Goal: Task Accomplishment & Management: Manage account settings

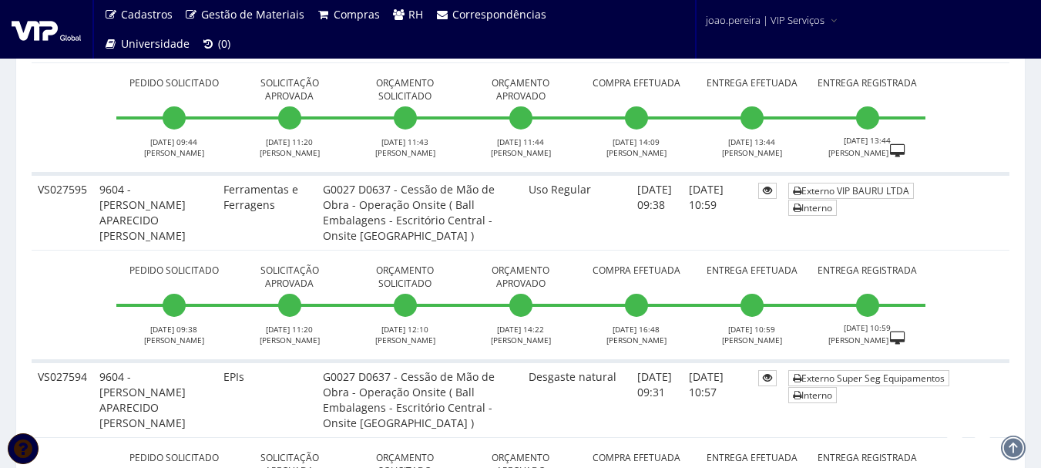
scroll to position [3928, 0]
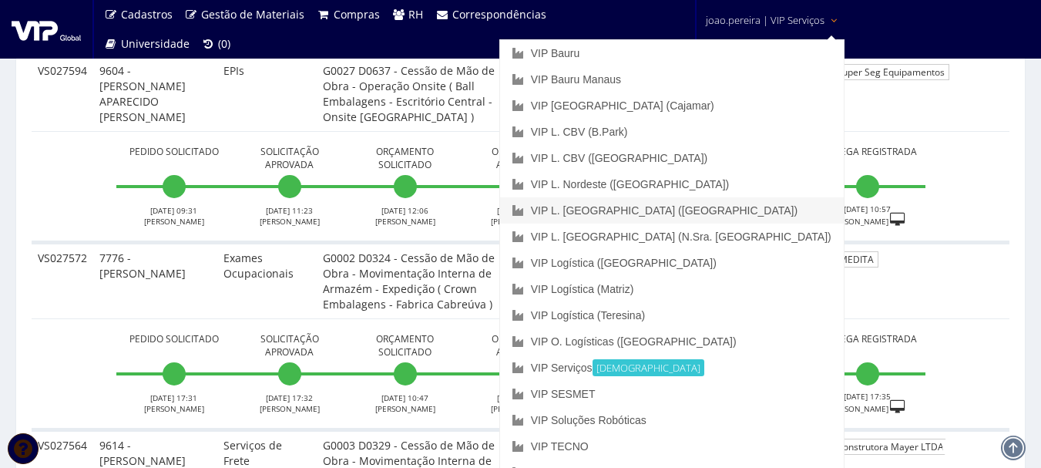
click at [750, 205] on link "VIP L. [GEOGRAPHIC_DATA] ([GEOGRAPHIC_DATA])" at bounding box center [672, 210] width 344 height 26
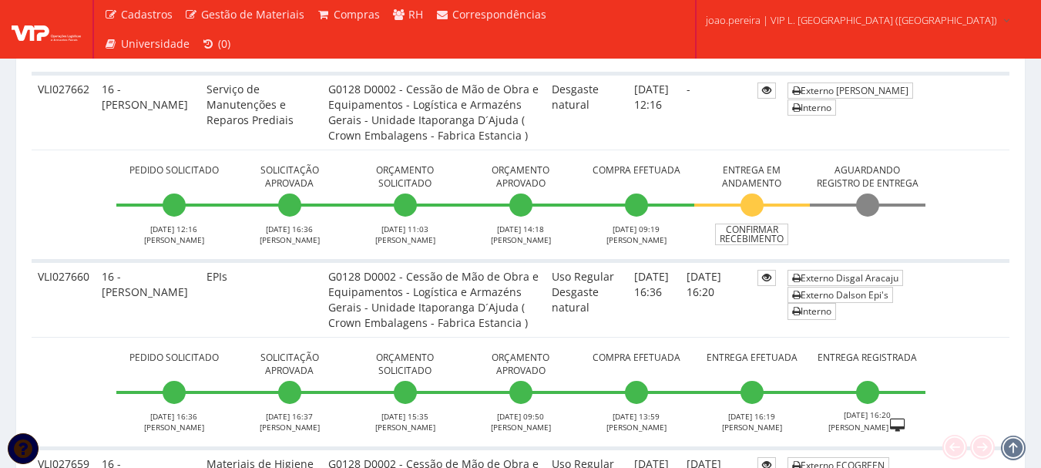
scroll to position [1926, 0]
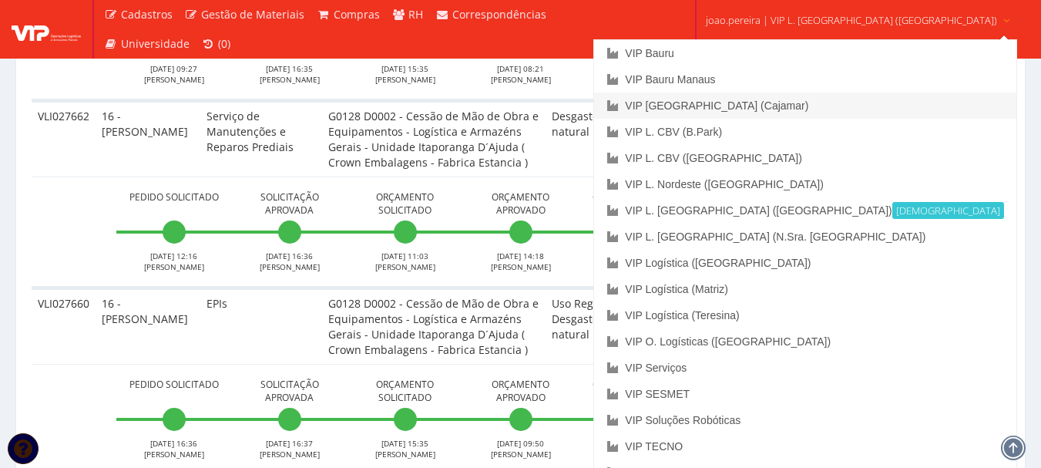
click at [794, 102] on link "VIP [GEOGRAPHIC_DATA] (Cajamar)" at bounding box center [804, 105] width 421 height 26
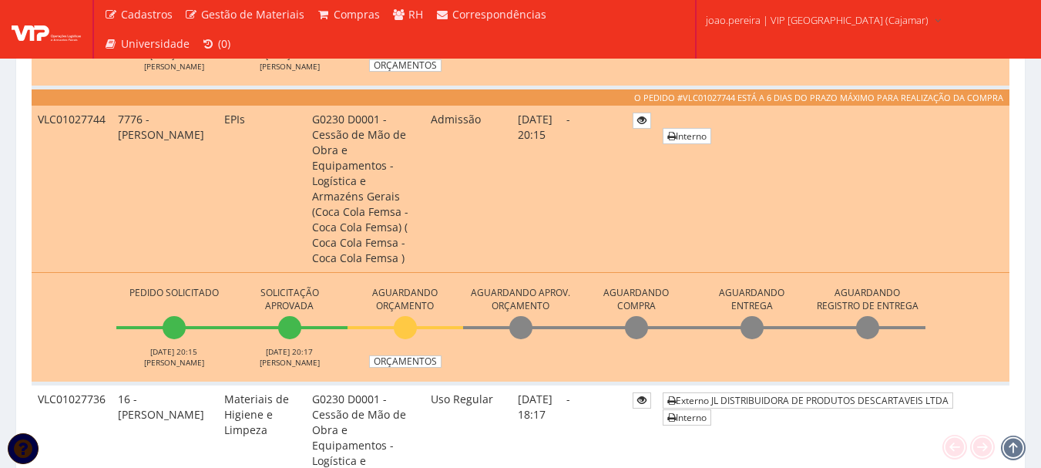
scroll to position [693, 0]
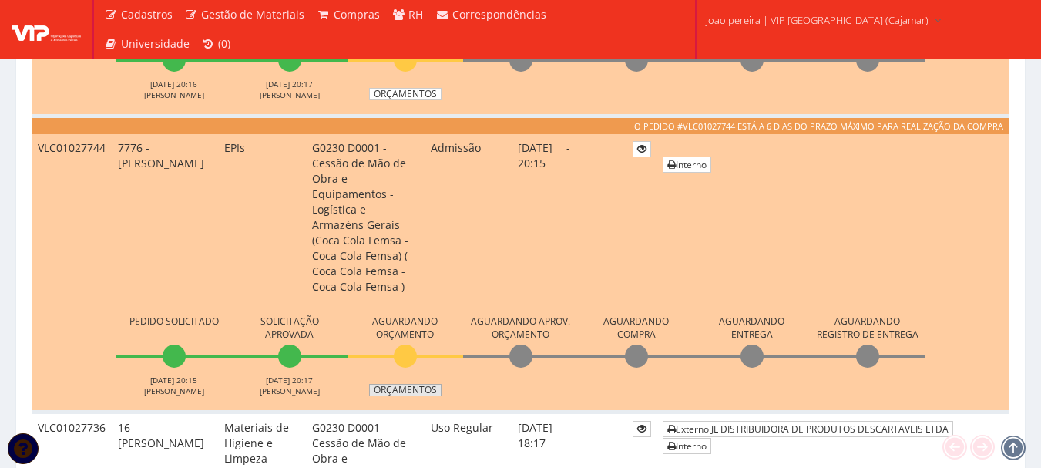
click at [398, 384] on link "Orçamentos" at bounding box center [405, 390] width 72 height 12
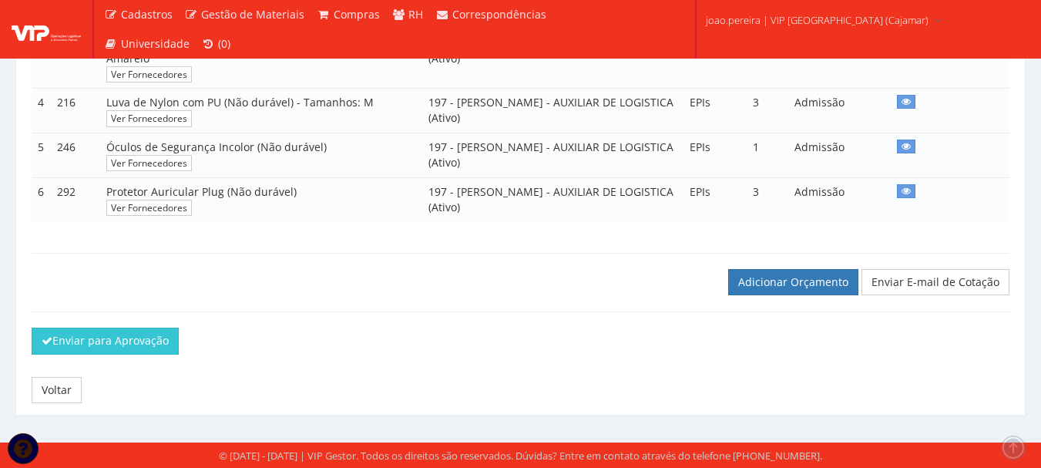
scroll to position [489, 0]
click at [780, 287] on link "Adicionar Orçamento" at bounding box center [793, 282] width 130 height 26
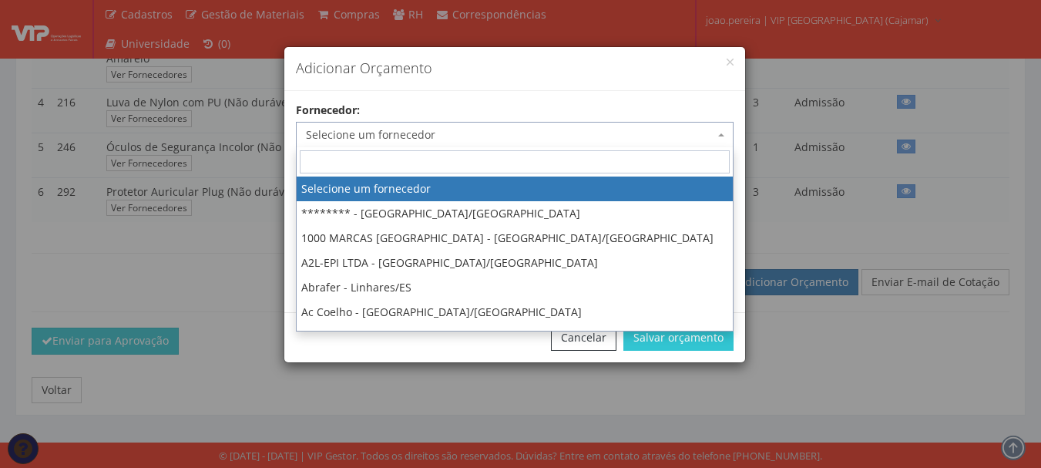
click at [424, 132] on span "Selecione um fornecedor" at bounding box center [510, 134] width 408 height 15
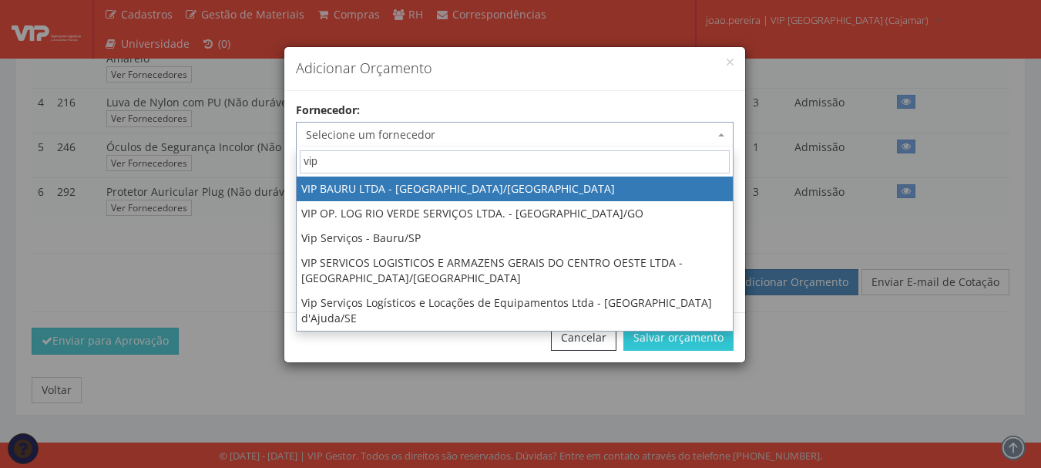
type input "vip"
select select "532"
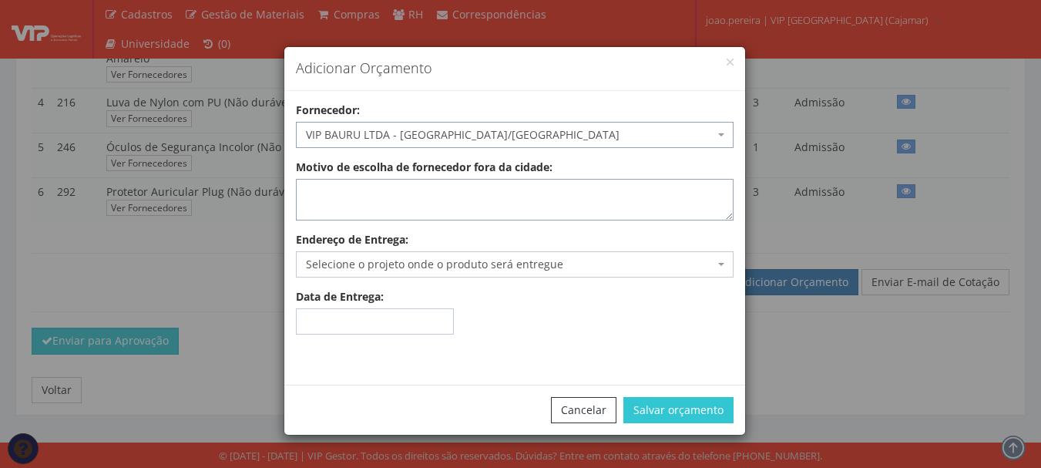
click at [372, 204] on textarea "Motivo de escolha de fornecedor fora da cidade:" at bounding box center [515, 200] width 438 height 42
type textarea "Estoque"
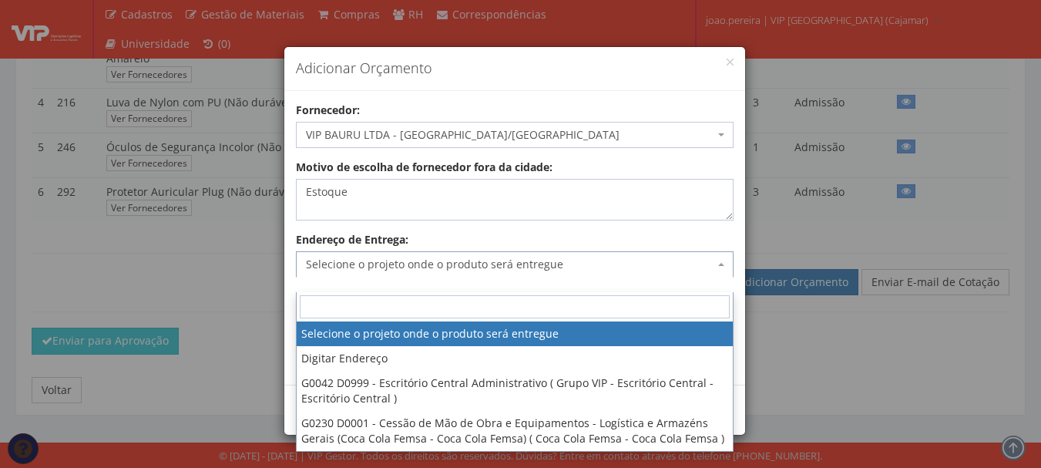
click at [375, 265] on span "Selecione o projeto onde o produto será entregue" at bounding box center [510, 263] width 408 height 15
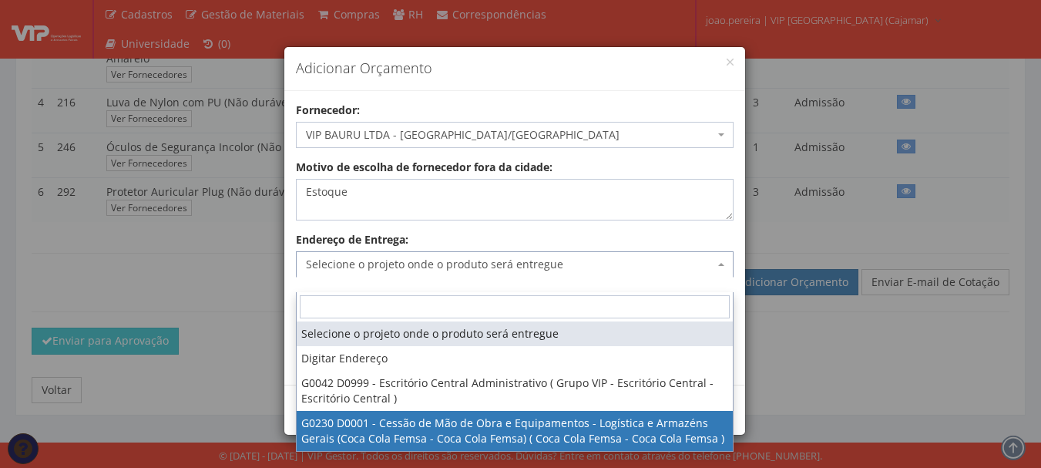
select select "230"
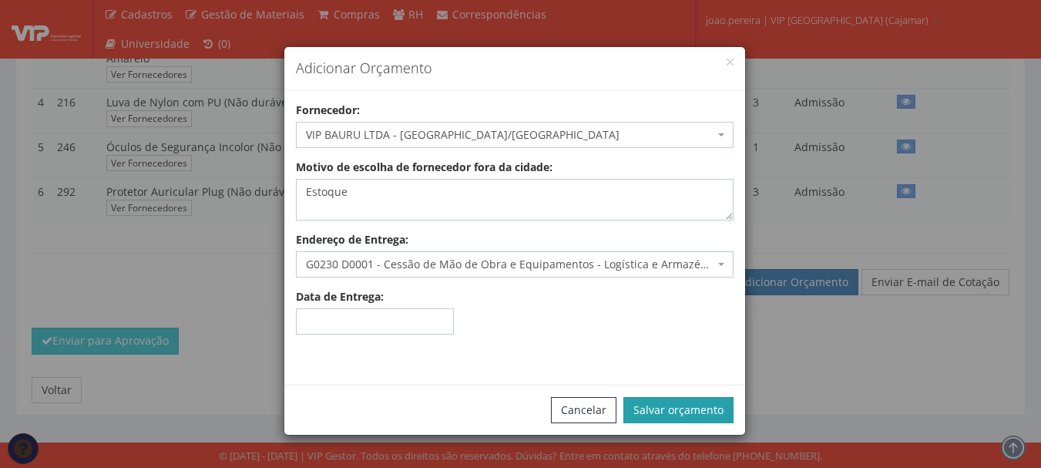
click at [704, 410] on button "Salvar orçamento" at bounding box center [678, 410] width 110 height 26
click at [680, 407] on button "Salvar orçamento" at bounding box center [678, 410] width 110 height 26
click at [675, 343] on div "Fornecedor: Selecione um fornecedor ******** - Brasília/DF 1000 MARCAS BRASIL -…" at bounding box center [514, 237] width 461 height 270
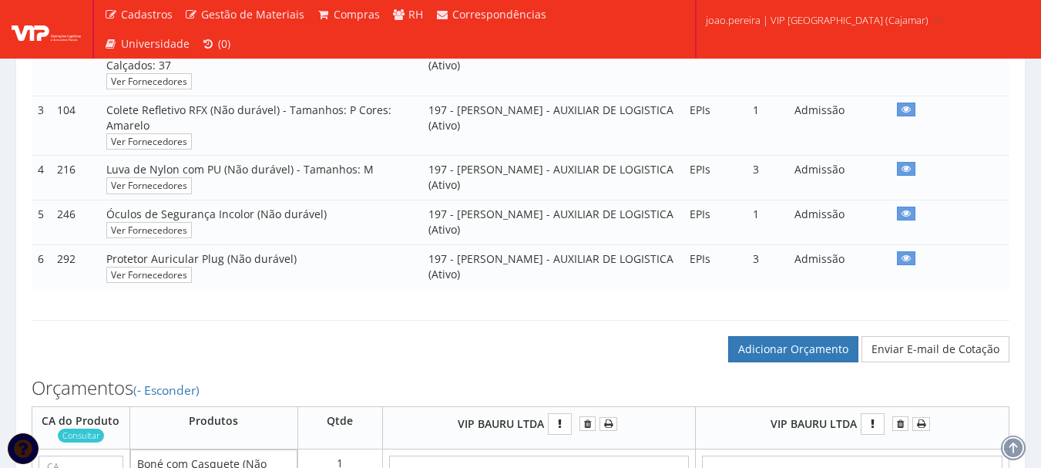
scroll to position [693, 0]
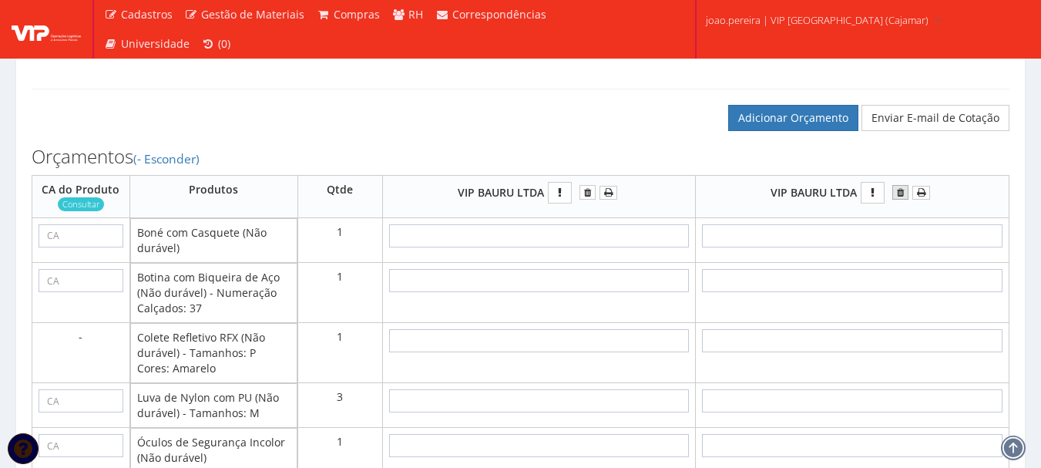
click at [904, 199] on button "submit" at bounding box center [900, 192] width 16 height 15
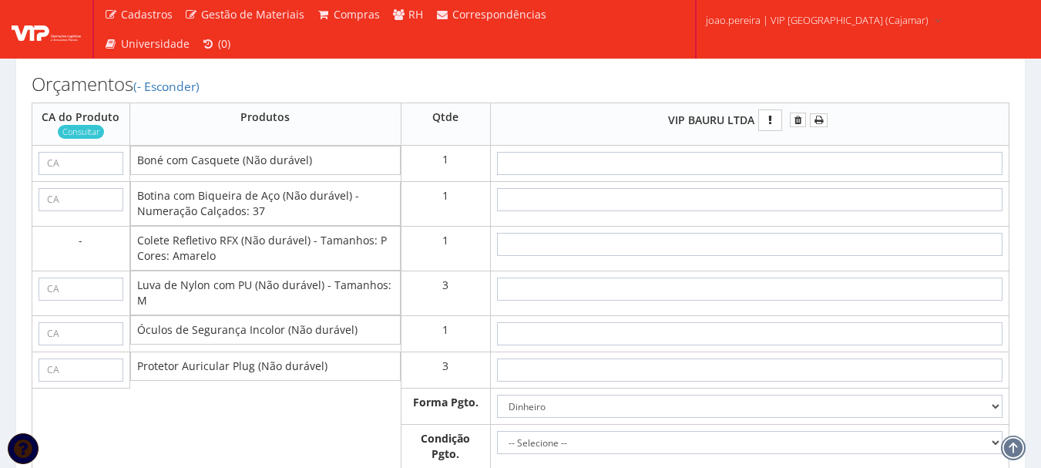
scroll to position [693, 0]
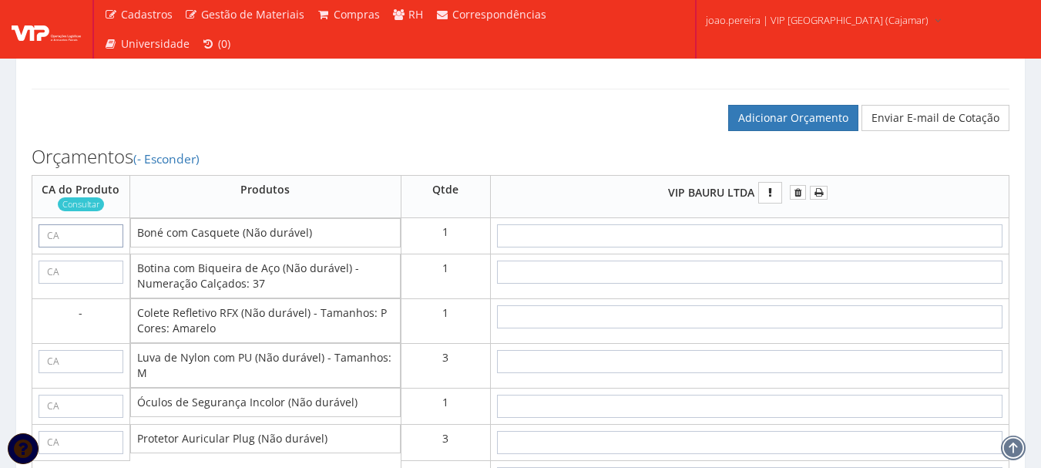
drag, startPoint x: 85, startPoint y: 250, endPoint x: 122, endPoint y: 250, distance: 37.7
click at [85, 247] on input "text" at bounding box center [81, 235] width 85 height 23
click at [69, 253] on td at bounding box center [81, 235] width 98 height 36
click at [68, 247] on input "text" at bounding box center [81, 235] width 85 height 23
paste input "40033"
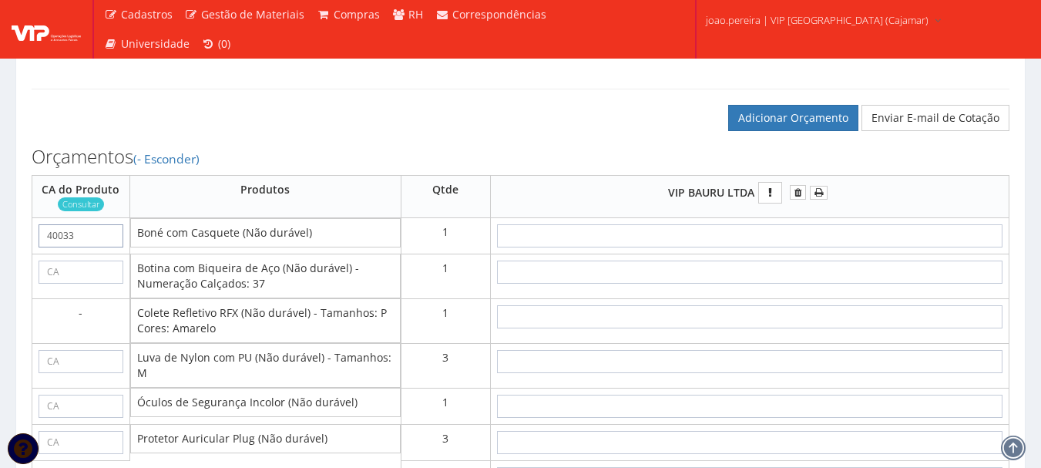
type input "40033"
click at [93, 282] on input "text" at bounding box center [81, 271] width 85 height 23
paste input "43339"
type input "43339"
click at [887, 371] on input "text" at bounding box center [749, 361] width 505 height 23
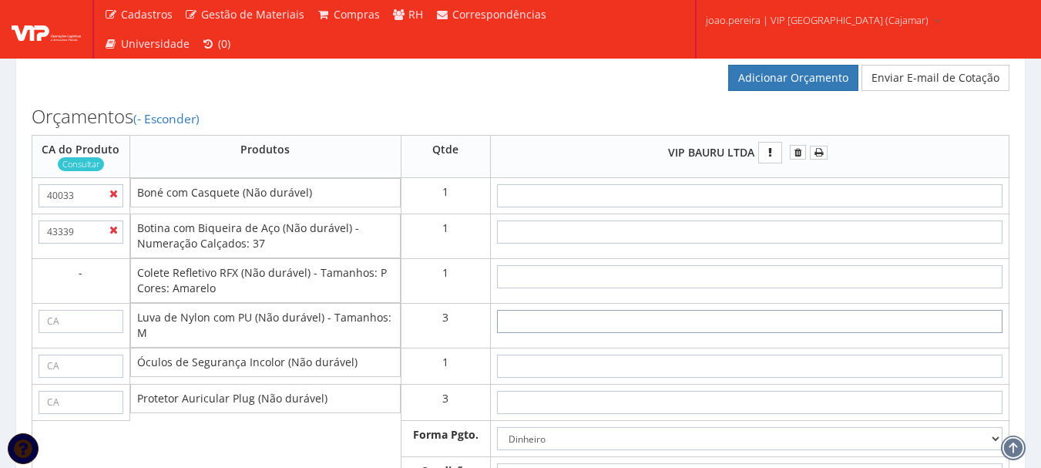
scroll to position [770, 0]
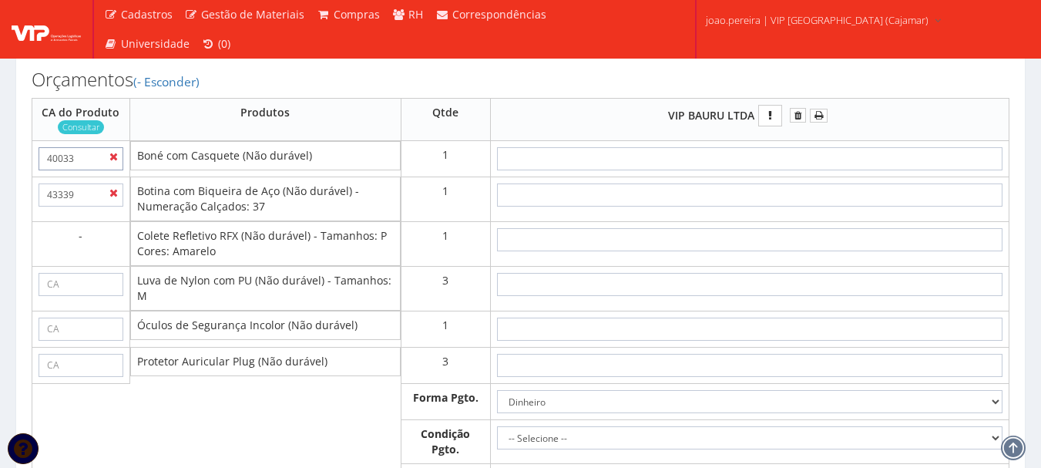
drag, startPoint x: 80, startPoint y: 174, endPoint x: 0, endPoint y: 152, distance: 83.2
click at [20, 163] on div "Código: 27744 Projeto: G0230 D0001 - Cessão de Mão de Obra e Equipamentos - Log…" at bounding box center [520, 135] width 1001 height 1389
type input "43553"
drag, startPoint x: 315, startPoint y: 173, endPoint x: 134, endPoint y: 178, distance: 181.1
click at [134, 170] on td "Boné com Casquete (Não durável)" at bounding box center [265, 155] width 270 height 29
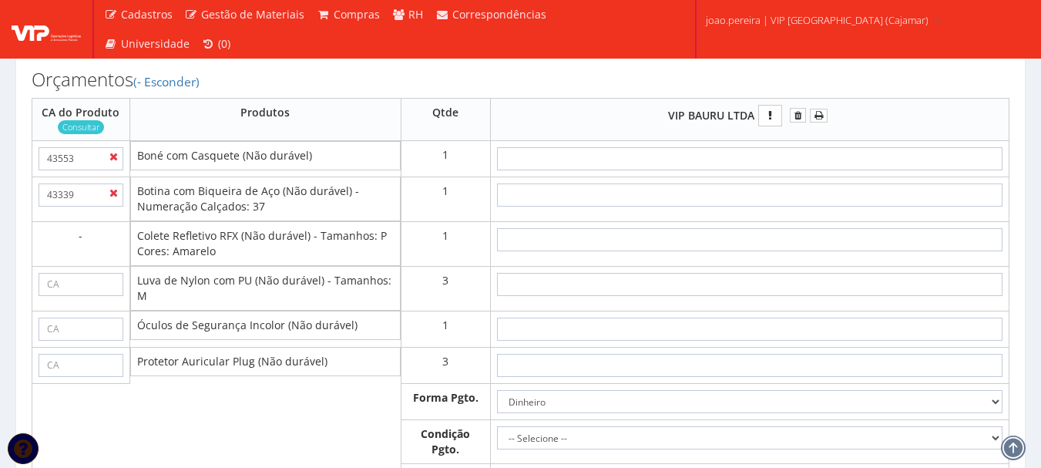
copy td "Boné com Casquete (Não durável)"
drag, startPoint x: 138, startPoint y: 206, endPoint x: 279, endPoint y: 212, distance: 141.1
click at [279, 212] on td "Botina com Biqueira de Aço (Não durável) - Numeração Calçados: 37" at bounding box center [265, 198] width 270 height 45
copy td "Botina com Biqueira de Aço"
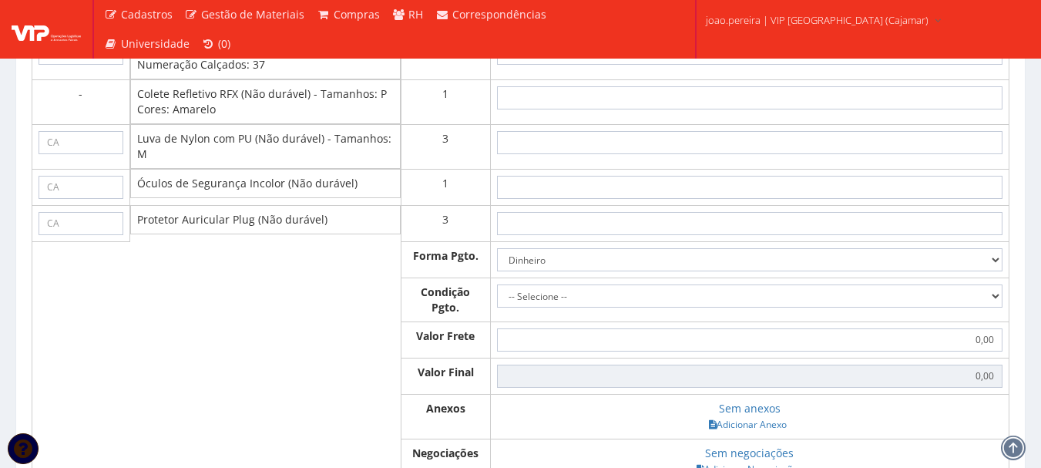
scroll to position [924, 0]
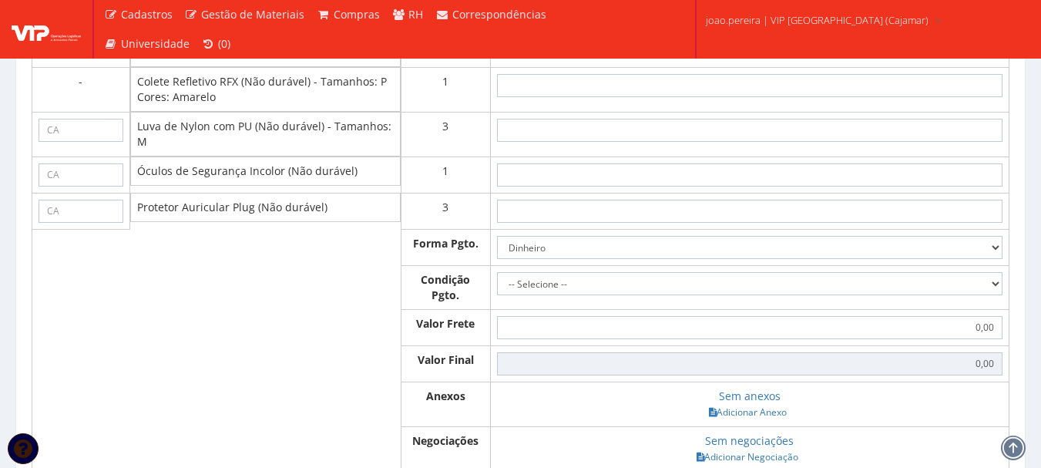
drag, startPoint x: 137, startPoint y: 140, endPoint x: 252, endPoint y: 132, distance: 115.0
click at [252, 132] on td "Luva de Nylon com PU (Não durável) - Tamanhos: M" at bounding box center [265, 134] width 270 height 45
copy td "Luva de Nylon com PU"
drag, startPoint x: 139, startPoint y: 184, endPoint x: 281, endPoint y: 184, distance: 142.5
click at [281, 184] on td "Óculos de Segurança Incolor (Não durável)" at bounding box center [265, 170] width 270 height 29
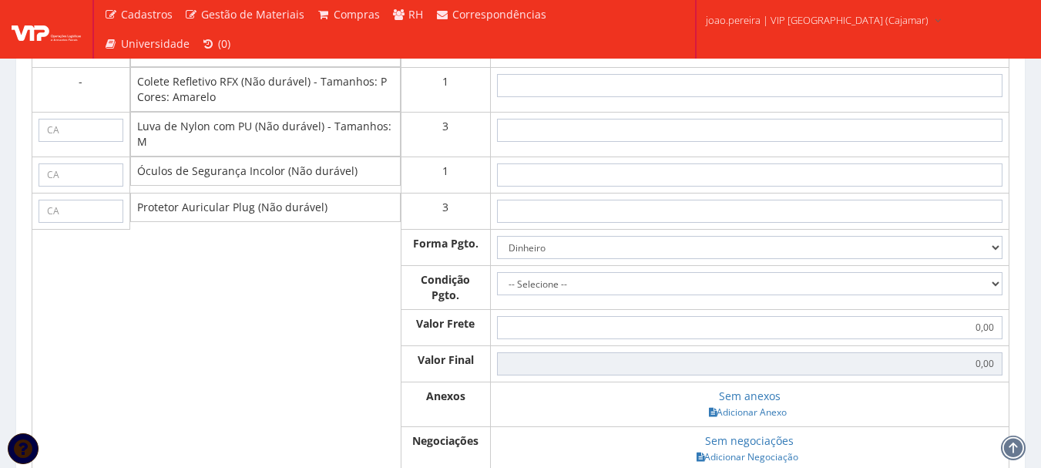
copy td "Óculos de Segurança Incolor"
click at [204, 222] on td "Protetor Auricular Plug (Não durável)" at bounding box center [265, 207] width 270 height 29
drag, startPoint x: 137, startPoint y: 223, endPoint x: 250, endPoint y: 223, distance: 113.2
click at [250, 222] on td "Protetor Auricular Plug (Não durável)" at bounding box center [265, 207] width 270 height 29
copy td "Protetor Auricular Plug"
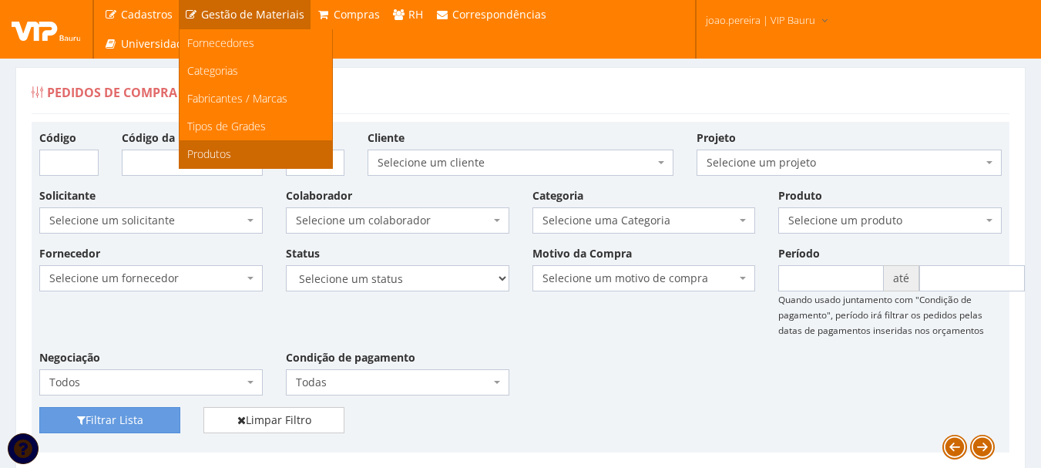
click at [213, 156] on span "Produtos" at bounding box center [209, 153] width 44 height 15
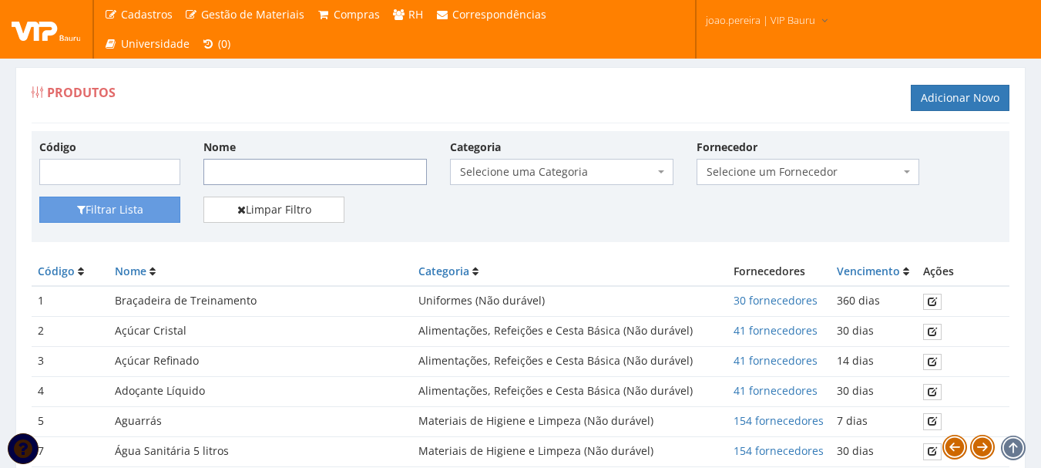
click at [273, 169] on input "Nome" at bounding box center [314, 172] width 223 height 26
paste input "Boné com Casquete (Não durável)"
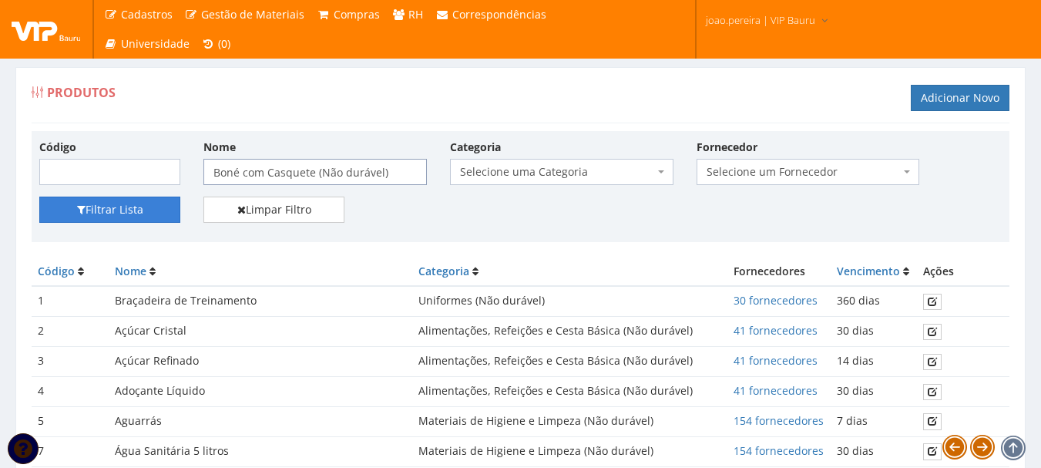
type input "Boné com Casquete (Não durável)"
click at [100, 213] on button "Filtrar Lista" at bounding box center [109, 209] width 141 height 26
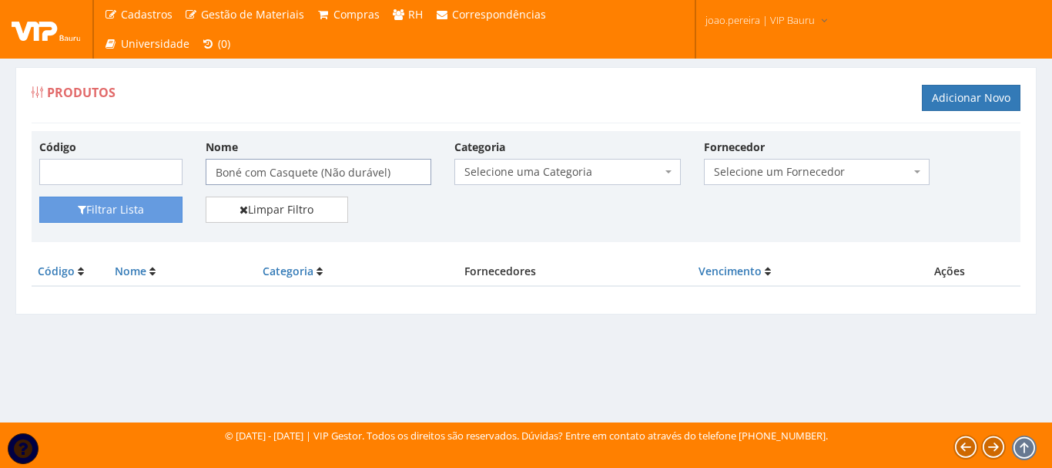
drag, startPoint x: 319, startPoint y: 168, endPoint x: 608, endPoint y: 168, distance: 289.6
click at [608, 168] on div "Código Nome Boné com Casquete (Não durável) Categoria Selecione uma Categoria (…" at bounding box center [526, 168] width 997 height 58
type input "Boné com Casquete"
click at [39, 196] on button "Filtrar Lista" at bounding box center [110, 209] width 143 height 26
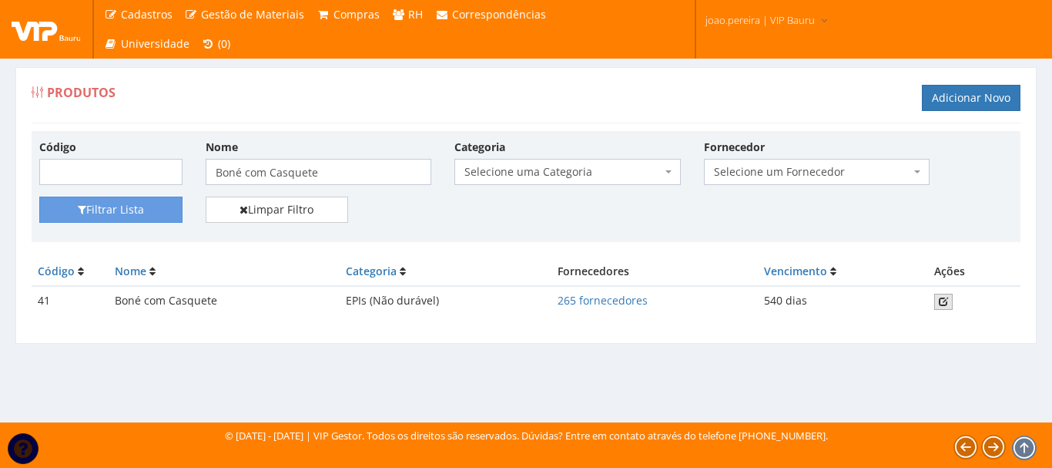
click at [949, 299] on link at bounding box center [943, 301] width 18 height 16
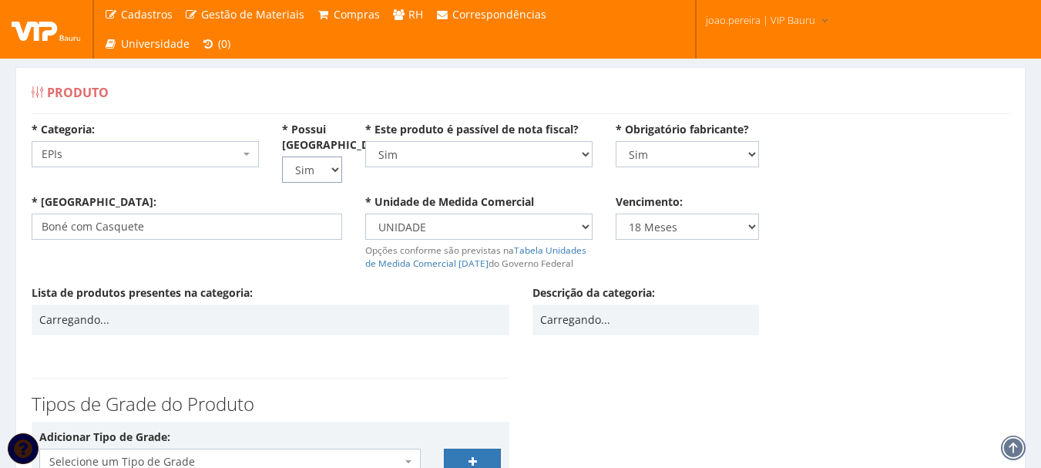
click at [334, 169] on select "Não Sim" at bounding box center [312, 169] width 60 height 26
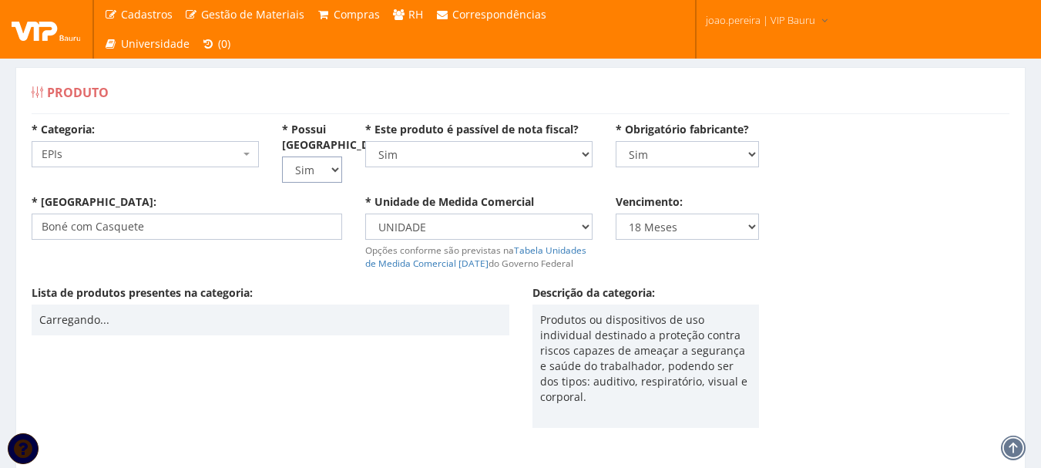
select select "0"
click at [282, 156] on select "Não Sim" at bounding box center [312, 169] width 60 height 26
click at [212, 189] on div "* Categoria: Selecione uma Categoria (Inativo - Não usar) Aviamentos (Inativo -…" at bounding box center [520, 158] width 1001 height 72
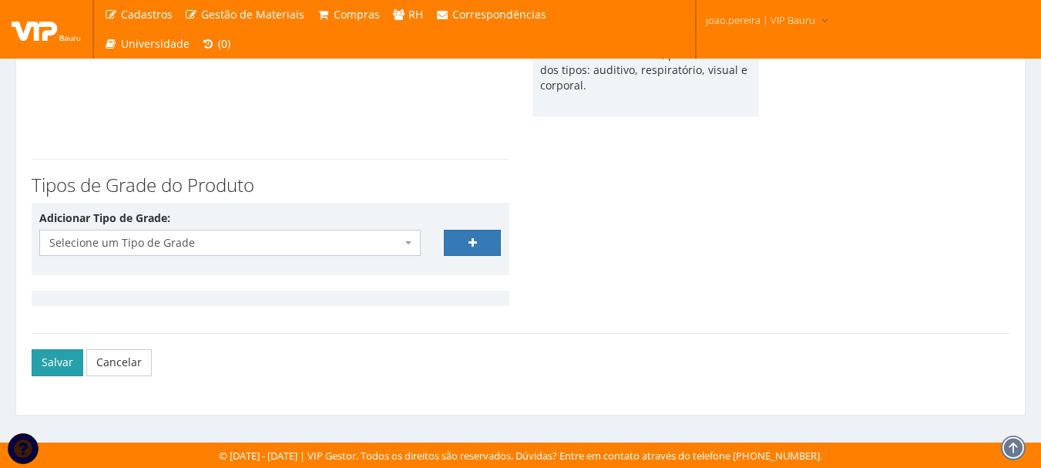
click at [50, 361] on button "Salvar" at bounding box center [58, 362] width 52 height 26
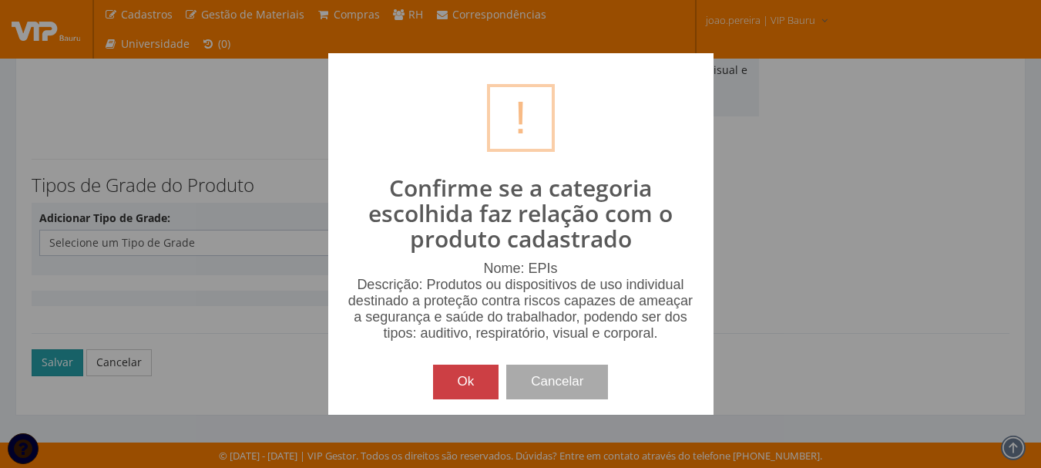
scroll to position [296, 0]
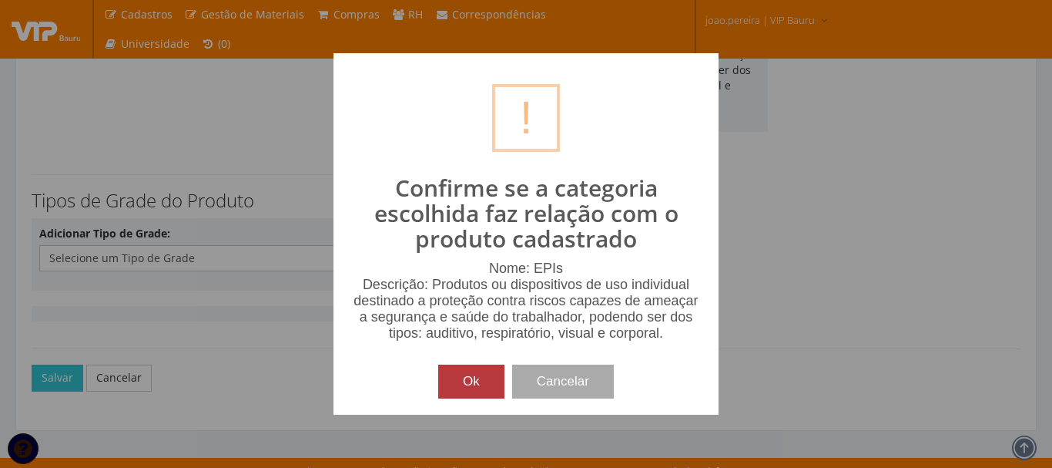
click at [451, 384] on button "Ok" at bounding box center [471, 381] width 66 height 34
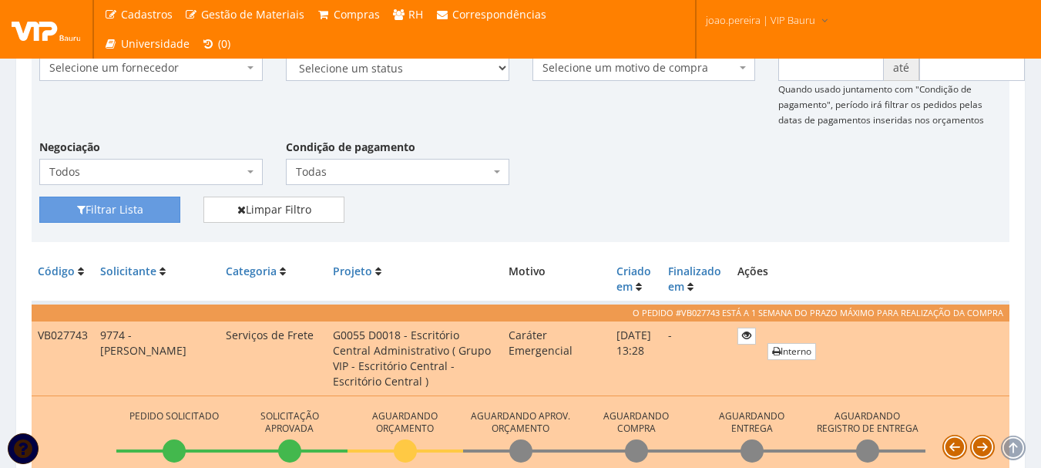
scroll to position [231, 0]
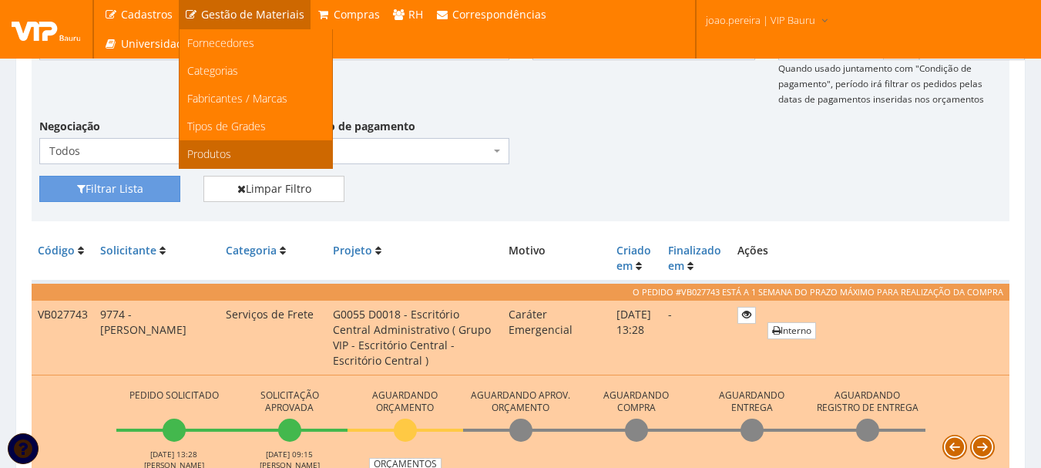
click at [220, 156] on span "Produtos" at bounding box center [209, 153] width 44 height 15
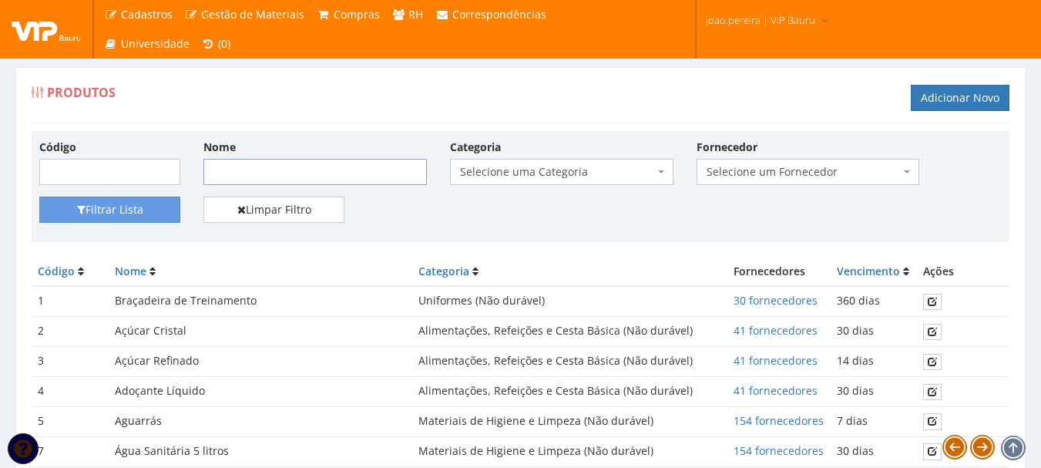
click at [250, 174] on input "Nome" at bounding box center [314, 172] width 223 height 26
paste input "Botina com Biqueira de Aço"
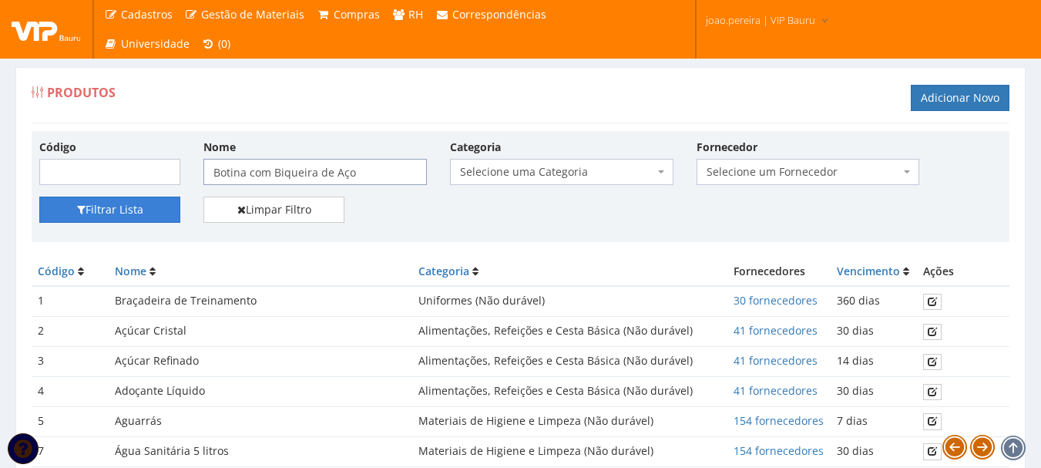
type input "Botina com Biqueira de Aço"
click at [147, 213] on button "Filtrar Lista" at bounding box center [109, 209] width 141 height 26
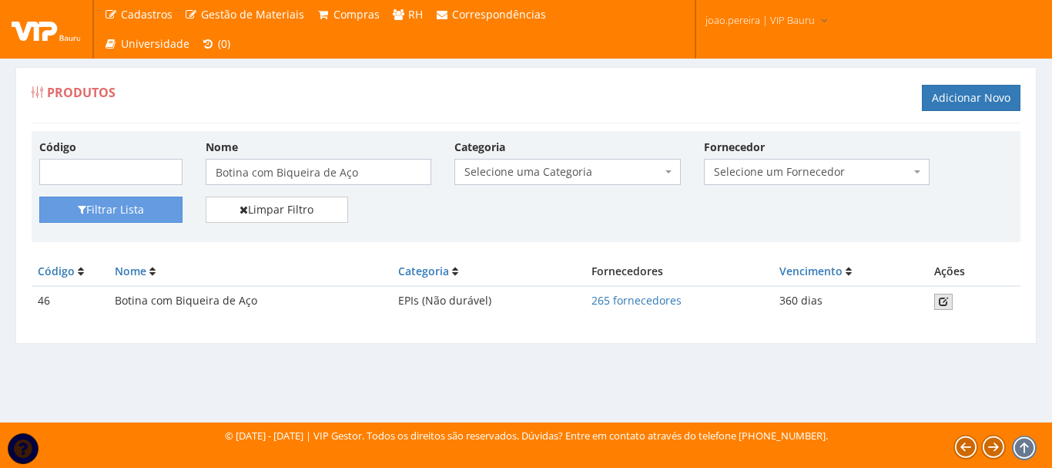
click at [950, 302] on link at bounding box center [943, 301] width 18 height 16
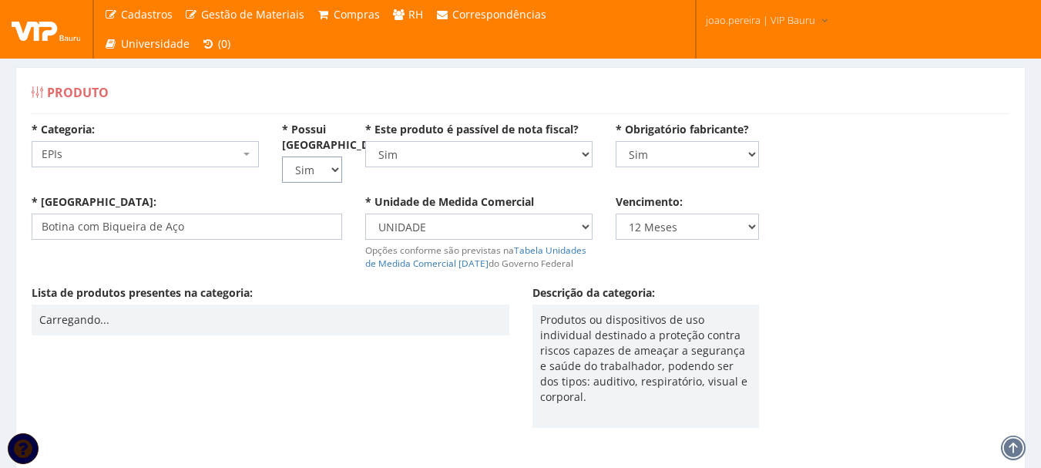
click at [334, 167] on select "Não Sim" at bounding box center [312, 169] width 60 height 26
select select "0"
click at [282, 156] on select "Não Sim" at bounding box center [312, 169] width 60 height 26
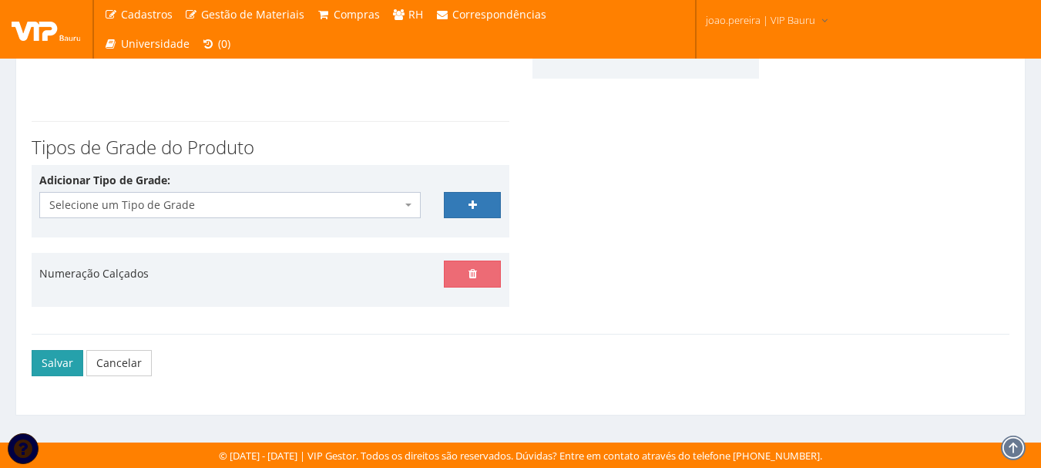
click at [59, 366] on button "Salvar" at bounding box center [58, 363] width 52 height 26
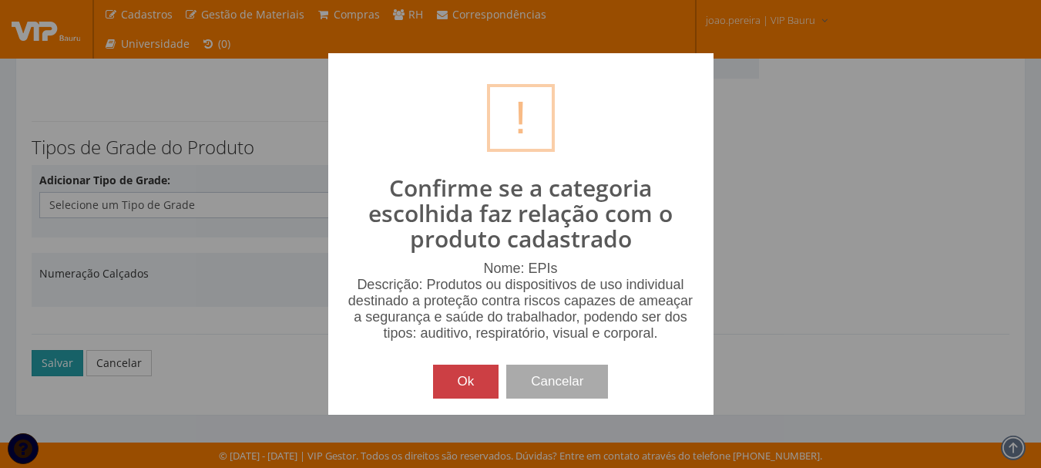
scroll to position [334, 0]
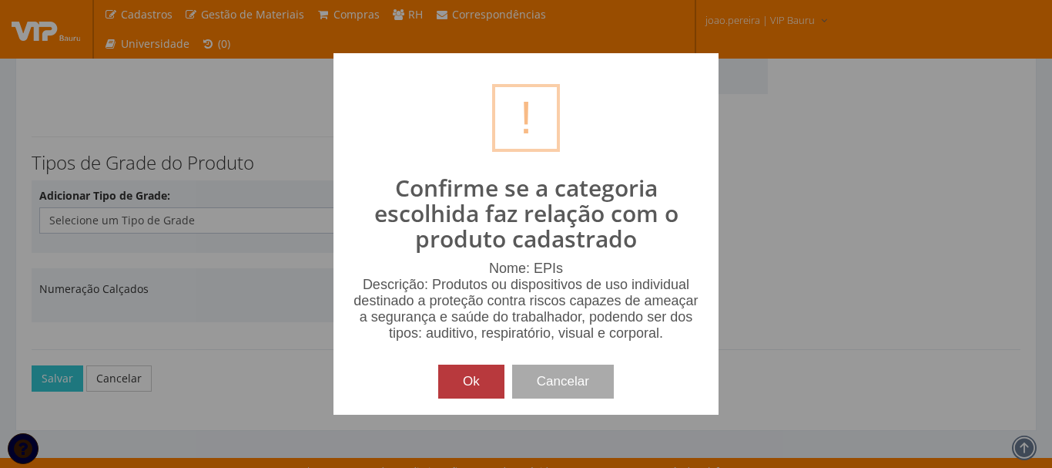
click at [467, 382] on button "Ok" at bounding box center [471, 381] width 66 height 34
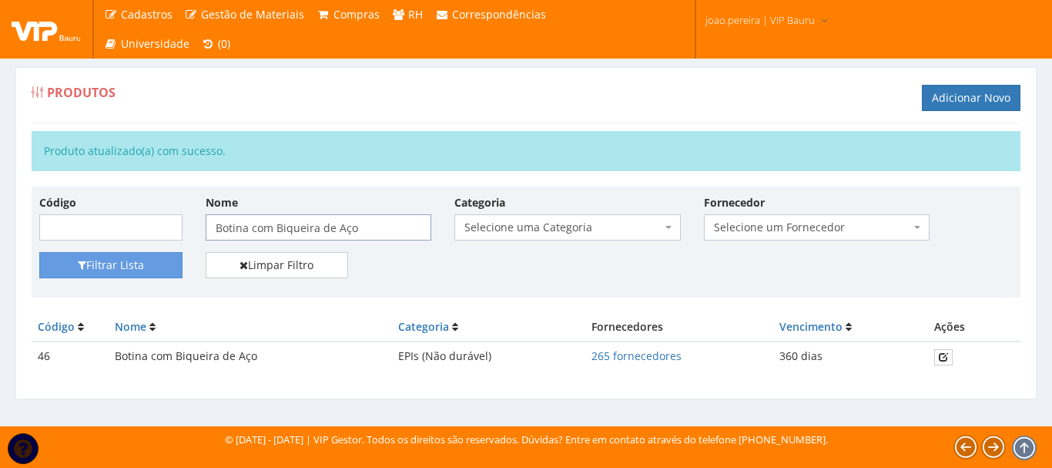
drag, startPoint x: 371, startPoint y: 231, endPoint x: 0, endPoint y: 203, distance: 372.3
click at [0, 203] on div "Produtos Adicionar Novo Produto atualizado(a) com sucesso. Código Nome Botina c…" at bounding box center [526, 232] width 1052 height 387
paste input "Luva de Nylon com PU"
type input "Luva de Nylon com PU"
click at [112, 260] on button "Filtrar Lista" at bounding box center [110, 265] width 143 height 26
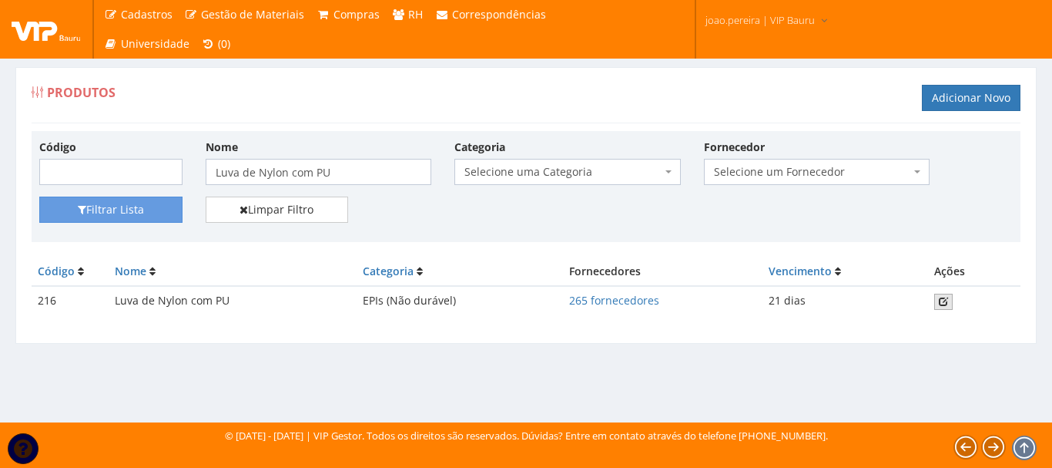
click at [946, 300] on icon at bounding box center [943, 301] width 9 height 11
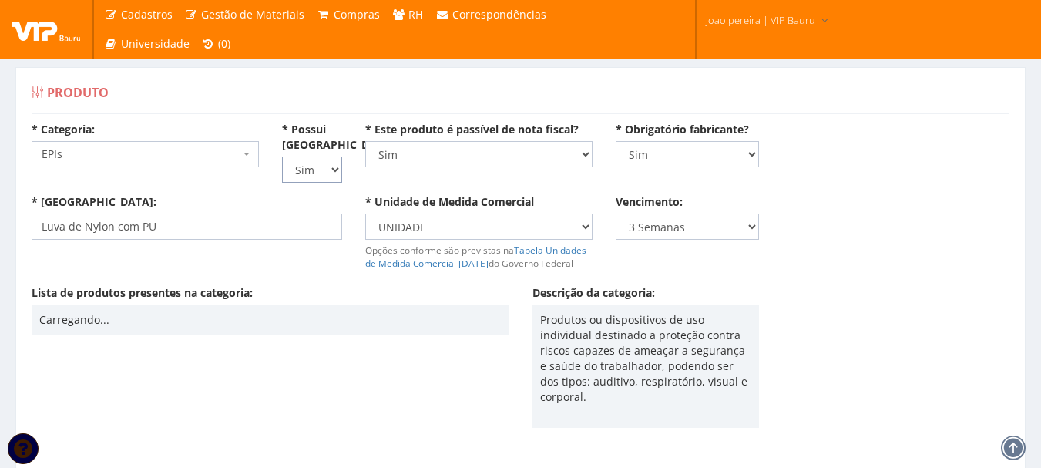
click at [337, 171] on select "Não Sim" at bounding box center [312, 169] width 60 height 26
select select "0"
click at [282, 156] on select "Não Sim" at bounding box center [312, 169] width 60 height 26
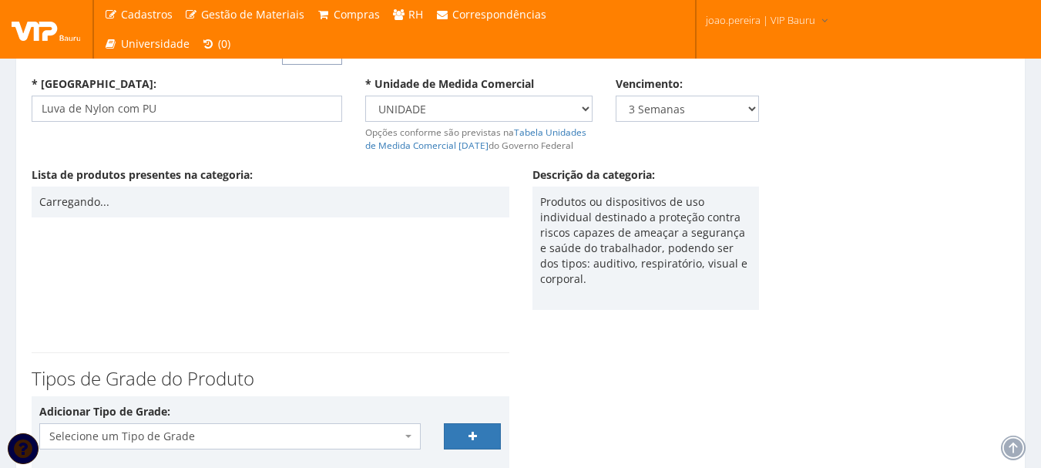
scroll to position [308, 0]
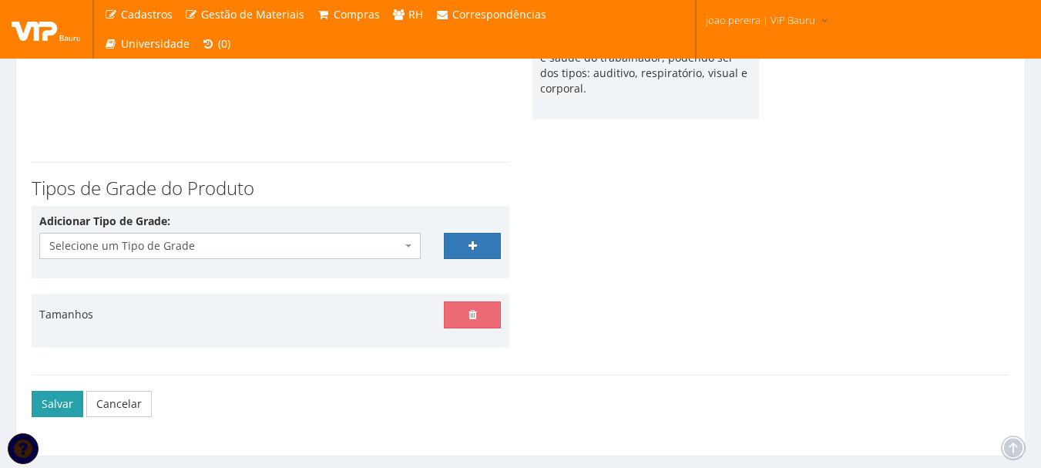
click at [55, 408] on button "Salvar" at bounding box center [58, 404] width 52 height 26
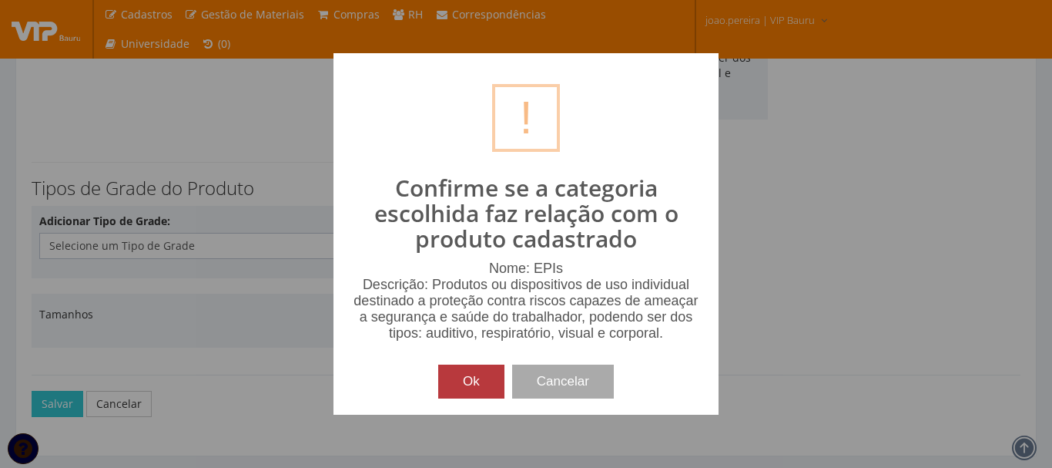
click at [470, 383] on button "Ok" at bounding box center [471, 381] width 66 height 34
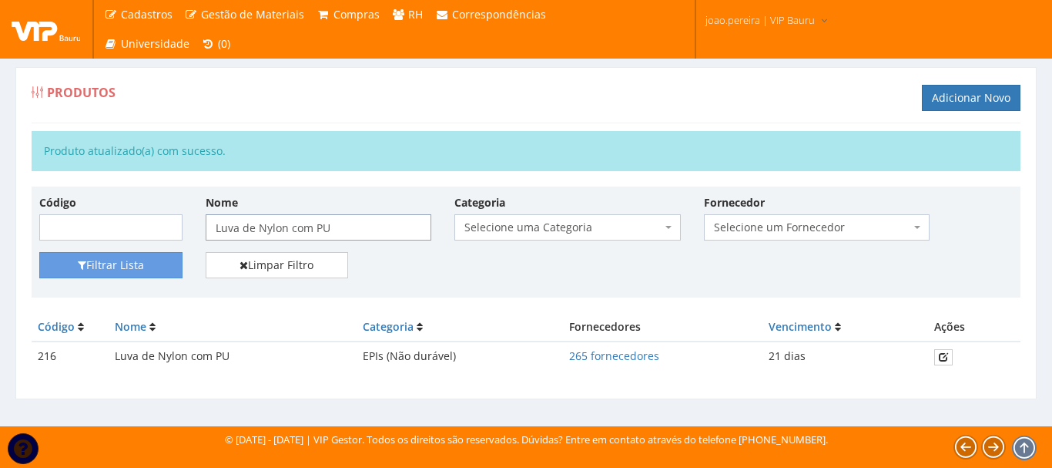
drag, startPoint x: 358, startPoint y: 233, endPoint x: 1, endPoint y: 237, distance: 357.4
click at [1, 237] on div "Produtos Adicionar Novo Produto atualizado(a) com sucesso. Código Nome Luva de …" at bounding box center [526, 232] width 1052 height 387
paste input "Óculos de Segurança Incolor"
type input "Óculos de Segurança Incolor"
click at [145, 272] on button "Filtrar Lista" at bounding box center [110, 265] width 143 height 26
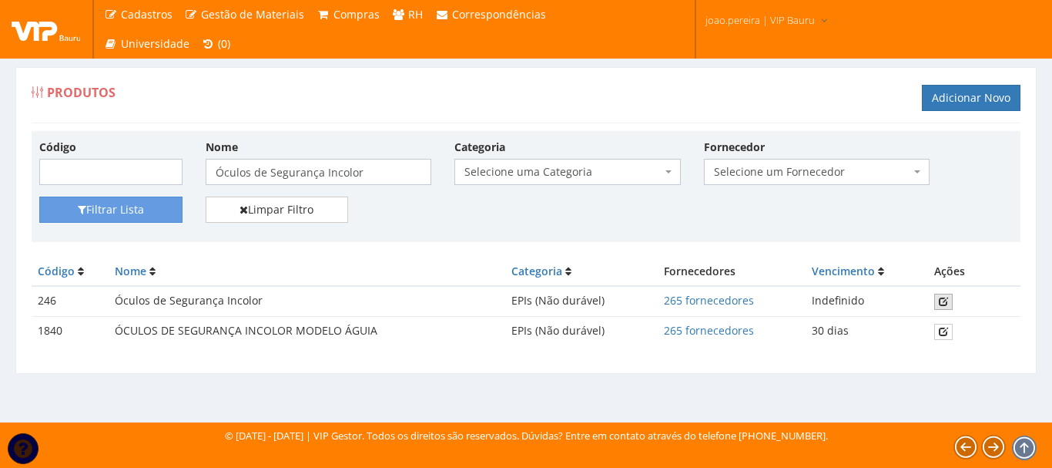
click at [940, 300] on icon at bounding box center [943, 301] width 9 height 11
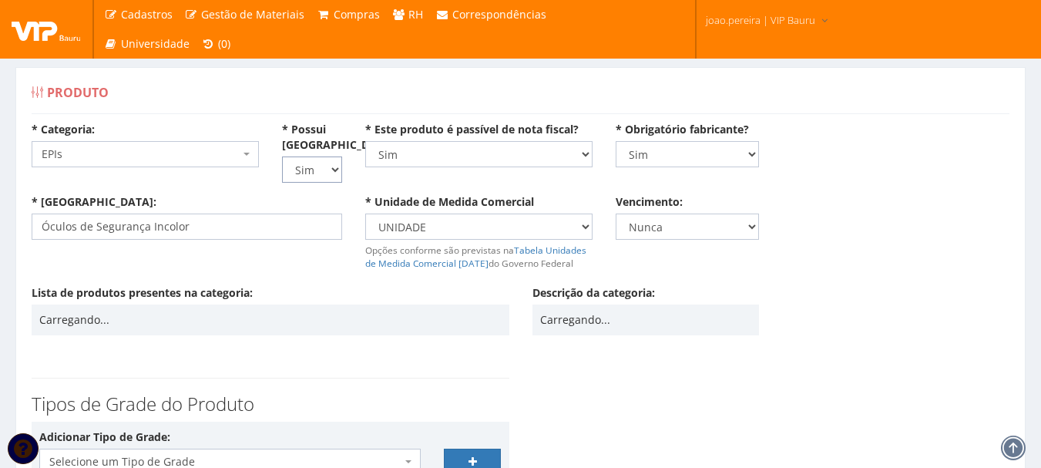
click at [337, 169] on select "Não Sim" at bounding box center [312, 169] width 60 height 26
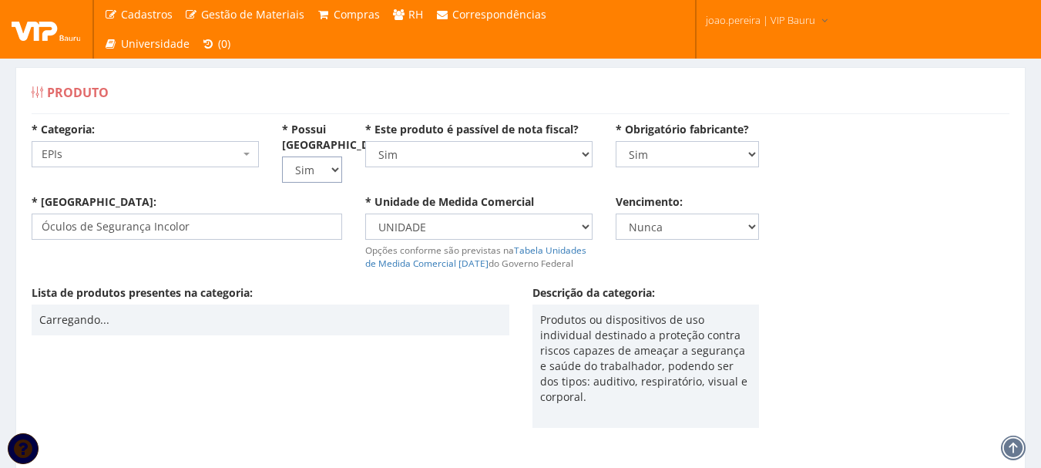
select select "0"
click at [282, 156] on select "Não Sim" at bounding box center [312, 169] width 60 height 26
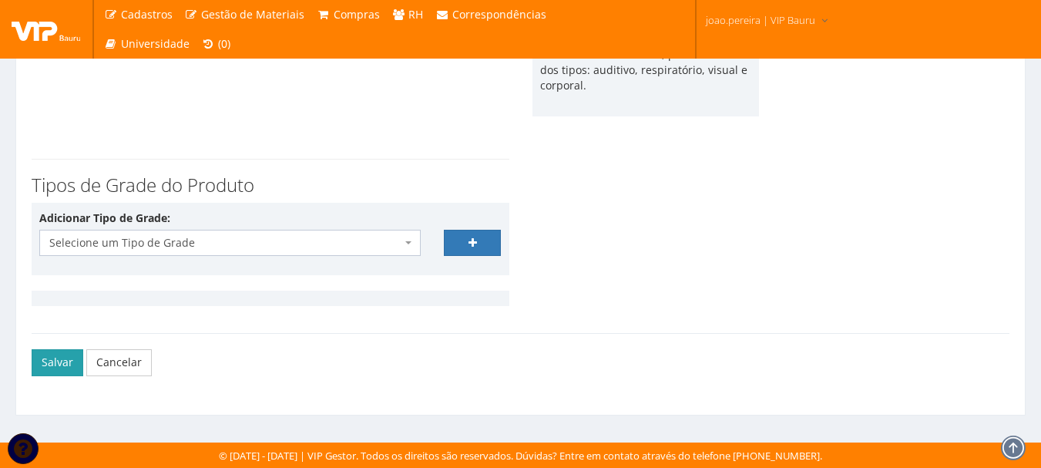
click at [69, 366] on button "Salvar" at bounding box center [58, 362] width 52 height 26
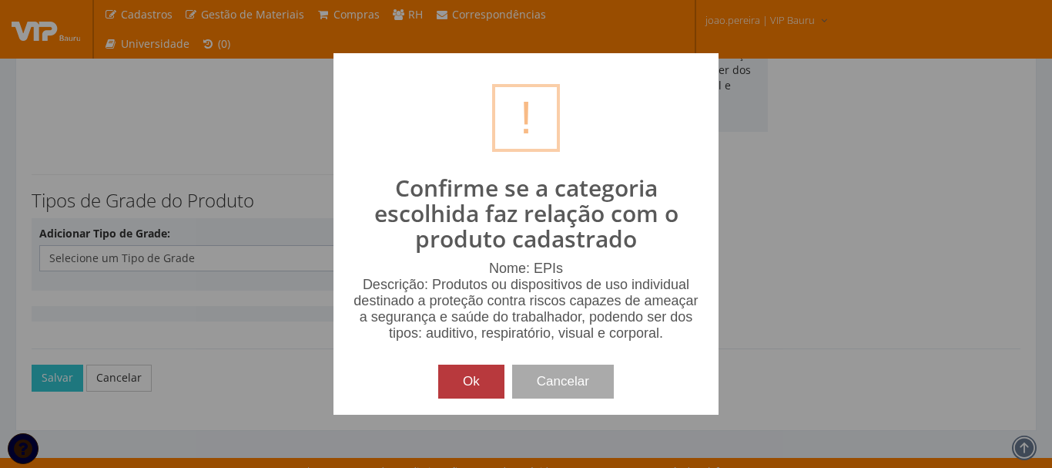
click at [484, 384] on button "Ok" at bounding box center [471, 381] width 66 height 34
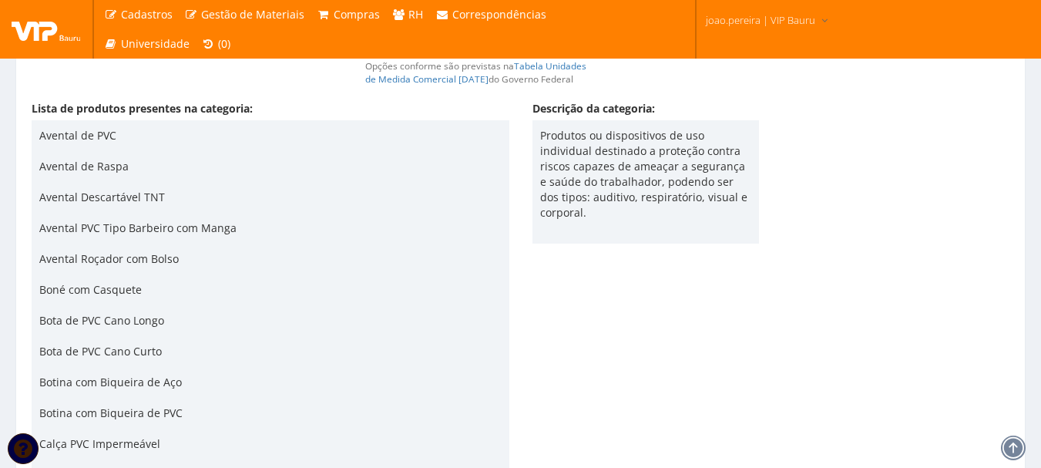
scroll to position [65, 0]
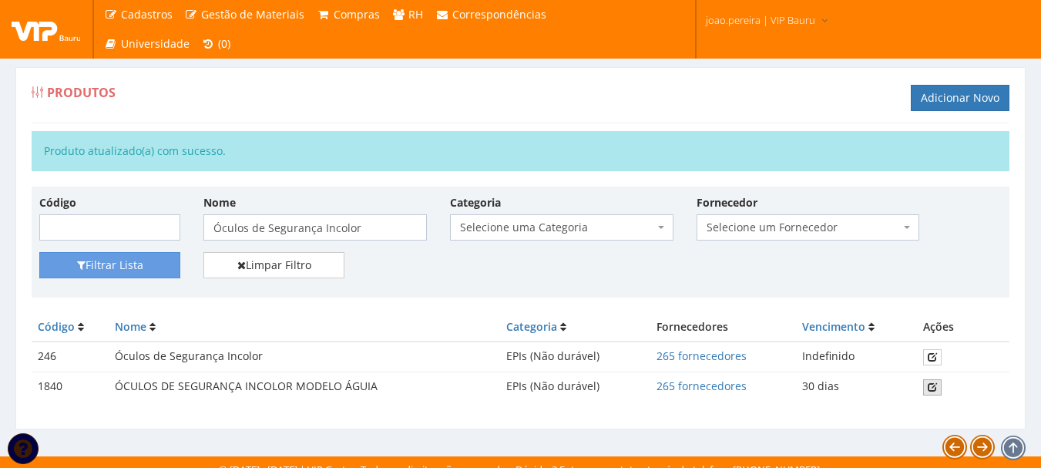
click at [932, 384] on icon at bounding box center [931, 386] width 9 height 11
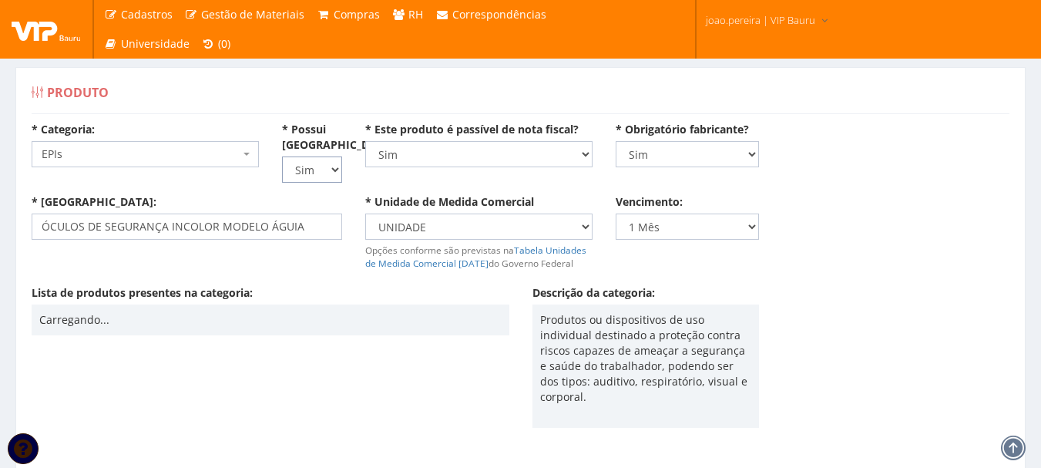
click at [335, 172] on select "Não Sim" at bounding box center [312, 169] width 60 height 26
select select "0"
click at [282, 156] on select "Não Sim" at bounding box center [312, 169] width 60 height 26
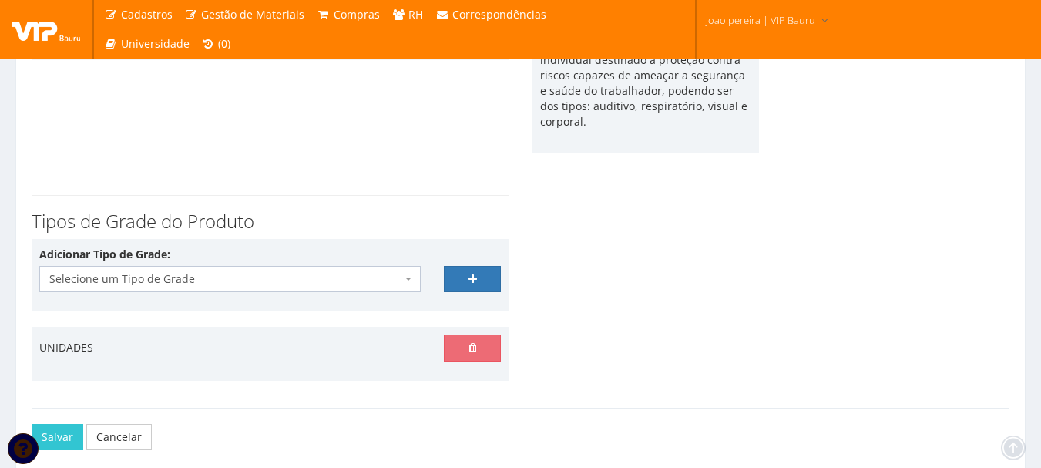
scroll to position [349, 0]
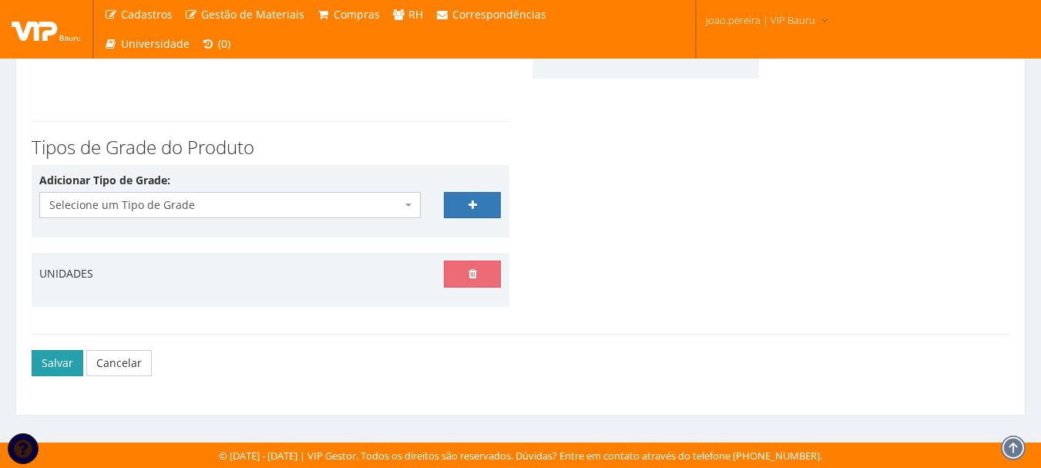
click at [56, 365] on button "Salvar" at bounding box center [58, 363] width 52 height 26
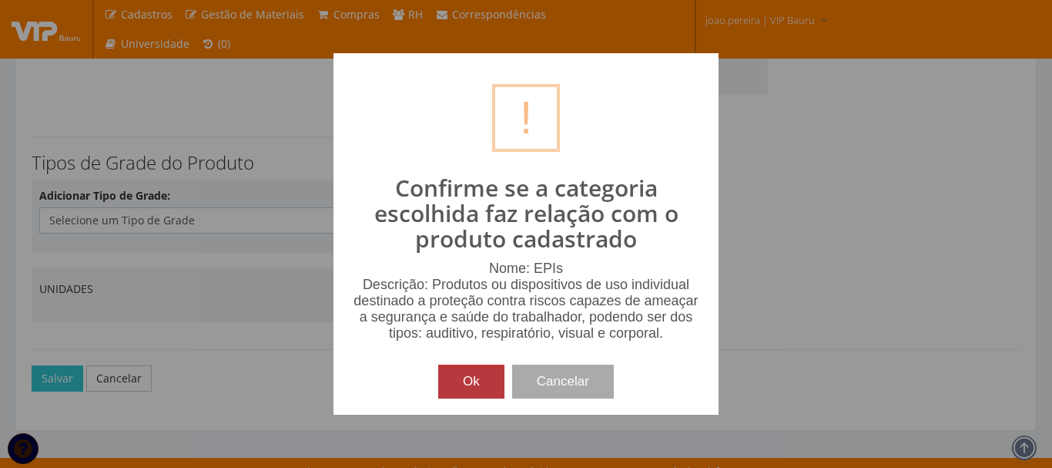
click at [472, 382] on button "Ok" at bounding box center [471, 381] width 66 height 34
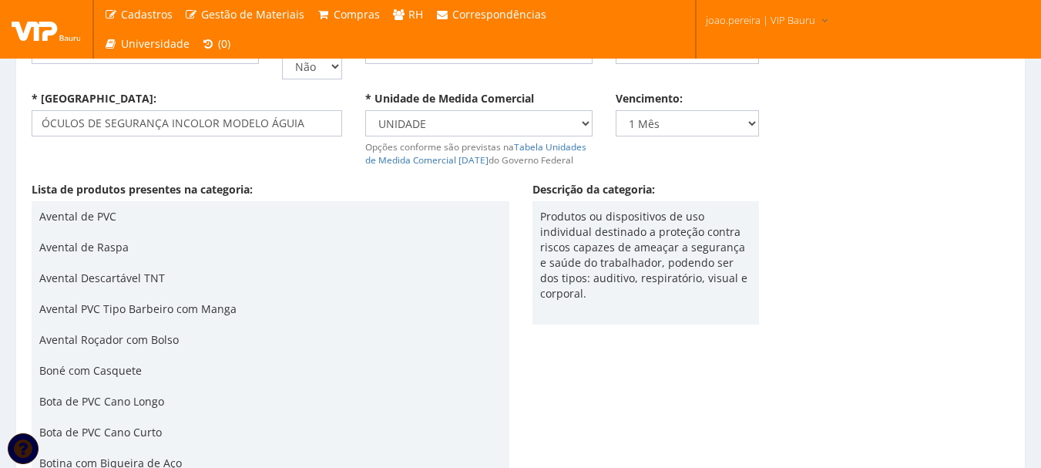
scroll to position [107, 0]
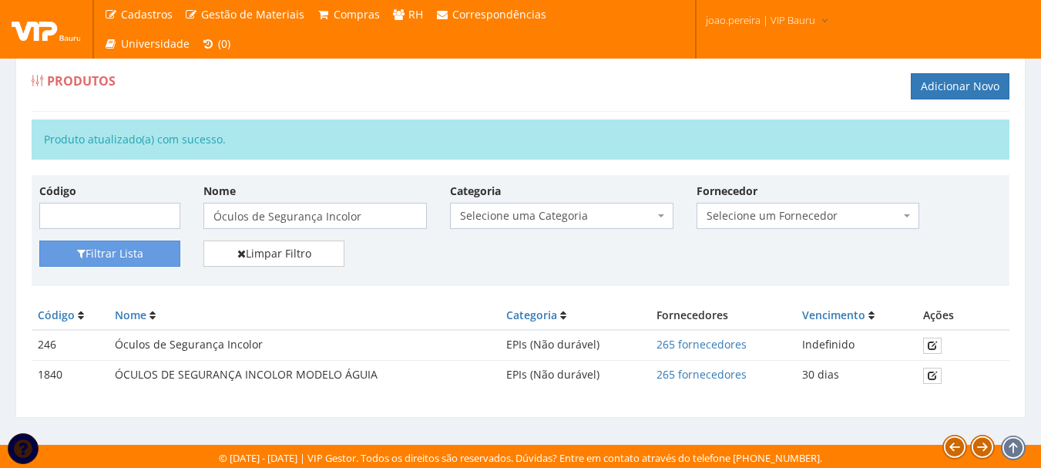
scroll to position [14, 0]
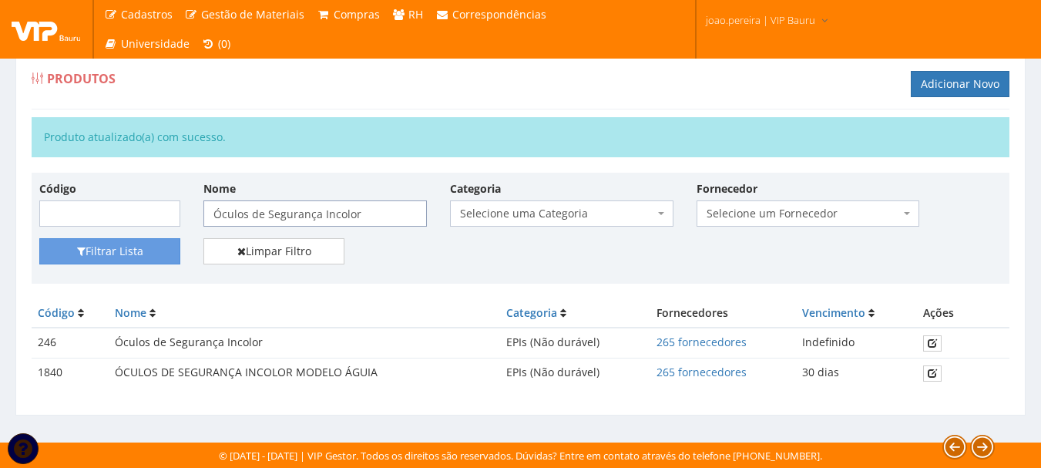
drag, startPoint x: 377, startPoint y: 213, endPoint x: 0, endPoint y: 200, distance: 376.9
click at [0, 203] on div "Produtos Adicionar Novo Produto atualizado(a) com sucesso. Código Nome Óculos d…" at bounding box center [520, 233] width 1041 height 417
paste input "Protetor Auricular Plug"
type input "Protetor Auricular Plug"
click at [155, 249] on button "Filtrar Lista" at bounding box center [109, 251] width 141 height 26
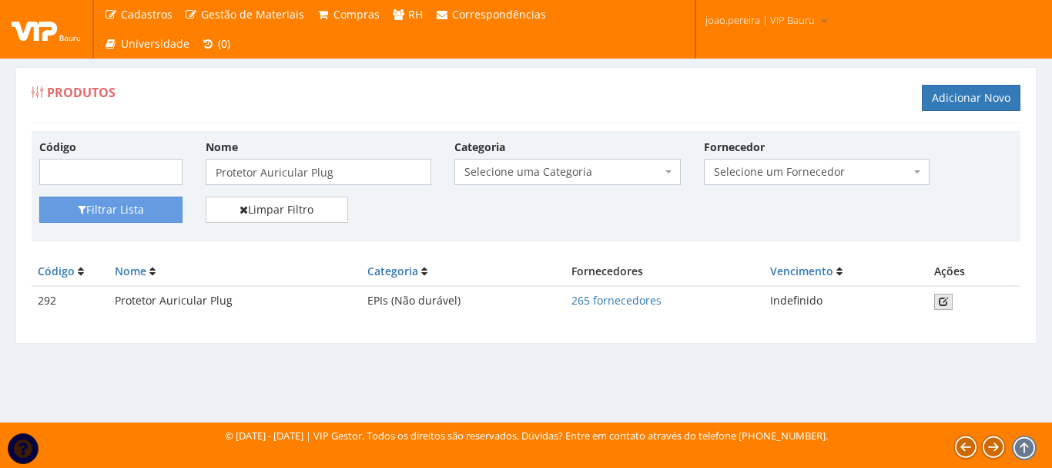
click at [951, 300] on link at bounding box center [943, 301] width 18 height 16
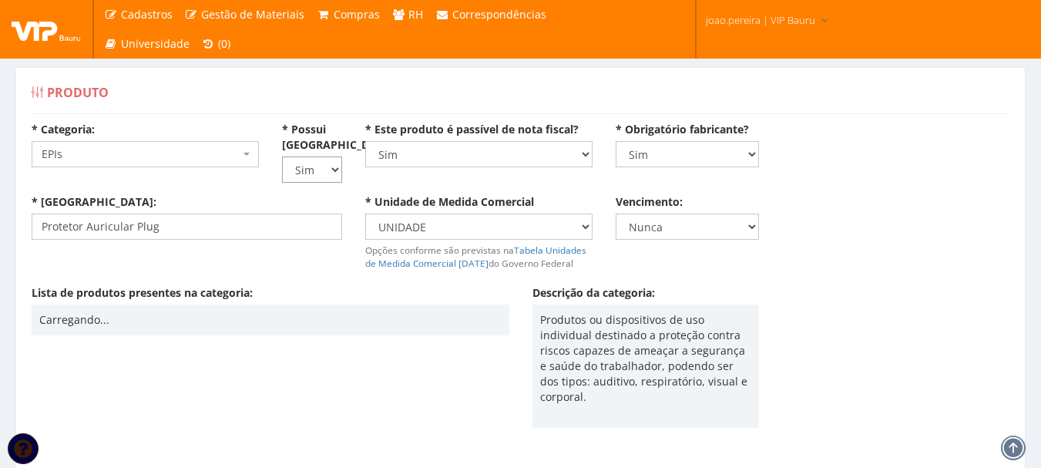
click at [336, 170] on select "Não Sim" at bounding box center [312, 169] width 60 height 26
select select "0"
click at [282, 156] on select "Não Sim" at bounding box center [312, 169] width 60 height 26
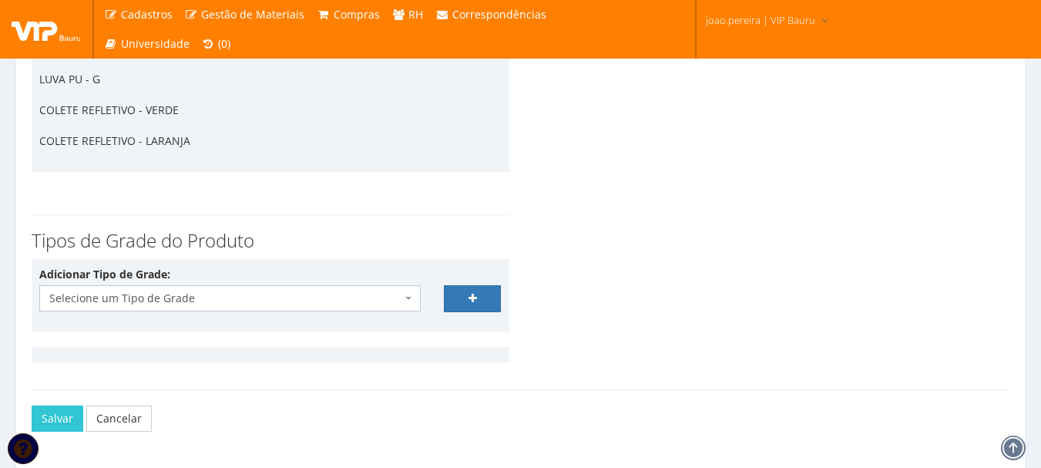
scroll to position [3807, 0]
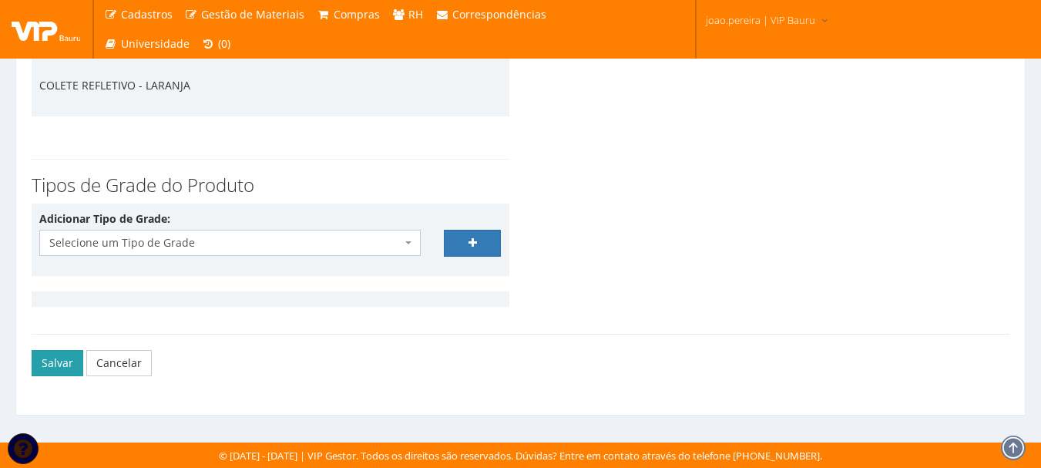
click at [52, 364] on button "Salvar" at bounding box center [58, 363] width 52 height 26
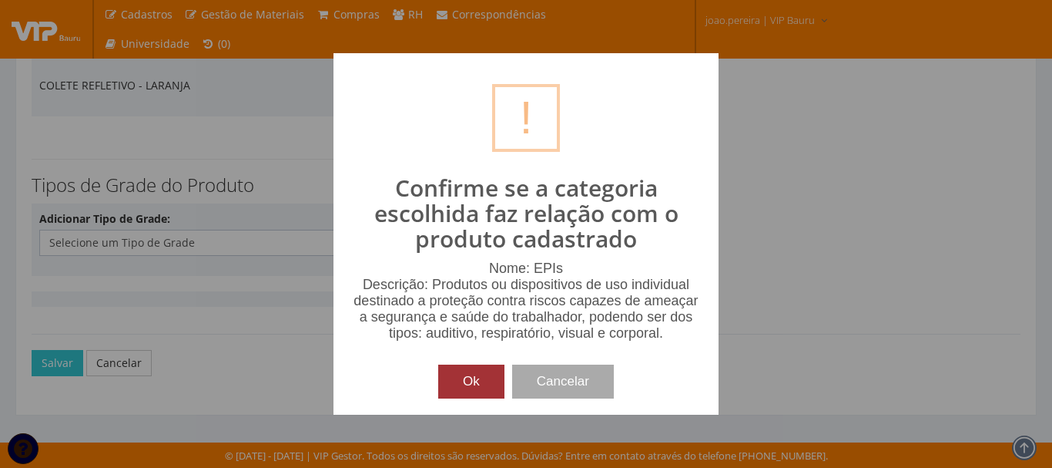
click at [469, 383] on button "Ok" at bounding box center [471, 381] width 66 height 34
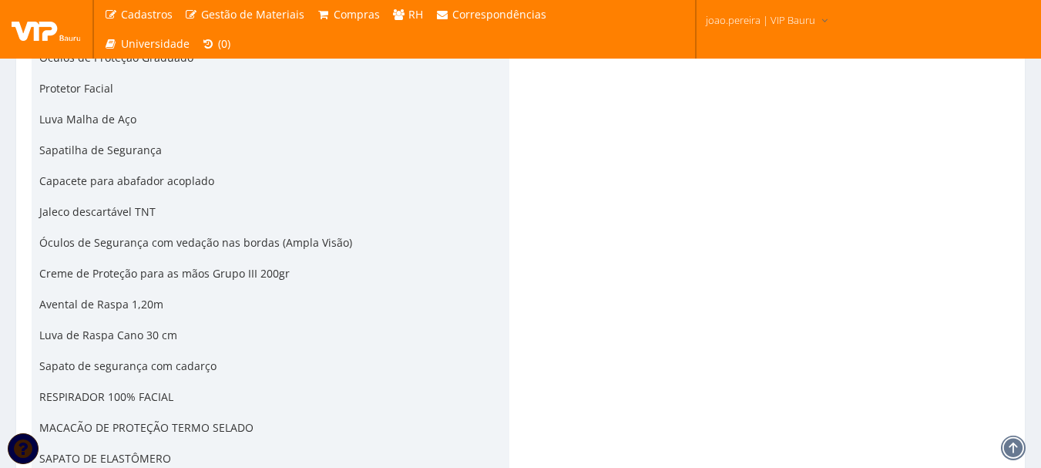
scroll to position [2035, 0]
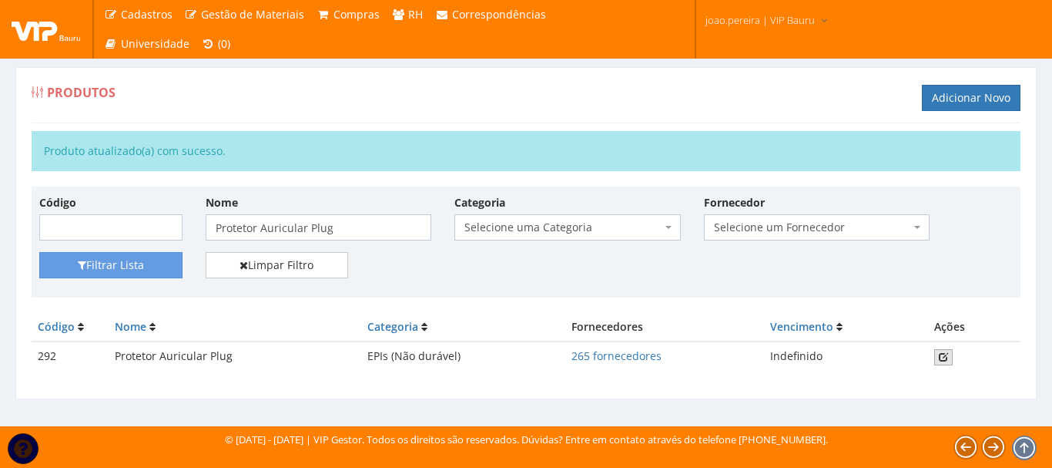
click at [950, 350] on link at bounding box center [943, 357] width 18 height 16
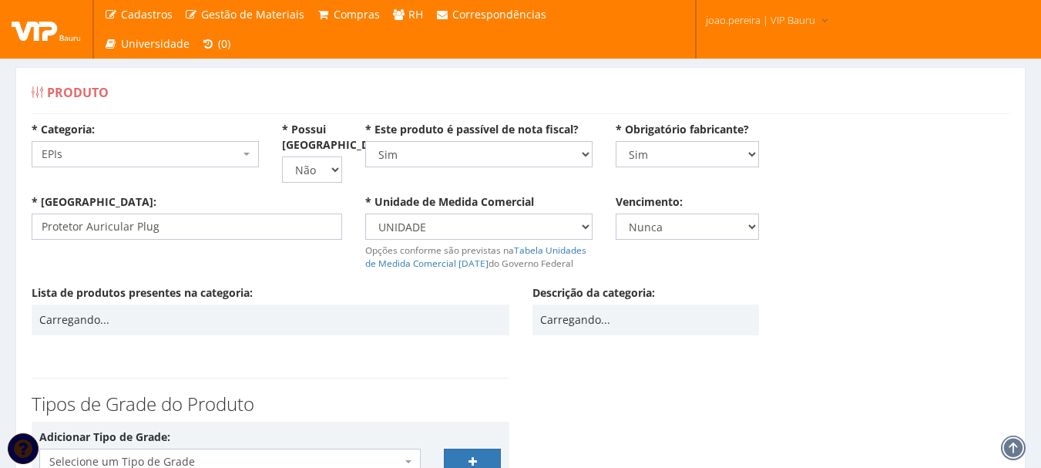
click at [341, 336] on div "Lista de produtos presentes na categoria: Carregando..." at bounding box center [270, 317] width 501 height 65
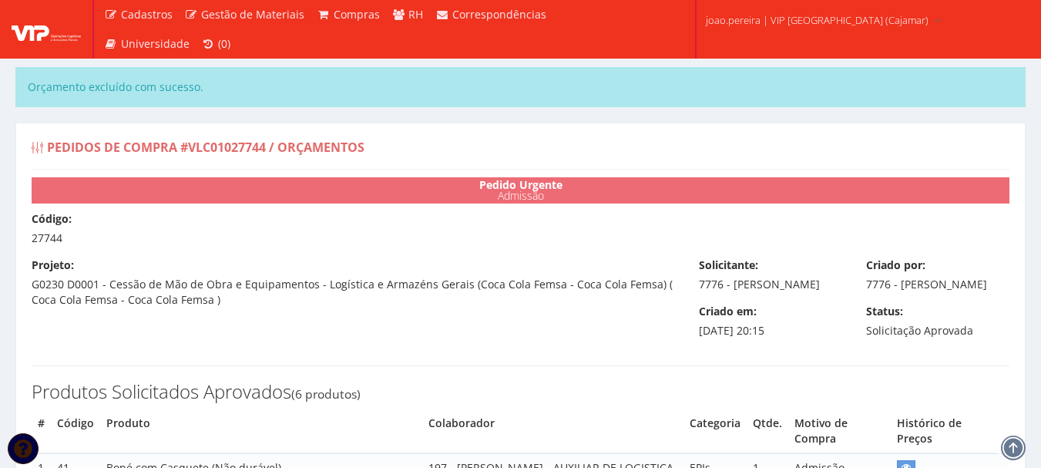
scroll to position [687, 0]
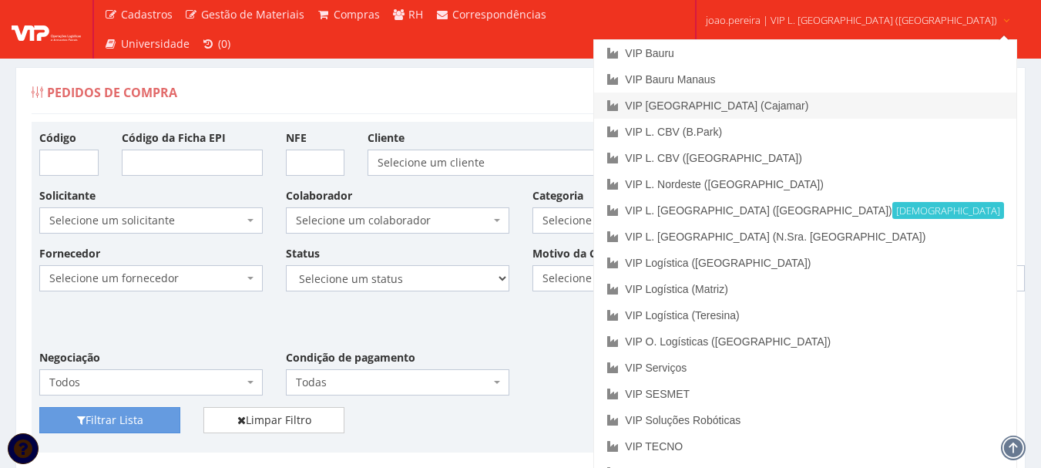
click at [771, 102] on link "VIP [GEOGRAPHIC_DATA] (Cajamar)" at bounding box center [804, 105] width 421 height 26
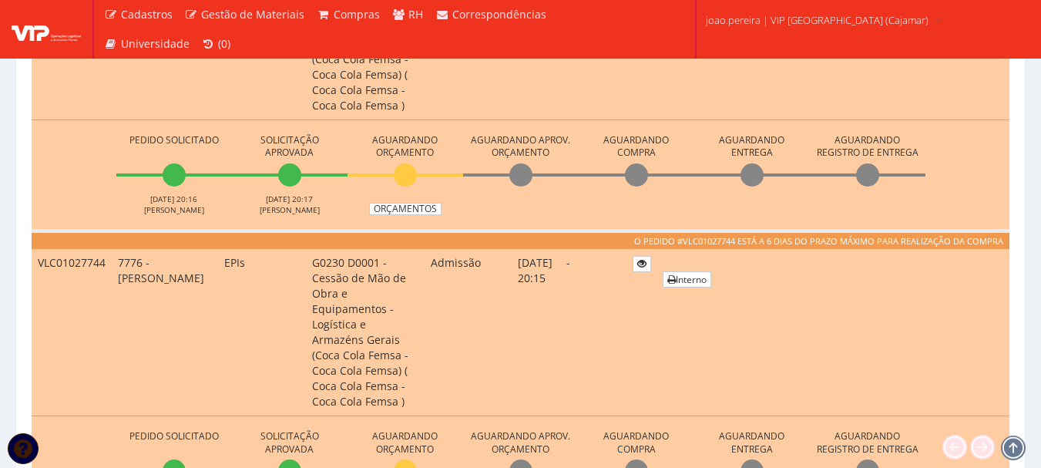
scroll to position [616, 0]
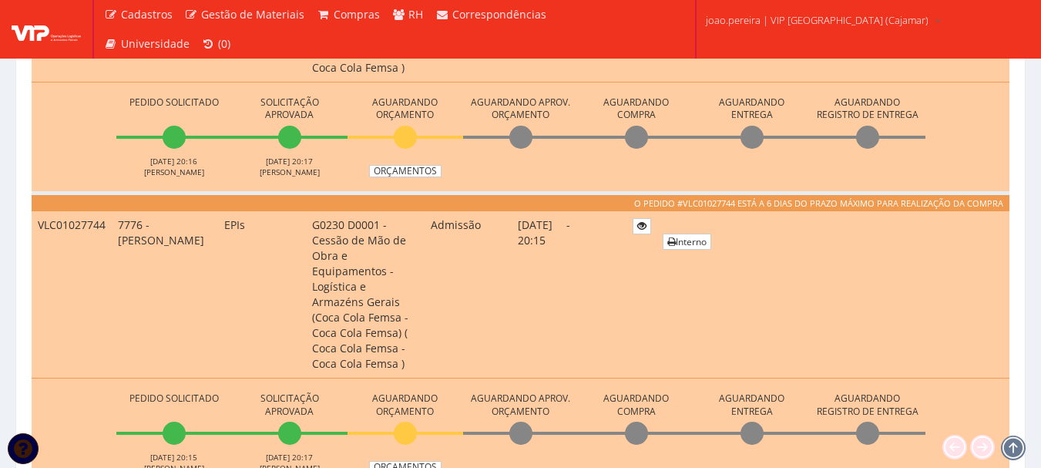
click at [410, 388] on li "Aguardando Orçamento Orçamentos" at bounding box center [405, 430] width 116 height 85
click at [411, 461] on link "Orçamentos" at bounding box center [405, 467] width 72 height 12
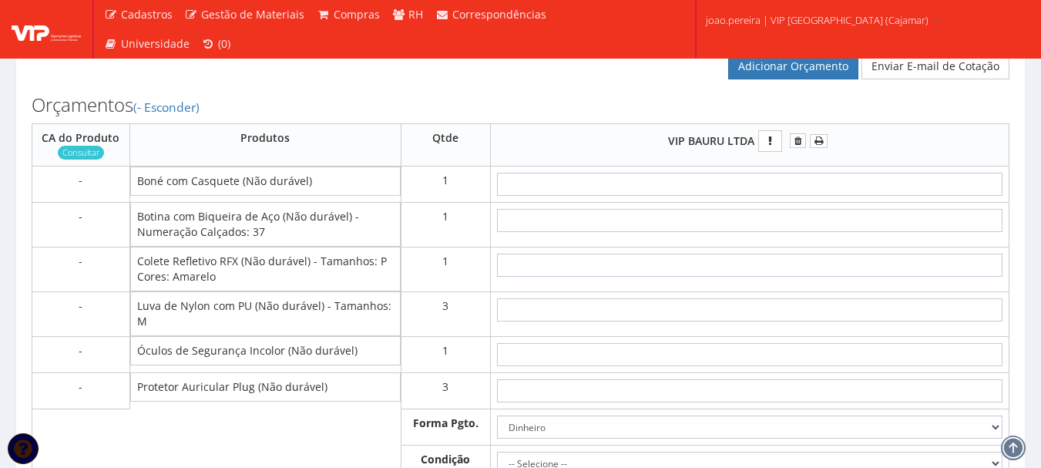
scroll to position [693, 0]
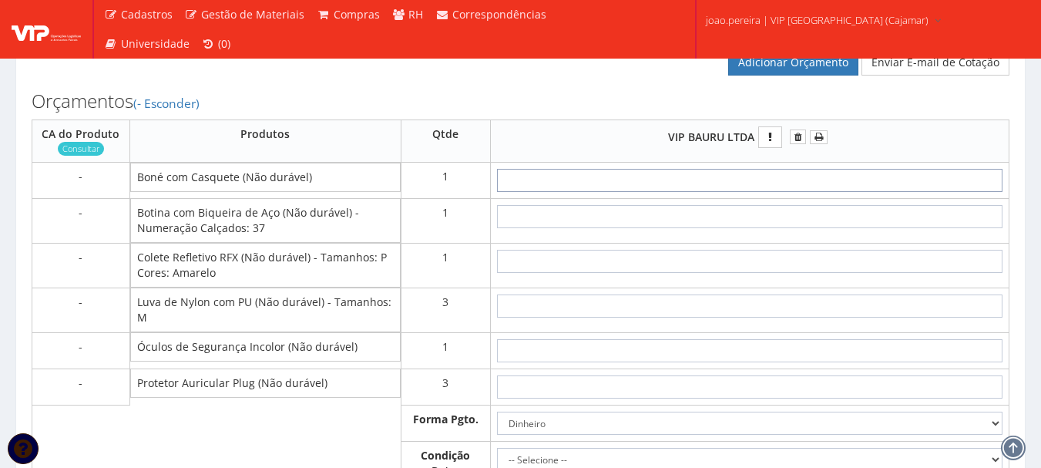
click at [795, 192] on input "text" at bounding box center [749, 180] width 505 height 23
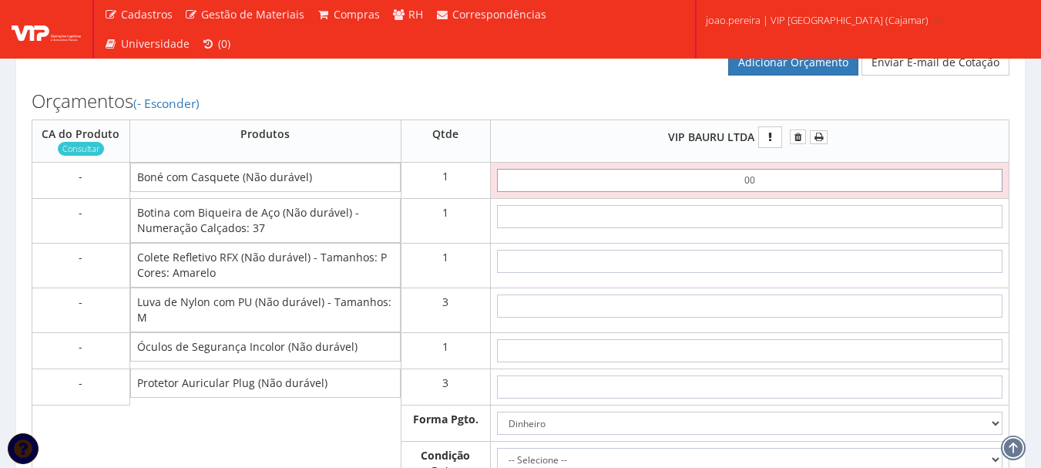
type input "0,01"
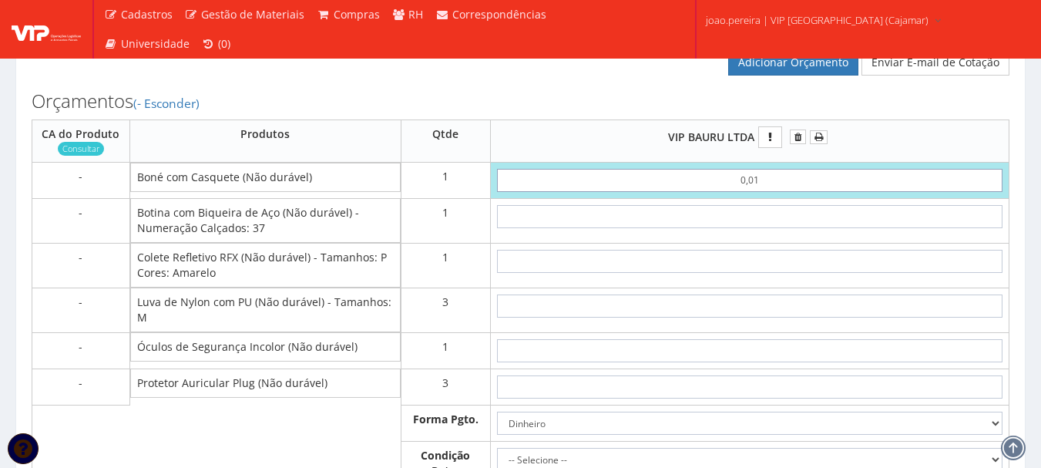
type input "0,01"
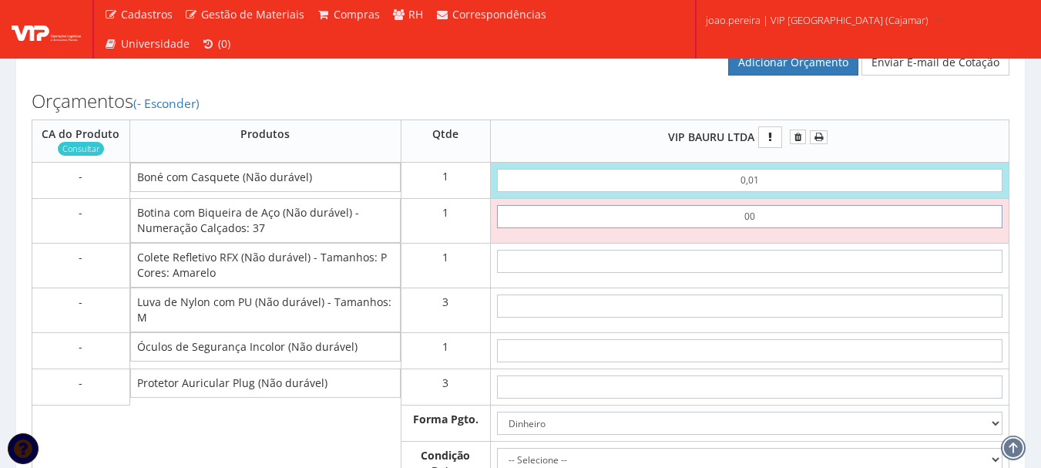
type input "0,01"
type input "0,02"
type input "0,01"
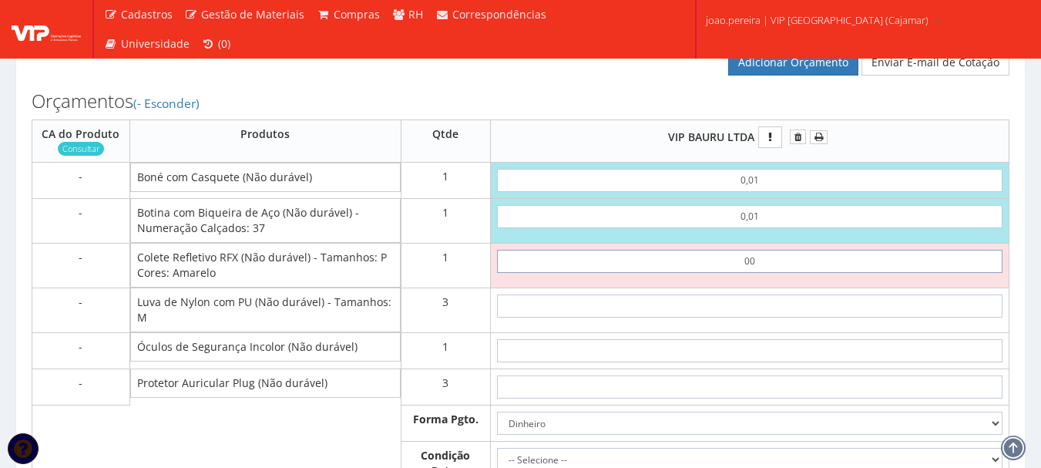
type input "0,01"
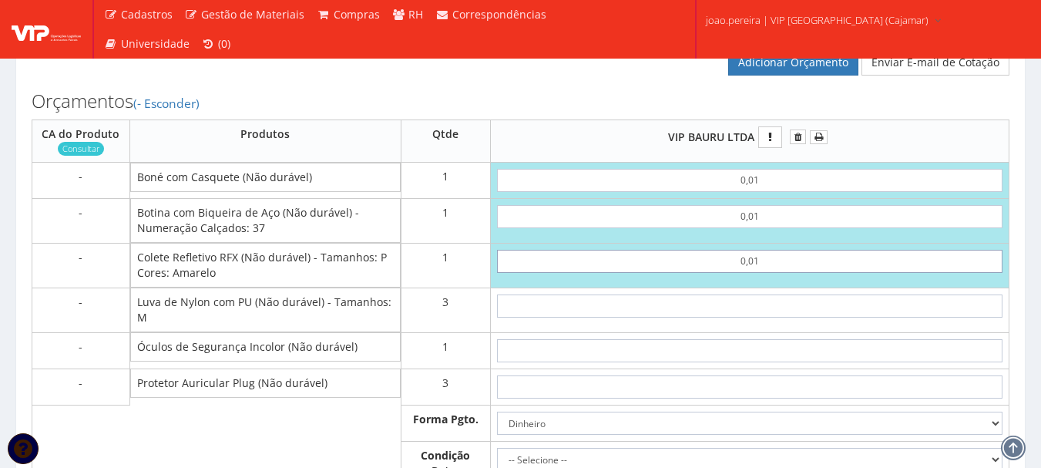
type input "0,03"
type input "0,01"
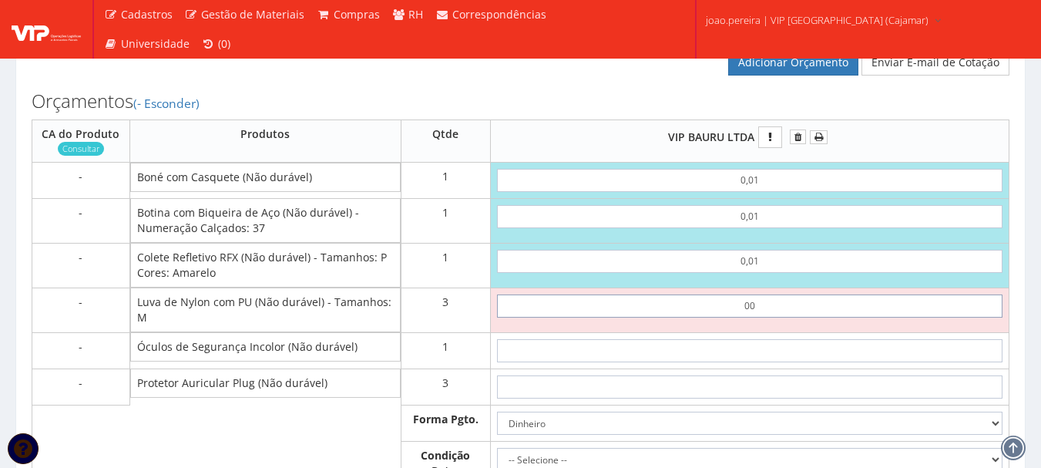
type input "0,01"
type input "0,06"
type input "0,01"
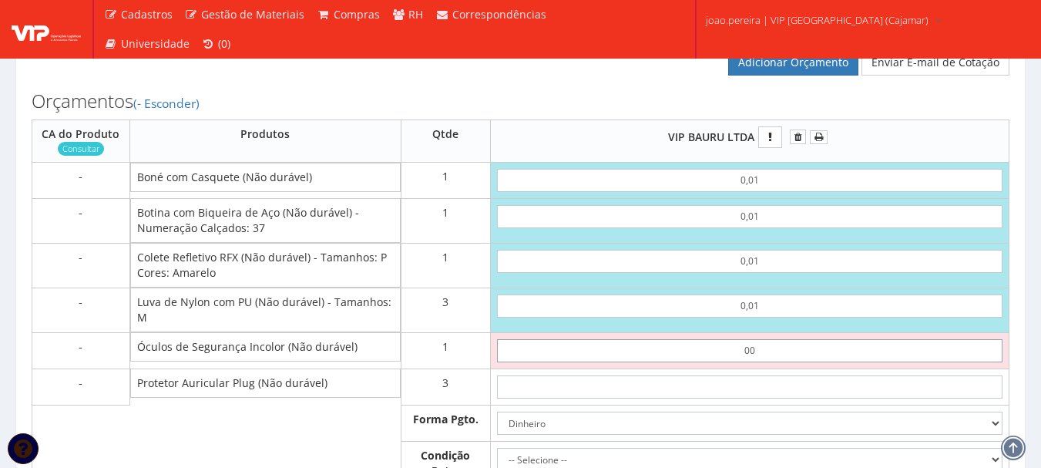
type input "0,01"
type input "0,07"
type input "0,01"
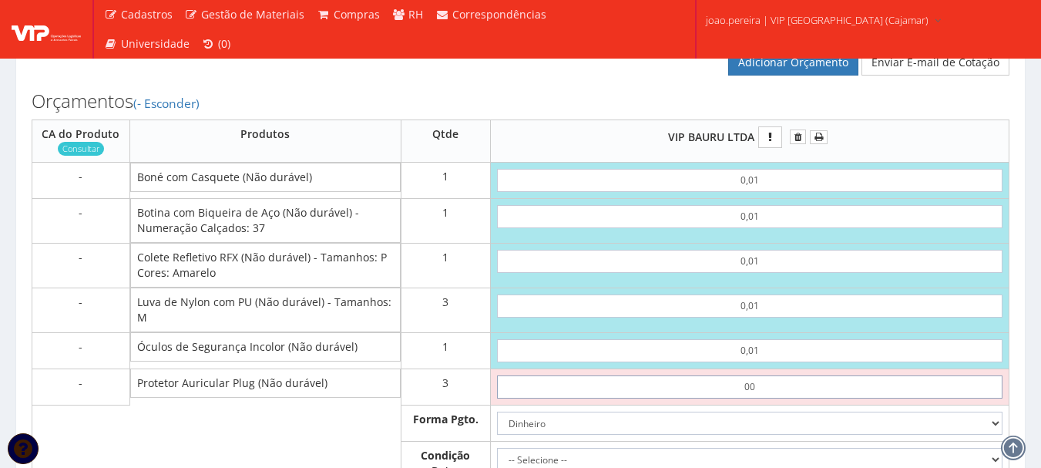
type input "0,01"
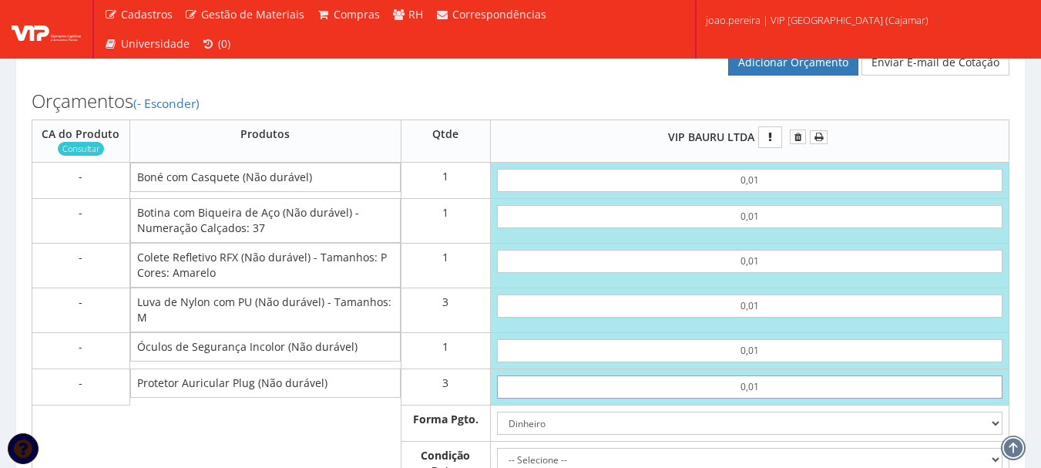
type input "0,10"
type input "0,01"
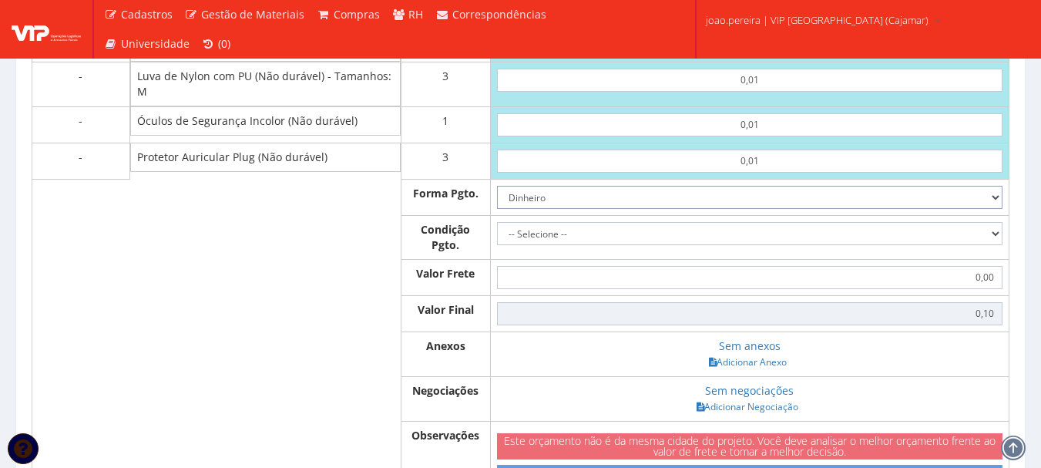
scroll to position [924, 0]
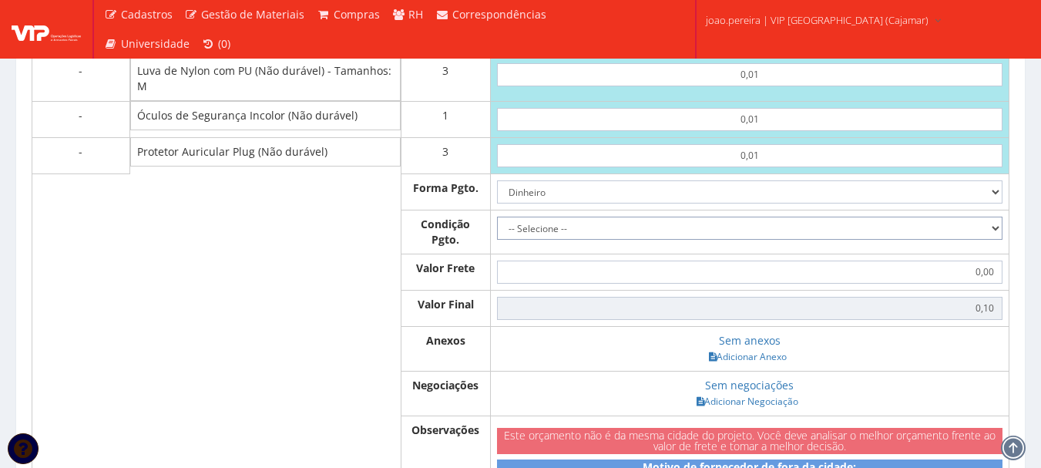
drag, startPoint x: 992, startPoint y: 248, endPoint x: 977, endPoint y: 248, distance: 15.4
click at [992, 240] on select "-- Selecione -- À vista 7 dias 10 dias" at bounding box center [749, 227] width 505 height 23
select select "0"
click at [497, 231] on select "-- Selecione -- À vista 7 dias 10 dias" at bounding box center [749, 227] width 505 height 23
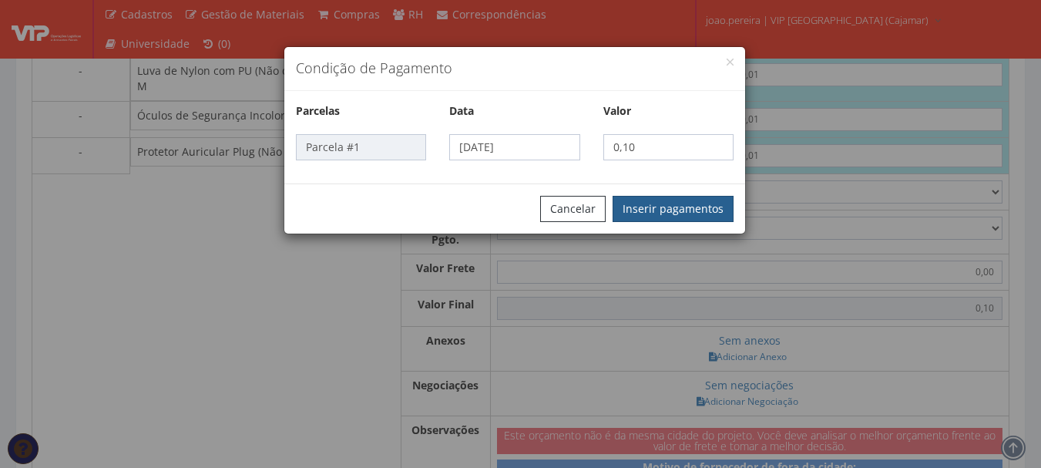
click at [705, 210] on button "Inserir pagamentos" at bounding box center [672, 209] width 121 height 26
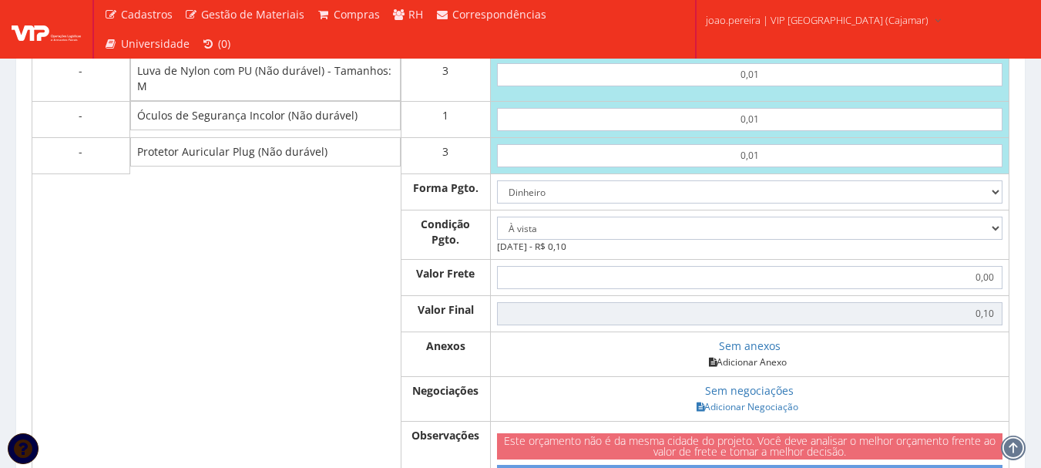
click at [766, 370] on link "Adicionar Anexo" at bounding box center [747, 362] width 87 height 16
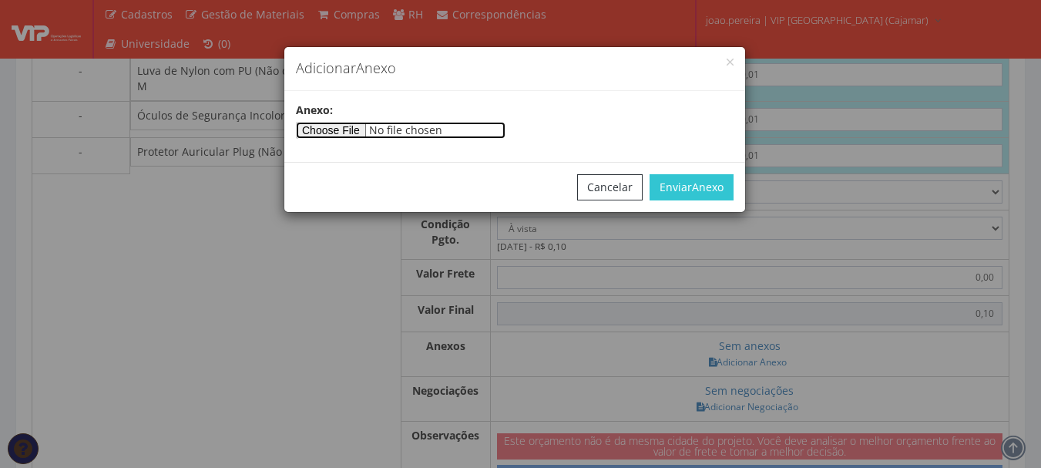
click at [346, 128] on input"] "file" at bounding box center [401, 130] width 210 height 17
type input"] "C:\fakepath\PEDIDOS SEM NOTA FISCAL ESTOQUE.docx"
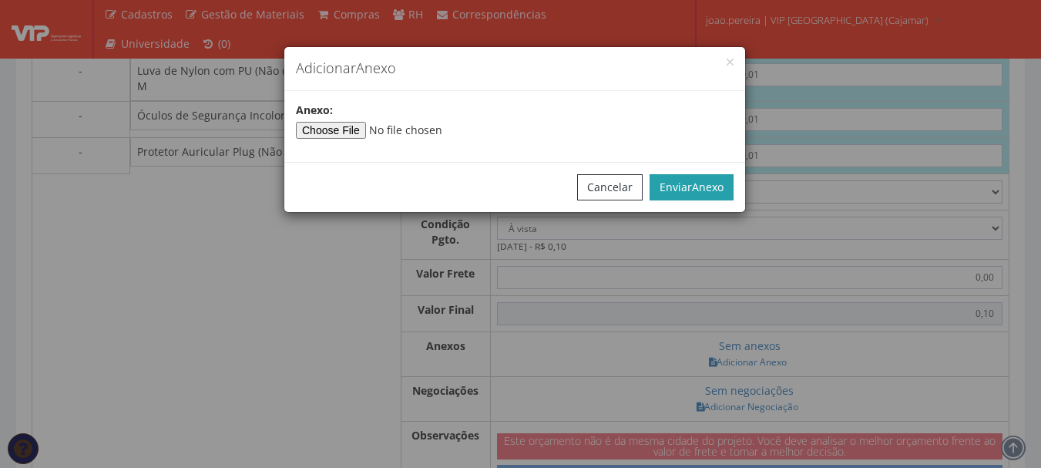
click at [701, 189] on span "Anexo" at bounding box center [708, 186] width 32 height 15
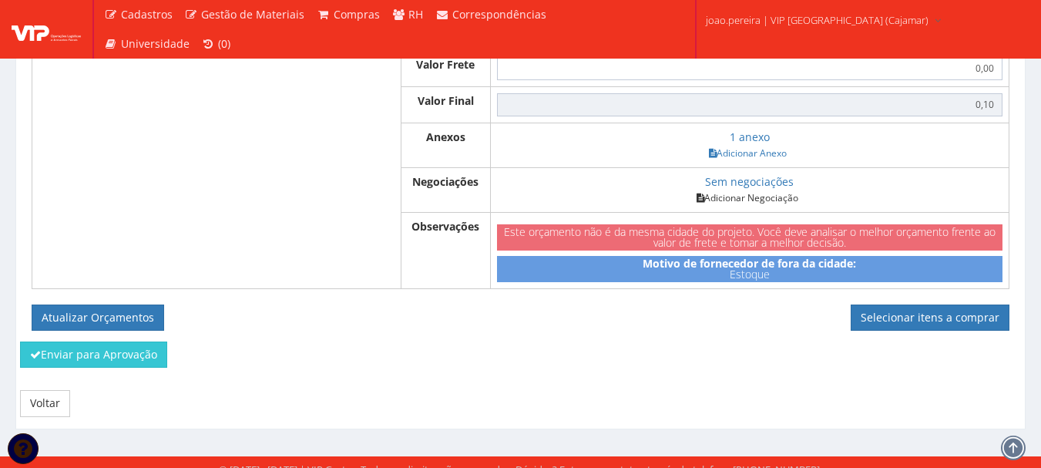
scroll to position [1155, 0]
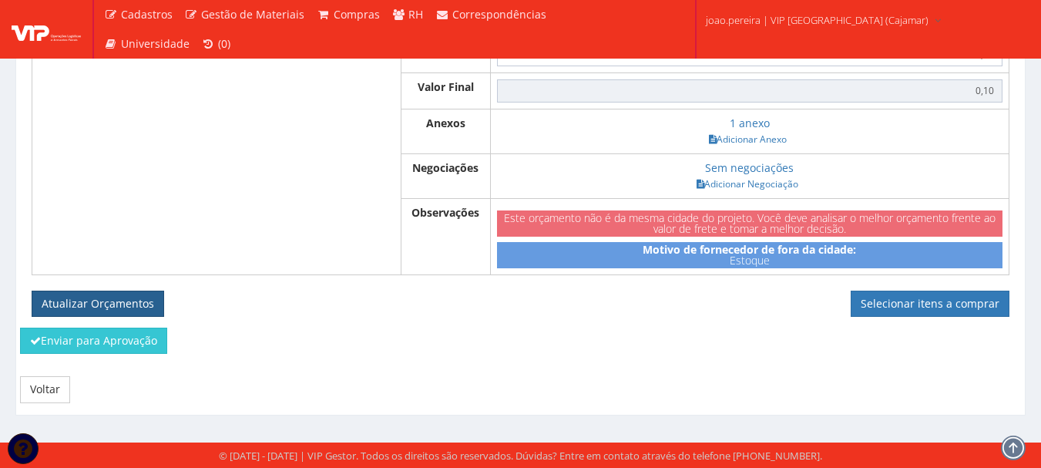
click at [112, 303] on button "Atualizar Orçamentos" at bounding box center [98, 303] width 132 height 26
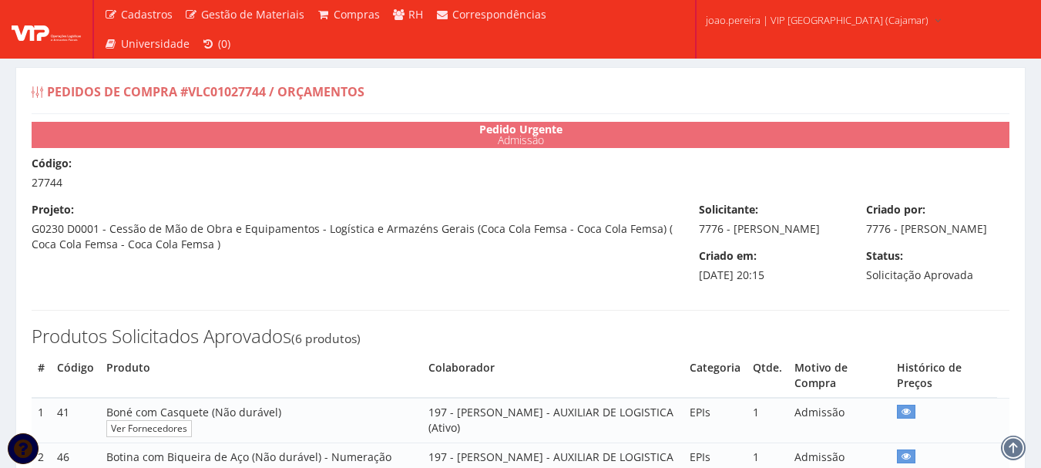
select select "0"
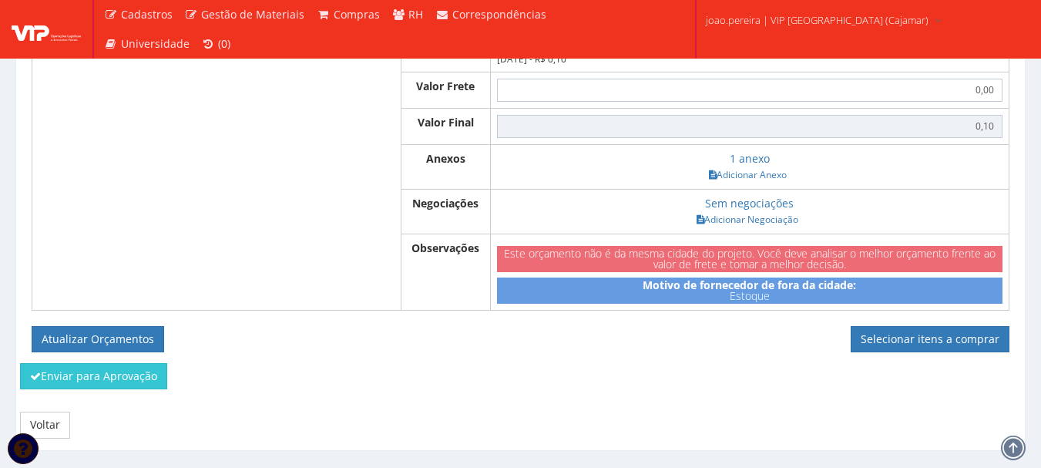
scroll to position [1155, 0]
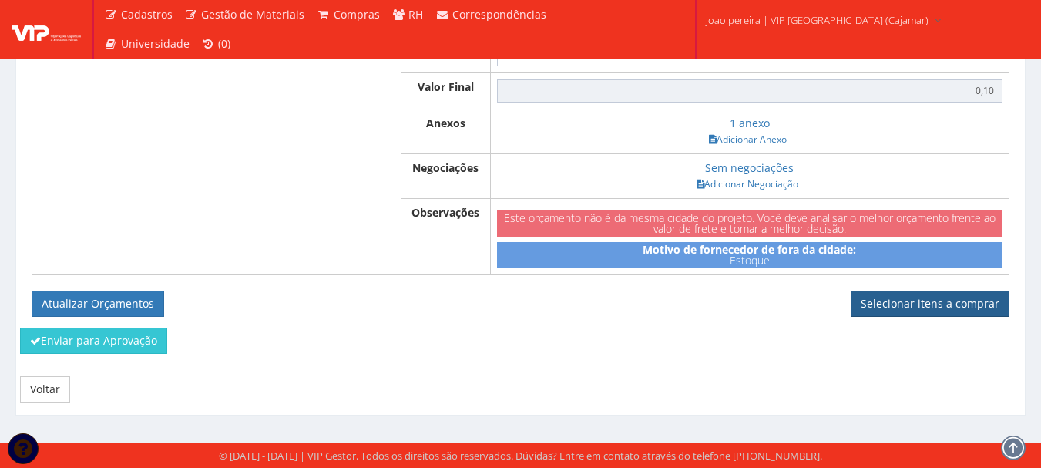
click at [905, 310] on link "Selecionar itens a comprar" at bounding box center [929, 303] width 159 height 26
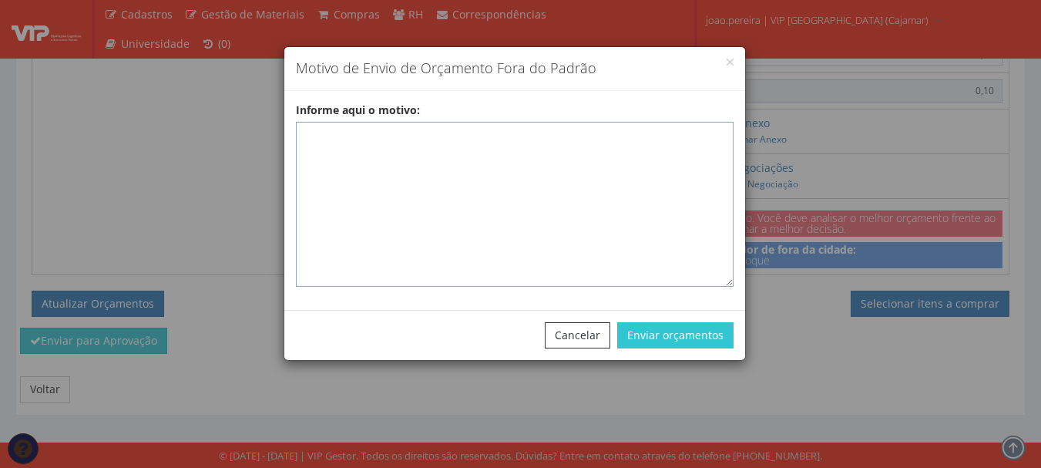
click at [350, 131] on textarea "Informe aqui o motivo:" at bounding box center [515, 204] width 438 height 165
paste textarea "EPIS ou UNIFORMES - Pedido de compra para emissão de ficha de EPIS ou Uniformes…"
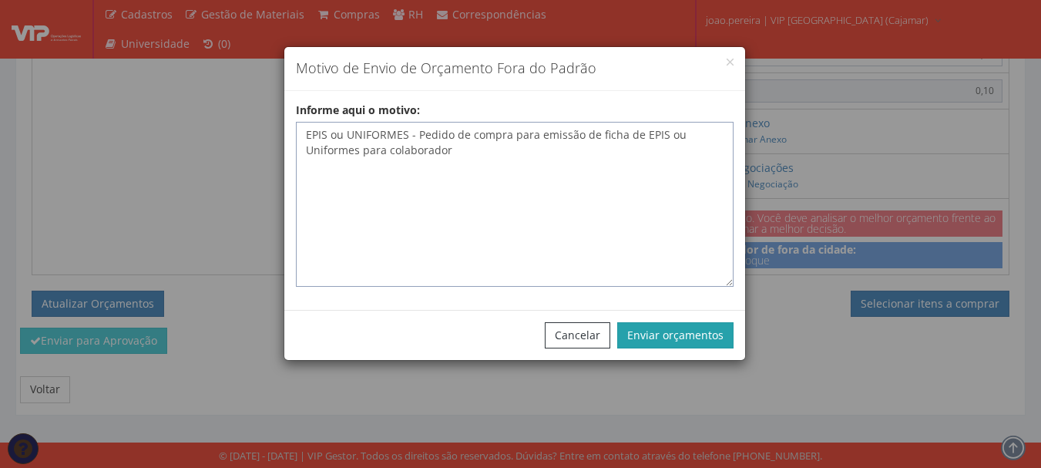
type textarea "EPIS ou UNIFORMES - Pedido de compra para emissão de ficha de EPIS ou Uniformes…"
click at [687, 336] on button "Enviar orçamentos" at bounding box center [675, 335] width 116 height 26
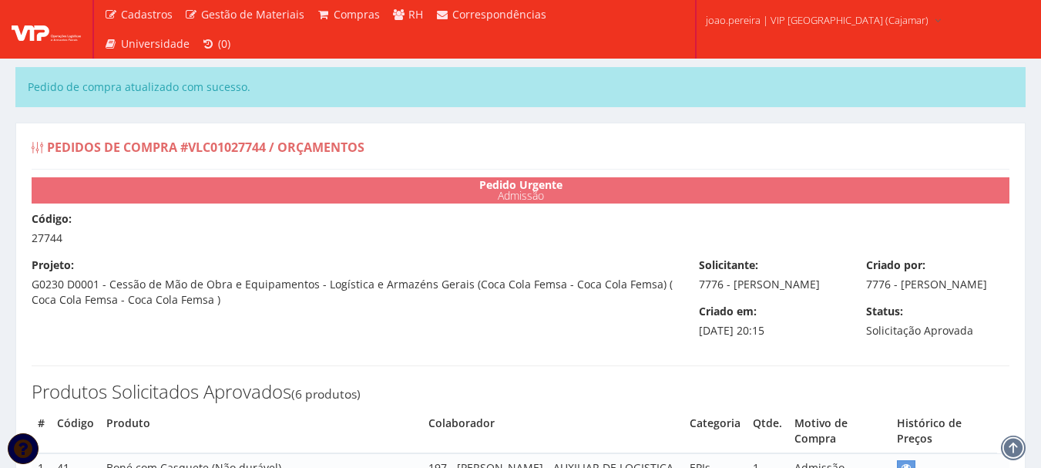
select select "0"
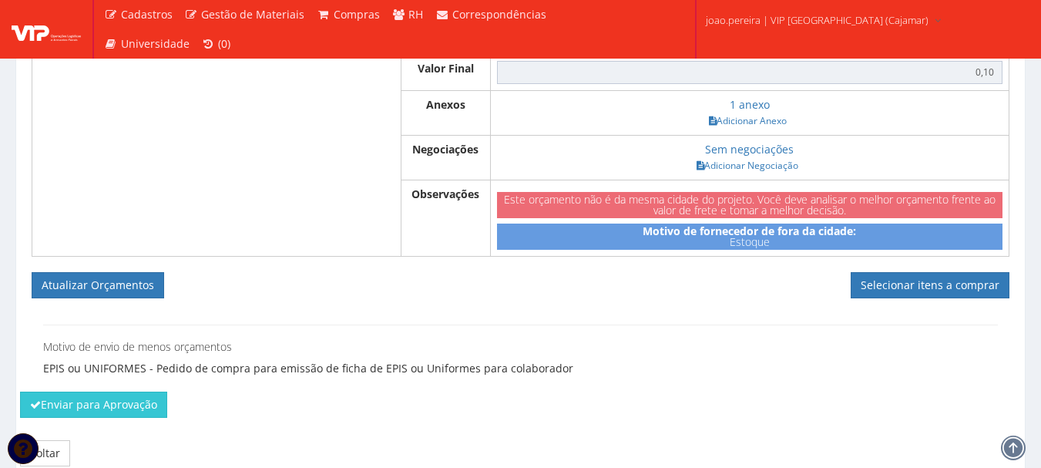
scroll to position [1299, 0]
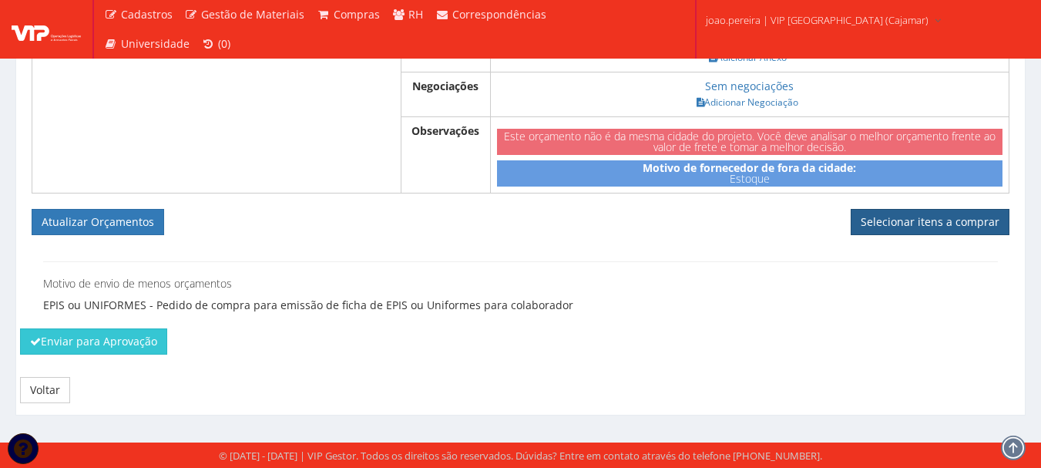
click at [934, 221] on link "Selecionar itens a comprar" at bounding box center [929, 222] width 159 height 26
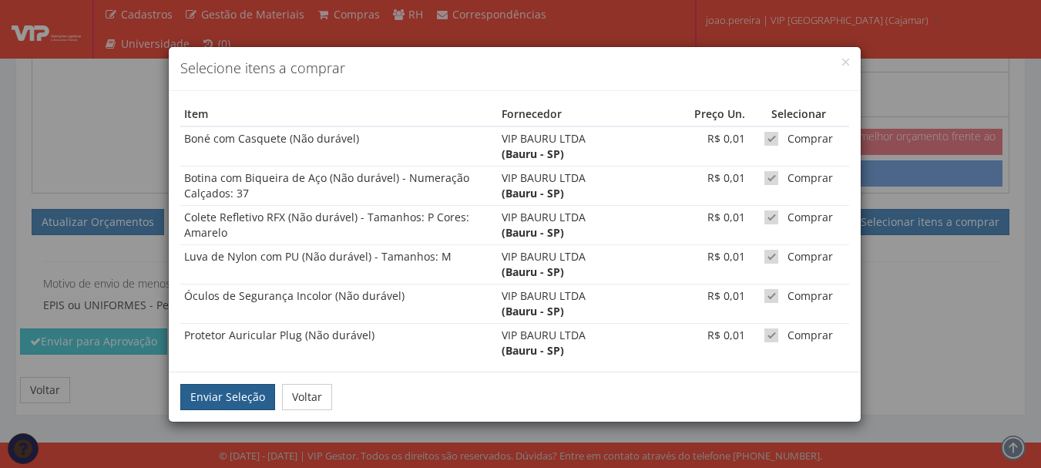
click at [253, 399] on button "Enviar Seleção" at bounding box center [227, 397] width 95 height 26
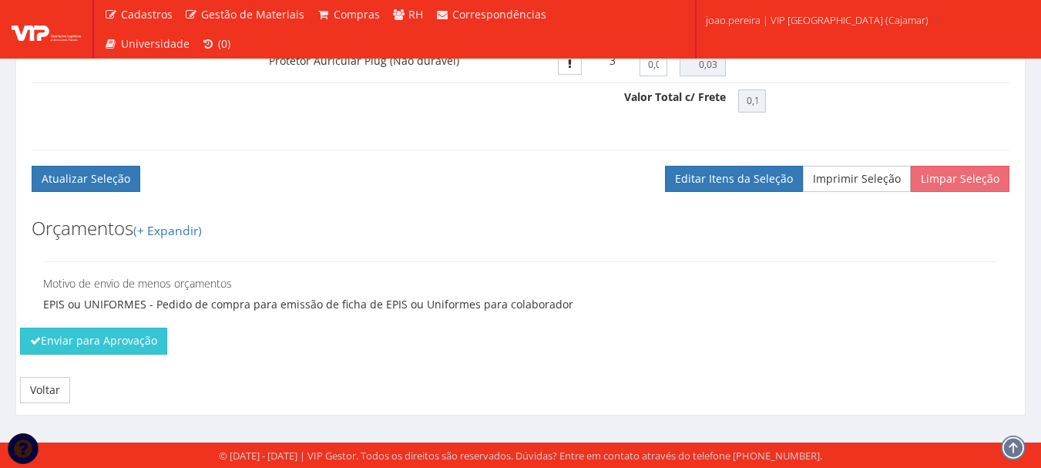
scroll to position [1020, 0]
click at [130, 346] on button "Enviar para Aprovação" at bounding box center [93, 340] width 147 height 26
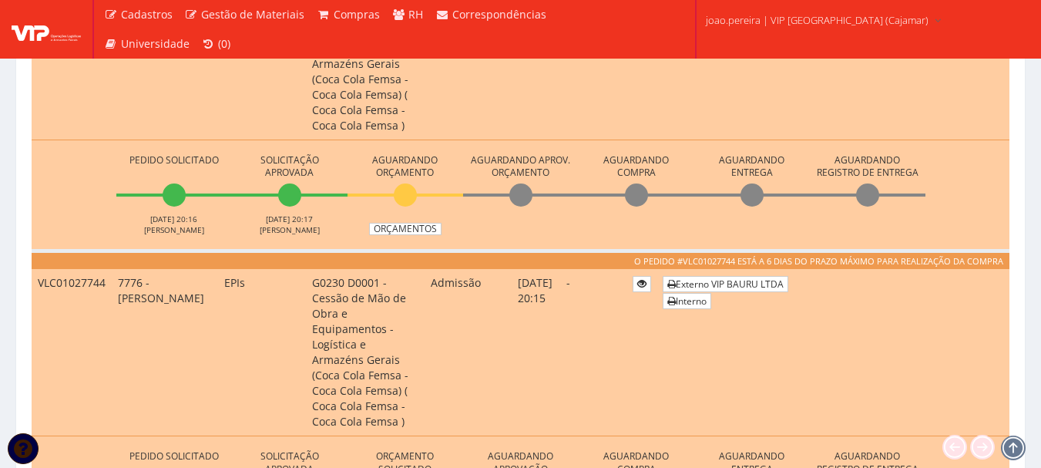
scroll to position [539, 0]
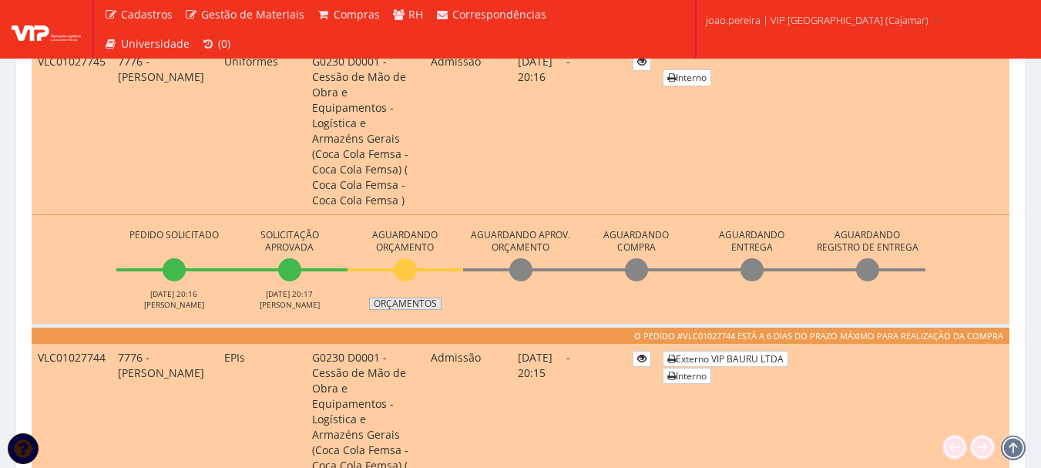
click at [410, 297] on link "Orçamentos" at bounding box center [405, 303] width 72 height 12
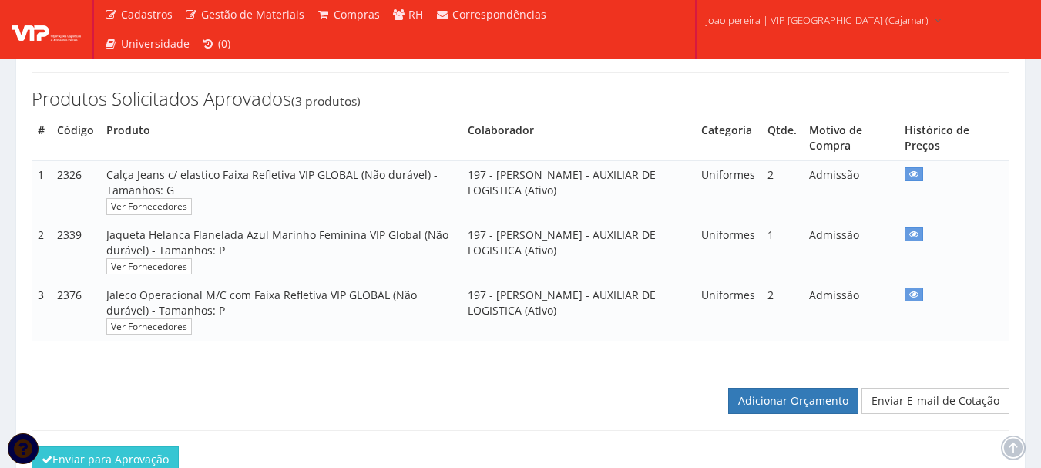
scroll to position [308, 0]
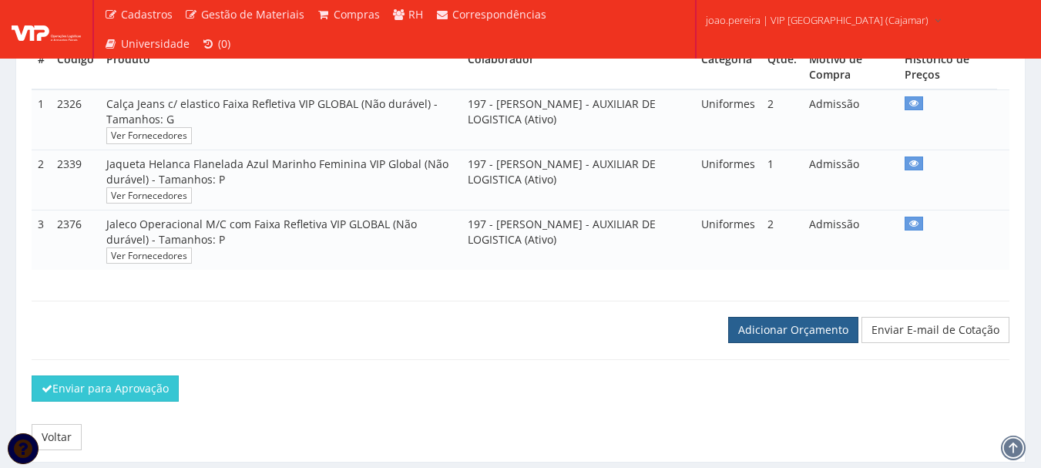
click at [824, 343] on link "Adicionar Orçamento" at bounding box center [793, 330] width 130 height 26
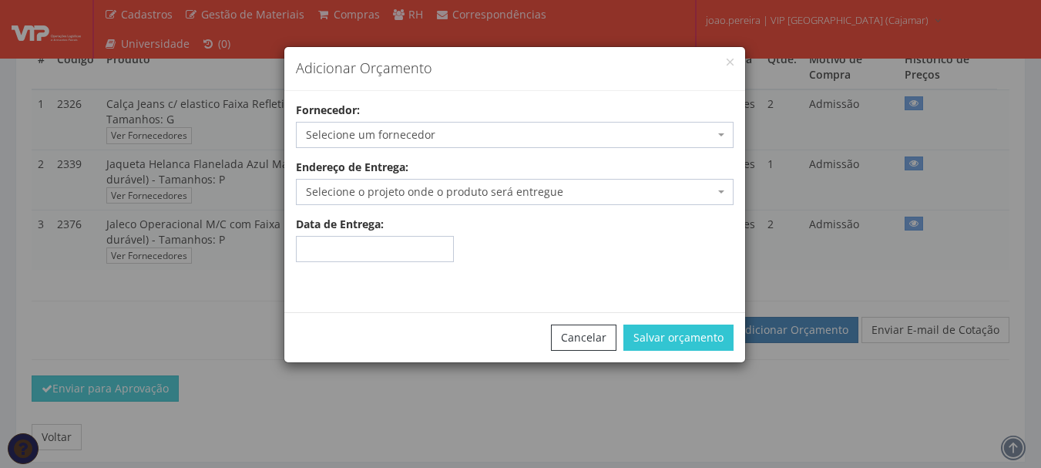
click at [481, 127] on span "Selecione um fornecedor" at bounding box center [510, 134] width 408 height 15
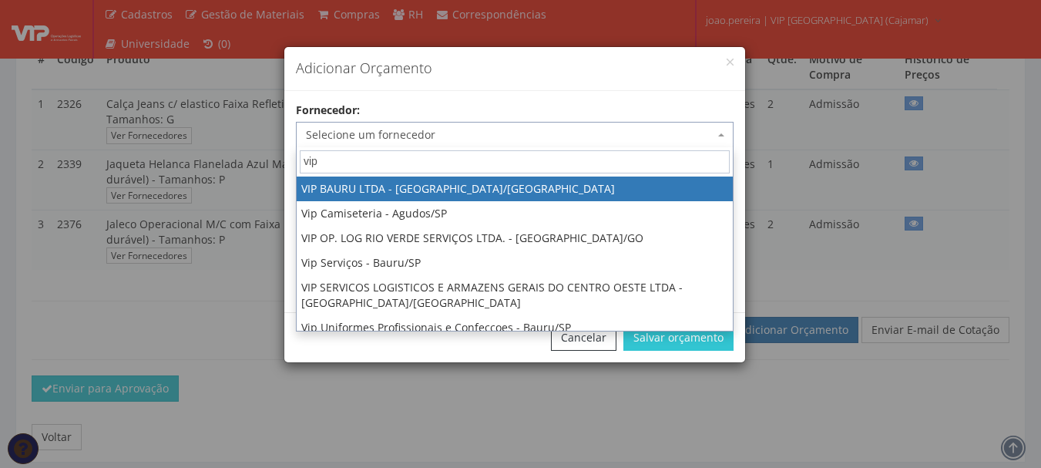
type input "vip"
select select "532"
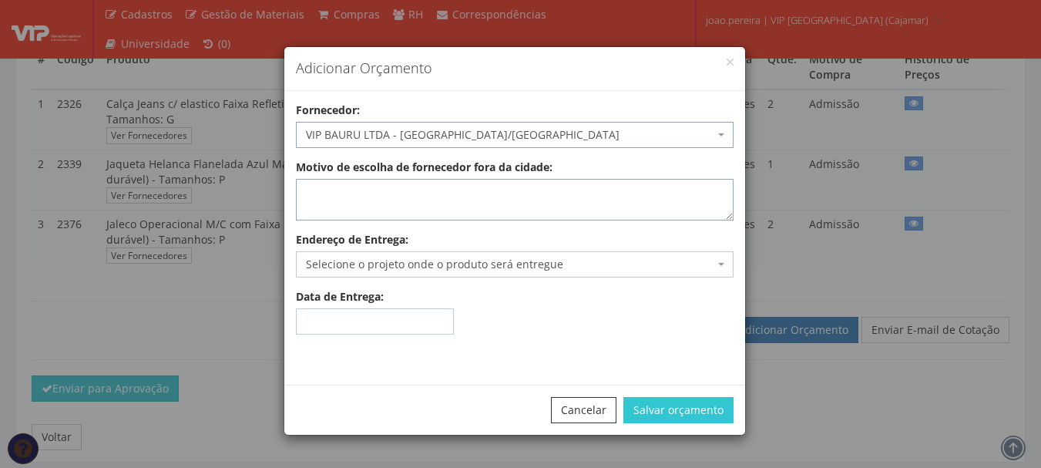
click at [367, 199] on textarea "Motivo de escolha de fornecedor fora da cidade:" at bounding box center [515, 200] width 438 height 42
type textarea "Estoque"
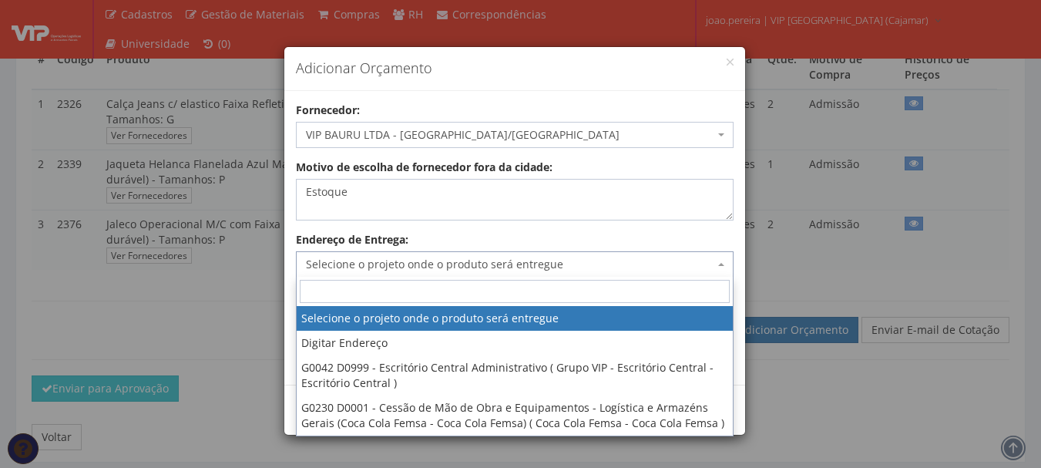
click at [394, 263] on span "Selecione o projeto onde o produto será entregue" at bounding box center [510, 263] width 408 height 15
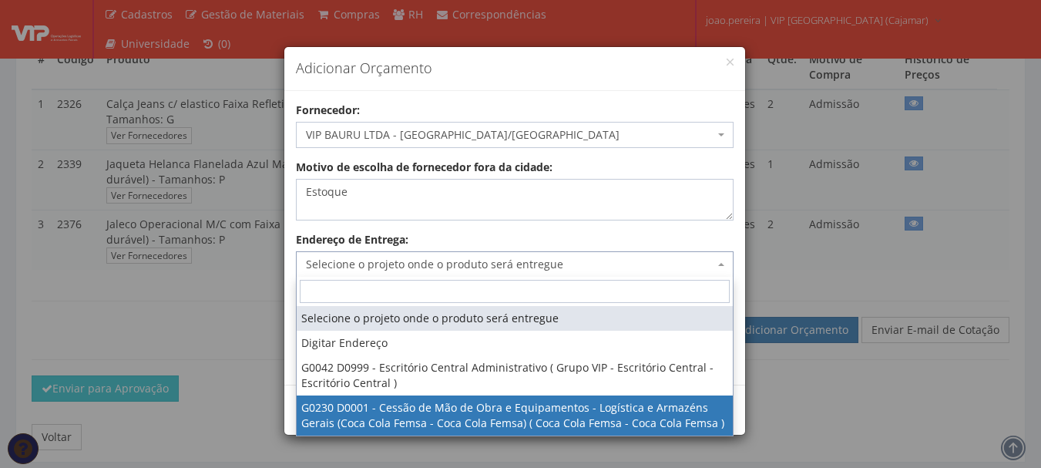
select select "230"
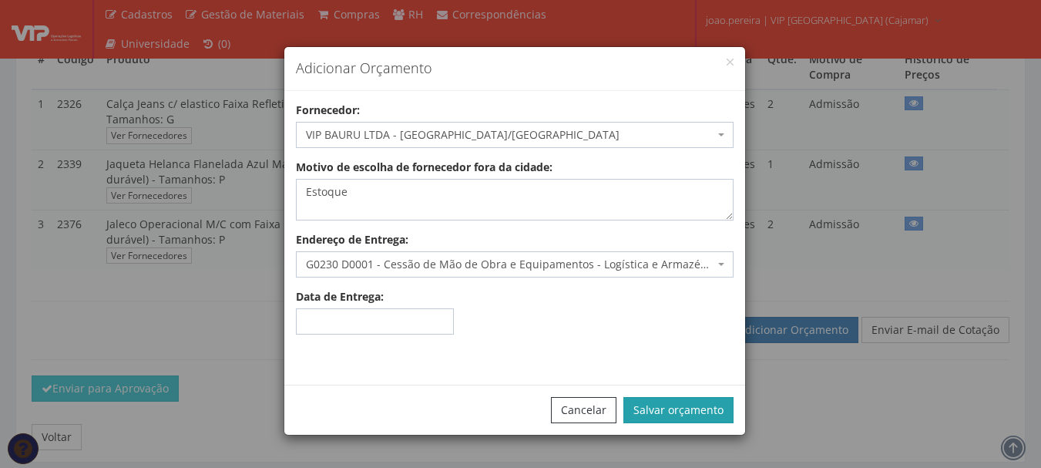
click at [678, 408] on button "Salvar orçamento" at bounding box center [678, 410] width 110 height 26
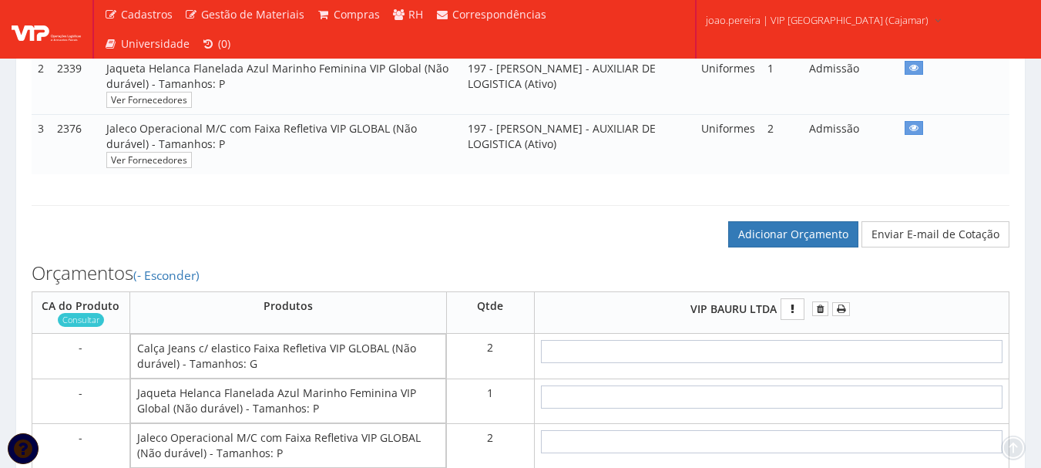
scroll to position [462, 0]
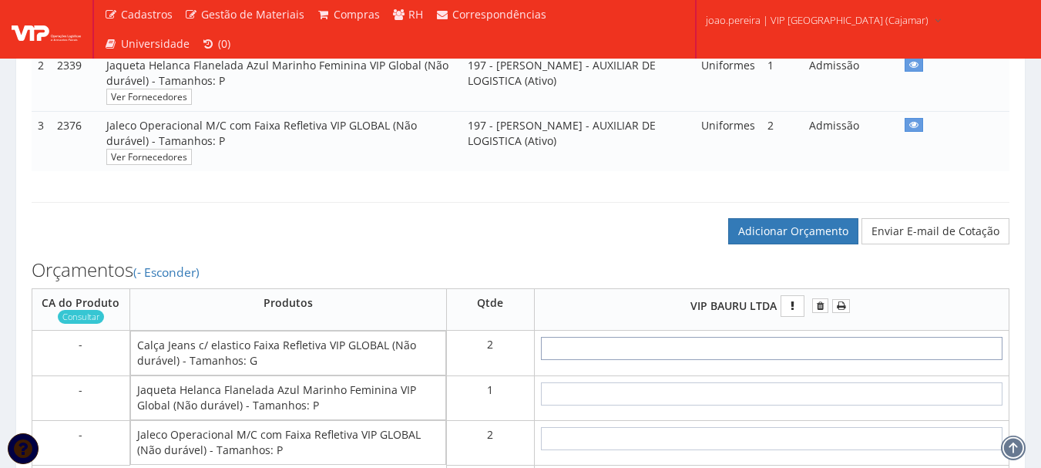
click at [807, 360] on input "text" at bounding box center [771, 348] width 461 height 23
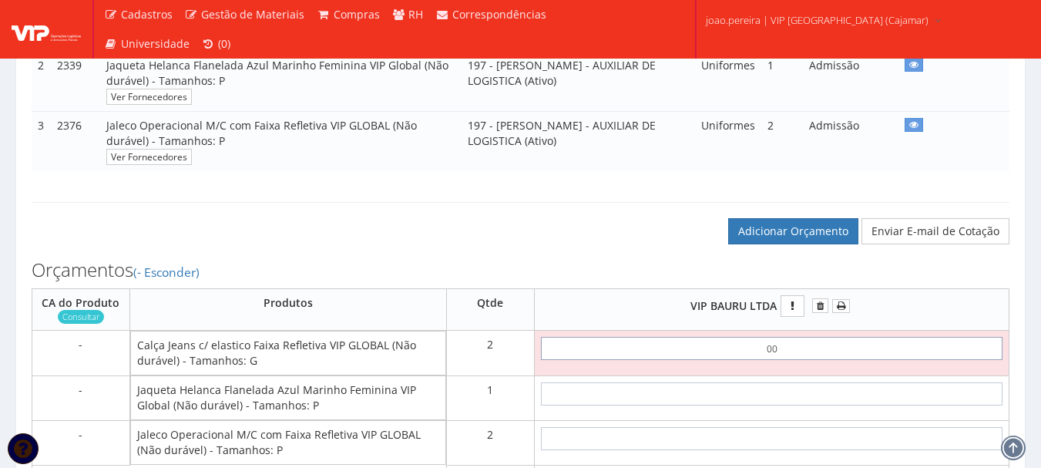
type input "0,01"
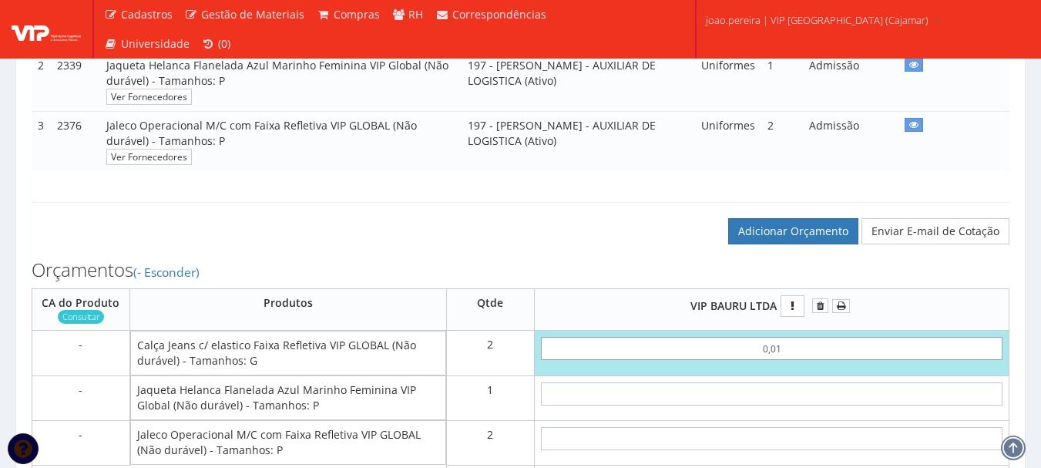
type input "0,02"
type input "0,01"
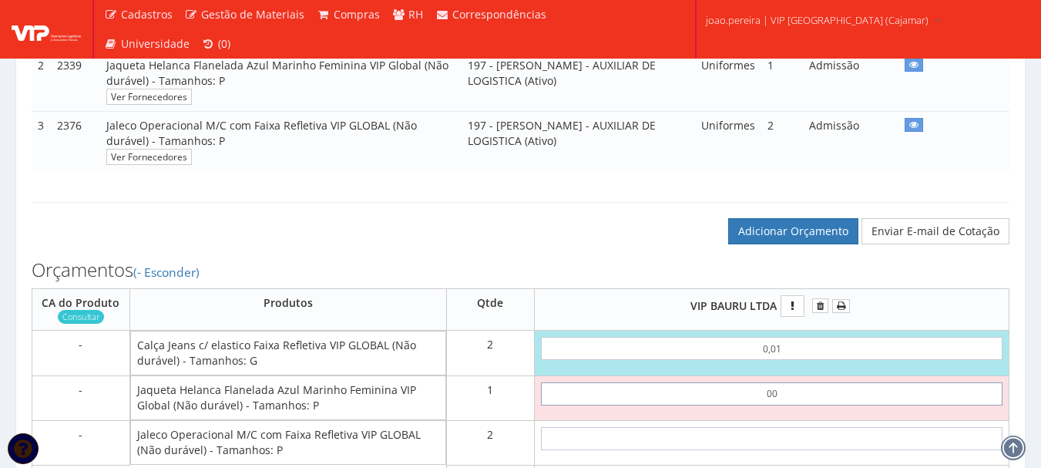
type input "0,01"
type input "0,03"
type input "0,01"
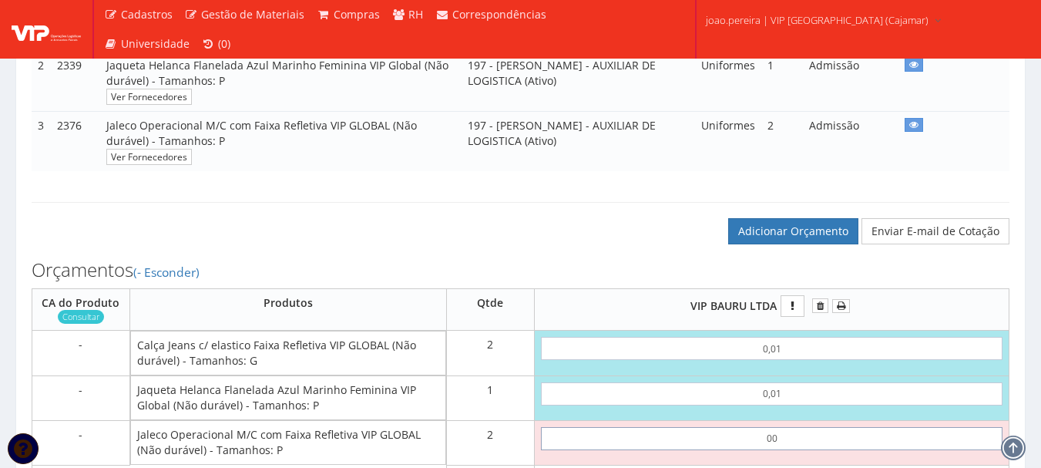
type input "0,01"
type input "0,05"
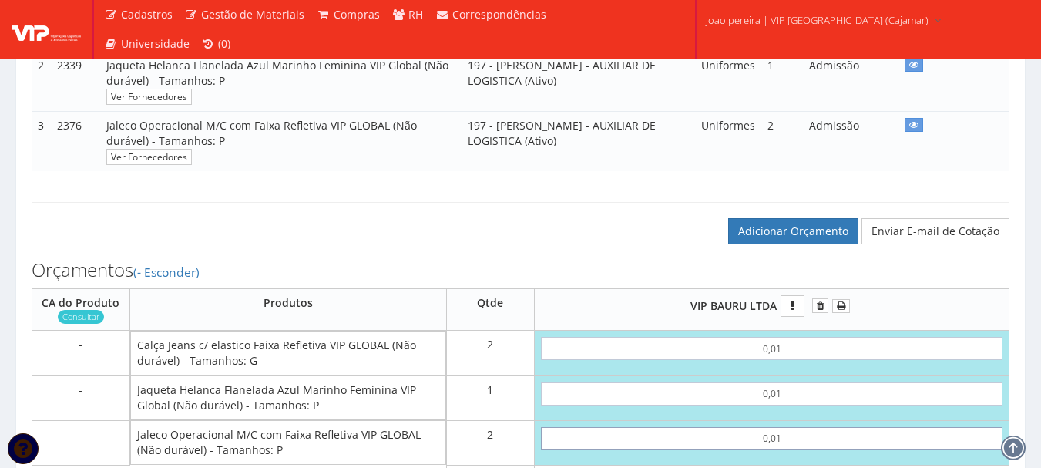
type input "0,01"
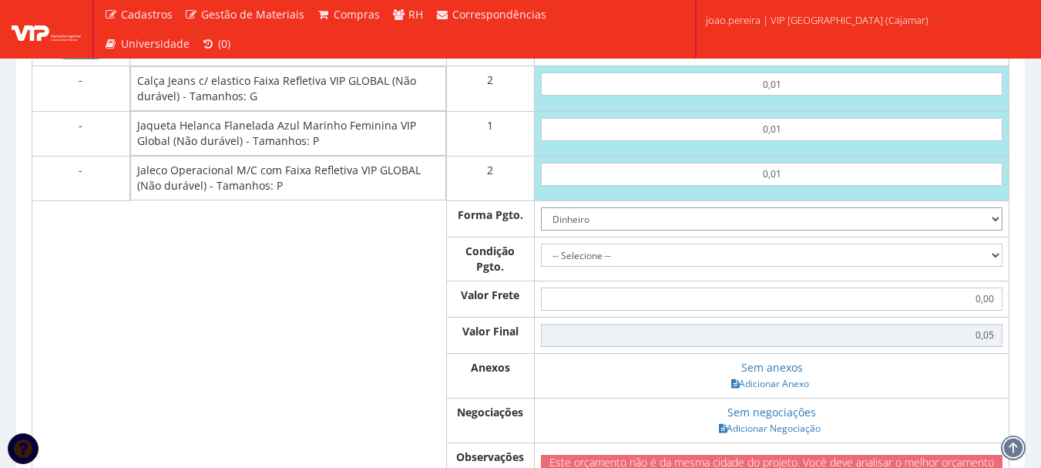
click at [993, 230] on select "Dinheiro Boleto Bancário Depósito Transferência Bancária Cartão de Crédito Cart…" at bounding box center [771, 218] width 461 height 23
click at [541, 222] on select "Dinheiro Boleto Bancário Depósito Transferência Bancária Cartão de Crédito Cart…" at bounding box center [771, 218] width 461 height 23
click at [847, 267] on select "-- Selecione -- À vista 7 dias 10 dias" at bounding box center [771, 254] width 461 height 23
select select "0"
click at [541, 258] on select "-- Selecione -- À vista 7 dias 10 dias" at bounding box center [771, 254] width 461 height 23
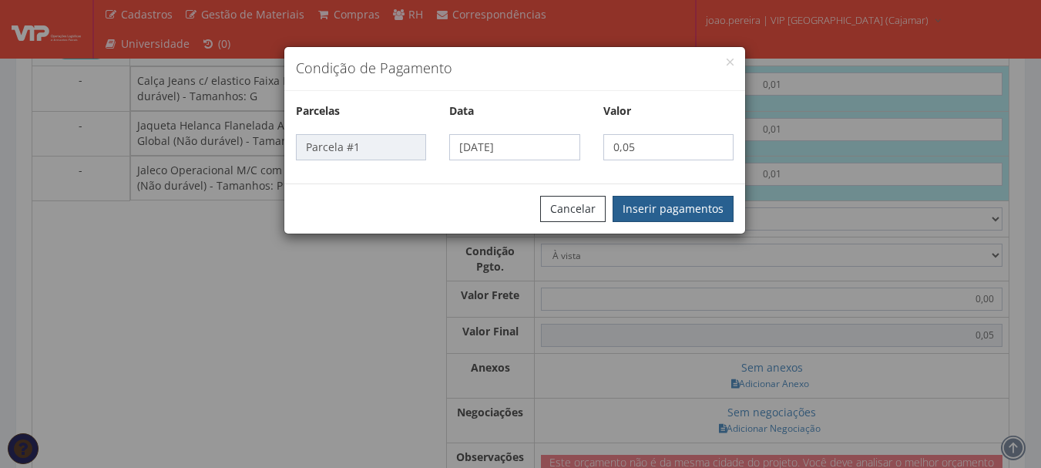
click at [709, 213] on button "Inserir pagamentos" at bounding box center [672, 209] width 121 height 26
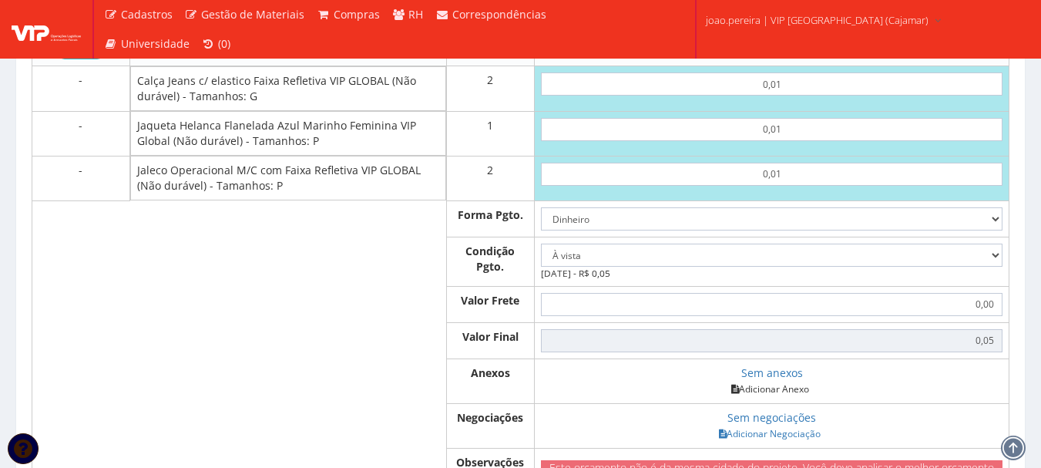
click at [753, 397] on link "Adicionar Anexo" at bounding box center [769, 389] width 87 height 16
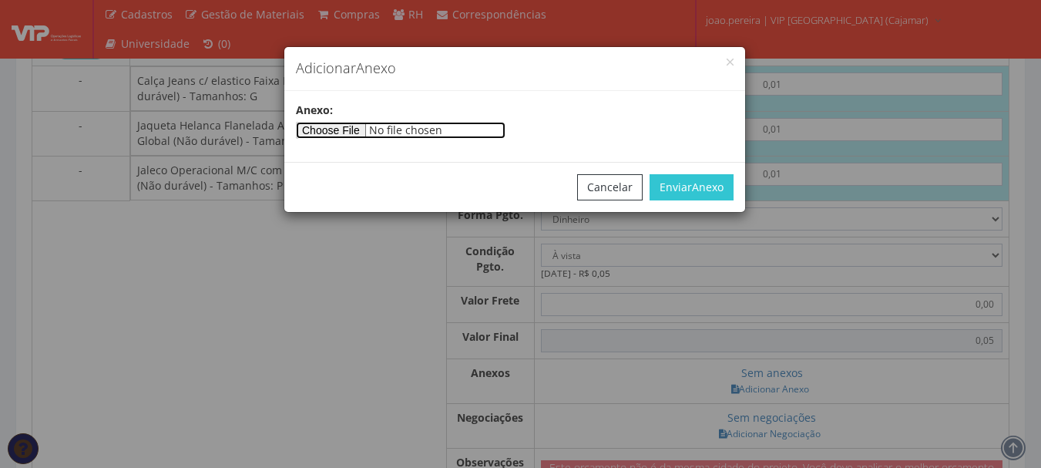
click at [360, 129] on input"] "file" at bounding box center [401, 130] width 210 height 17
type input"] "C:\fakepath\PEDIDOS SEM NOTA FISCAL ESTOQUE.docx"
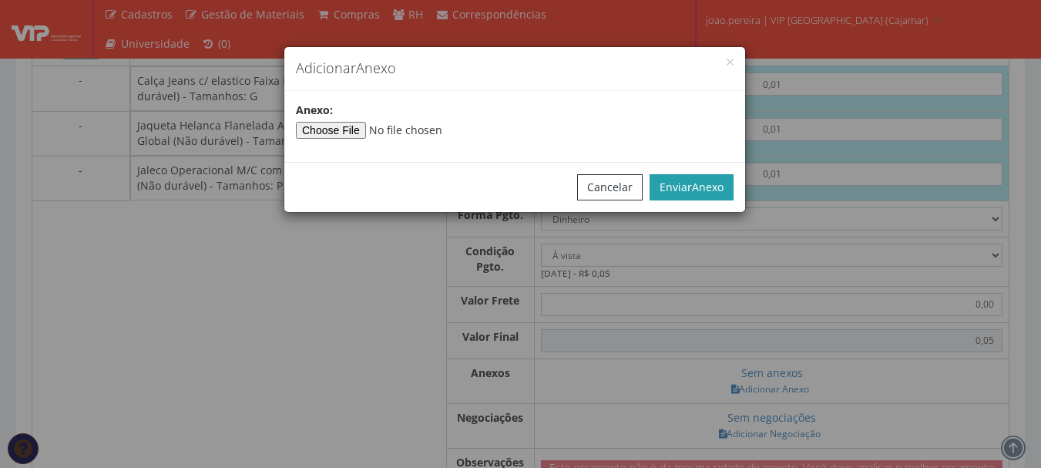
click at [703, 193] on span "Anexo" at bounding box center [708, 186] width 32 height 15
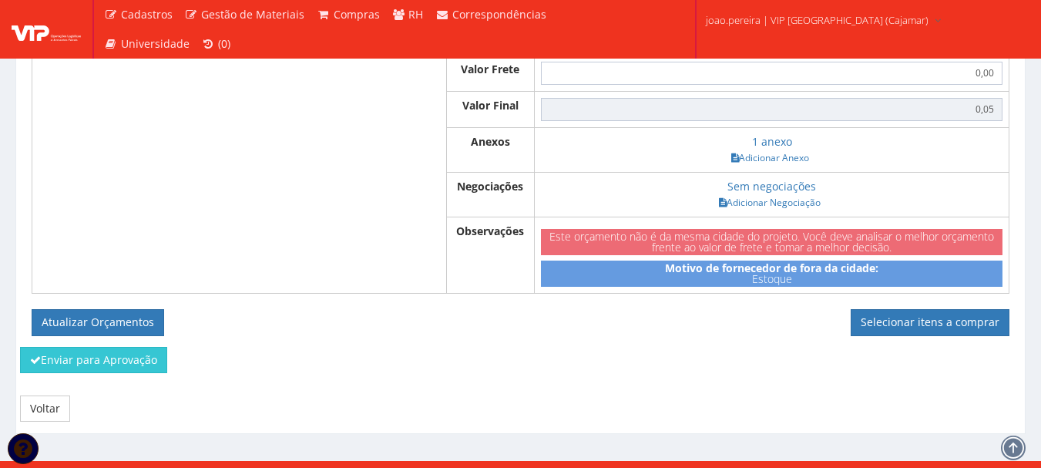
scroll to position [880, 0]
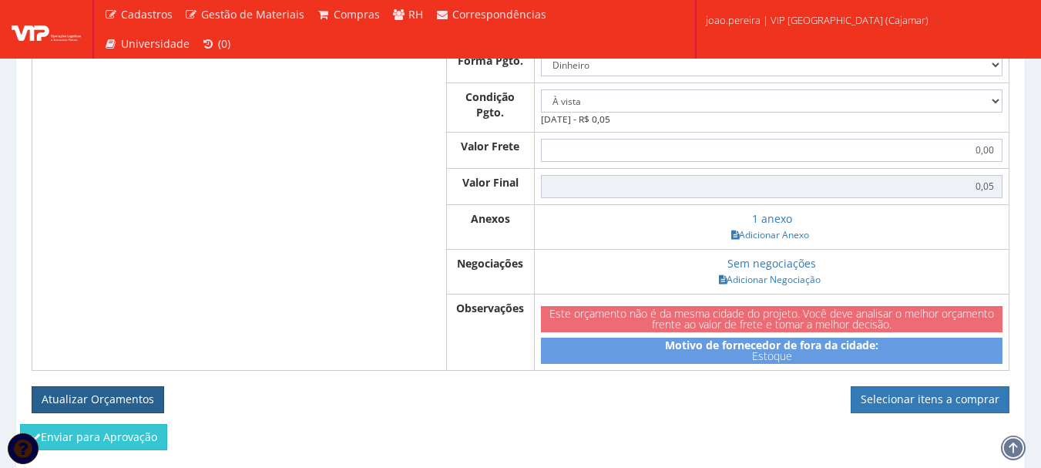
click at [96, 410] on button "Atualizar Orçamentos" at bounding box center [98, 399] width 132 height 26
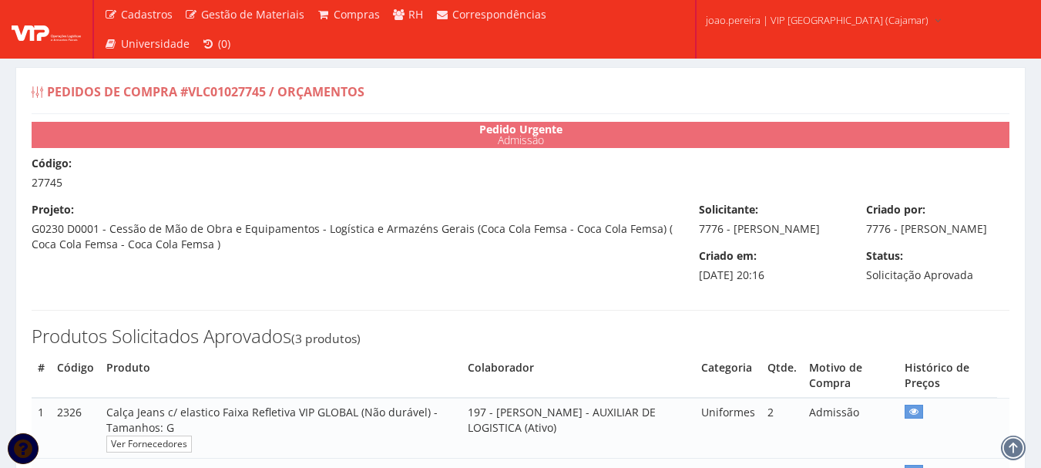
select select "0"
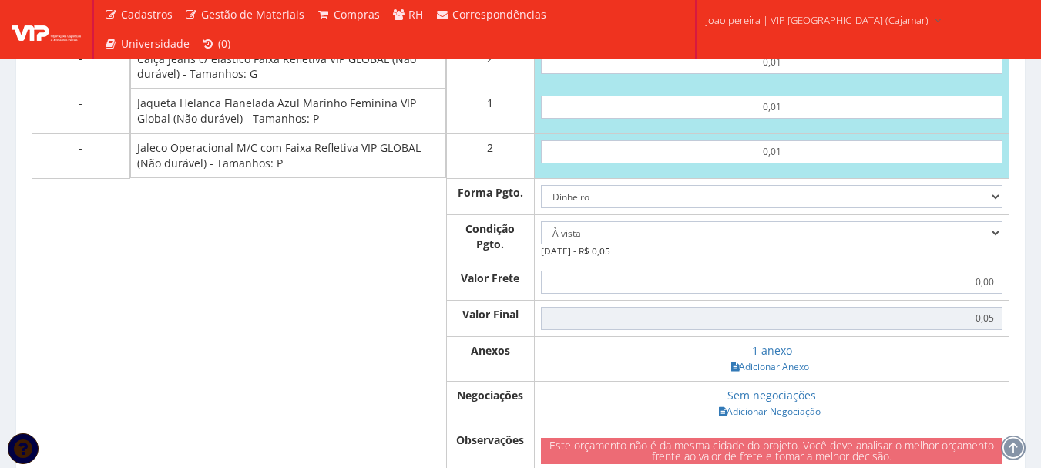
scroll to position [936, 0]
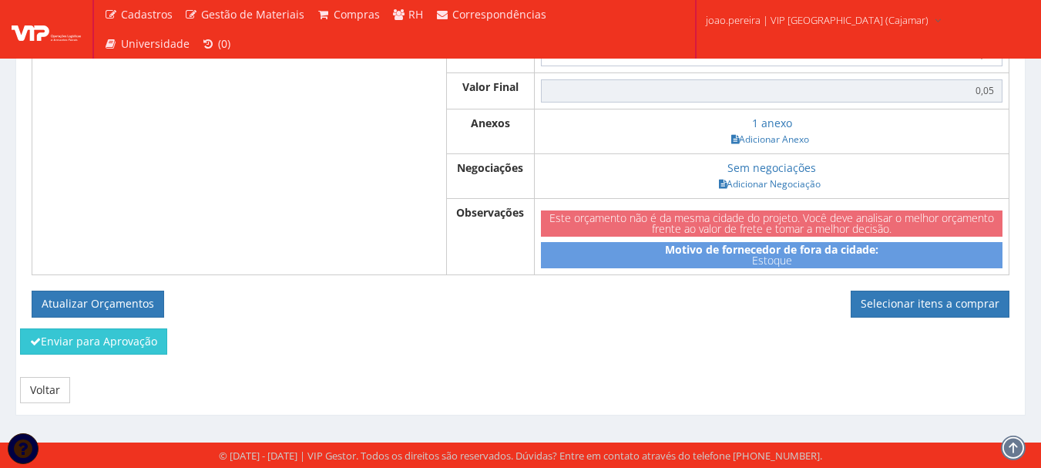
click at [916, 286] on div "CA do Produto Consultar Produtos Qtde VIP BAURU LTDA 0,01 0,01 0,01 Forma Pgto.…" at bounding box center [520, 45] width 977 height 543
click at [916, 299] on link "Selecionar itens a comprar" at bounding box center [929, 303] width 159 height 26
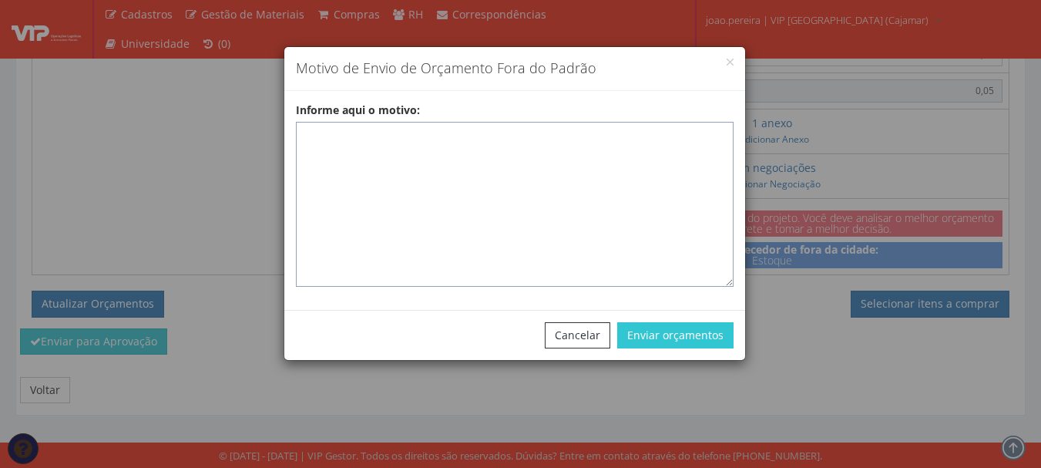
click at [419, 134] on textarea "Informe aqui o motivo:" at bounding box center [515, 204] width 438 height 165
paste textarea "EPIS ou UNIFORMES - Pedido de compra para emissão de ficha de EPIS ou Uniformes…"
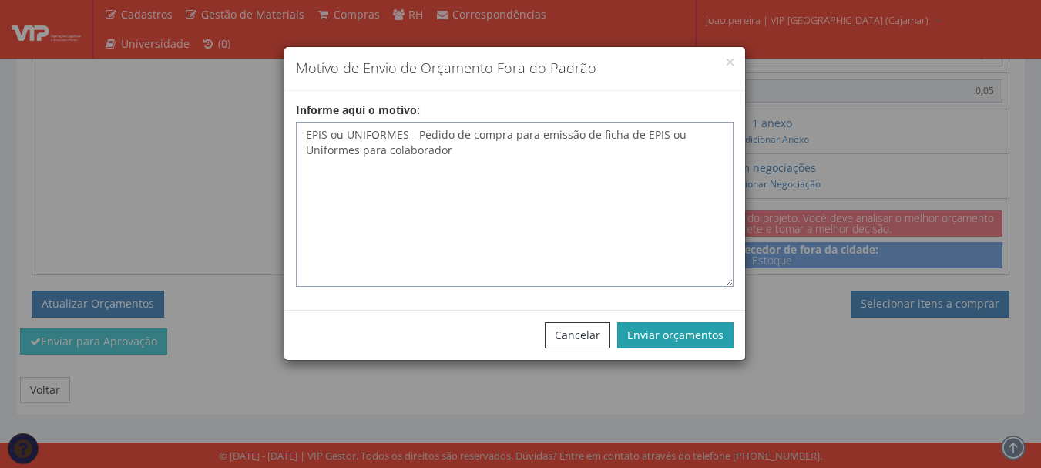
type textarea "EPIS ou UNIFORMES - Pedido de compra para emissão de ficha de EPIS ou Uniformes…"
click at [687, 339] on button "Enviar orçamentos" at bounding box center [675, 335] width 116 height 26
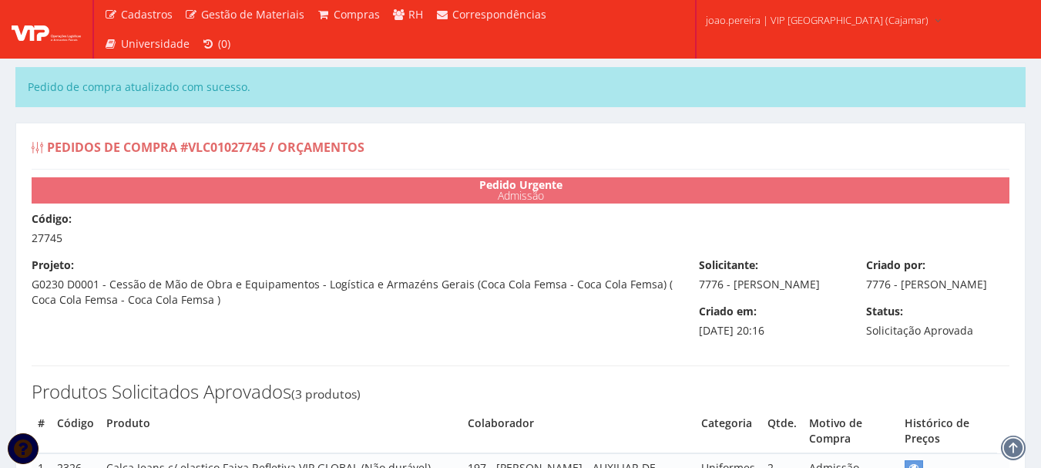
select select "0"
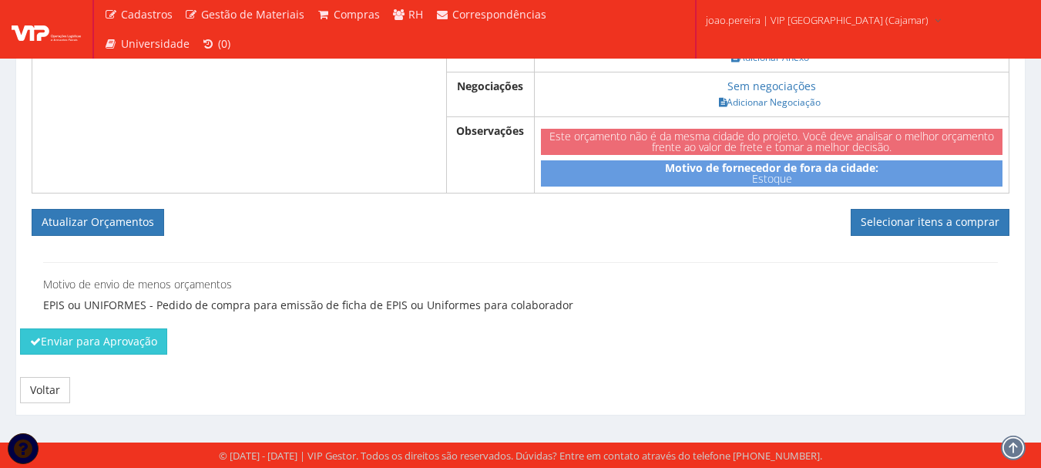
scroll to position [1073, 0]
click at [119, 347] on button "Enviar para Aprovação" at bounding box center [93, 341] width 147 height 26
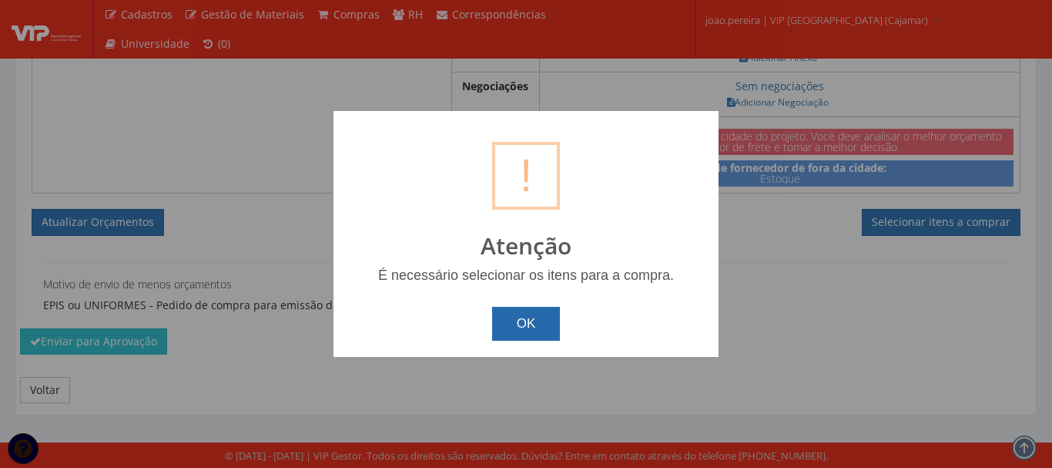
click at [534, 318] on button "OK" at bounding box center [526, 324] width 69 height 34
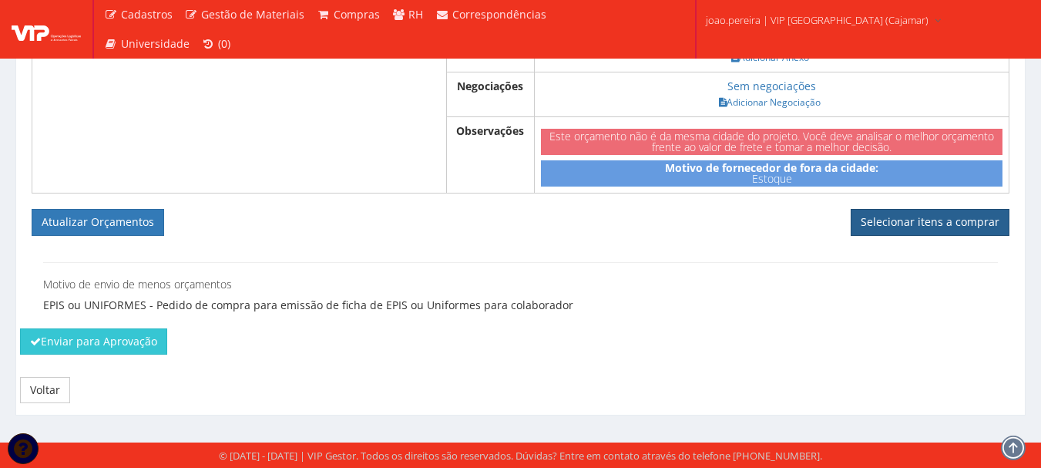
click at [954, 232] on link "Selecionar itens a comprar" at bounding box center [929, 222] width 159 height 26
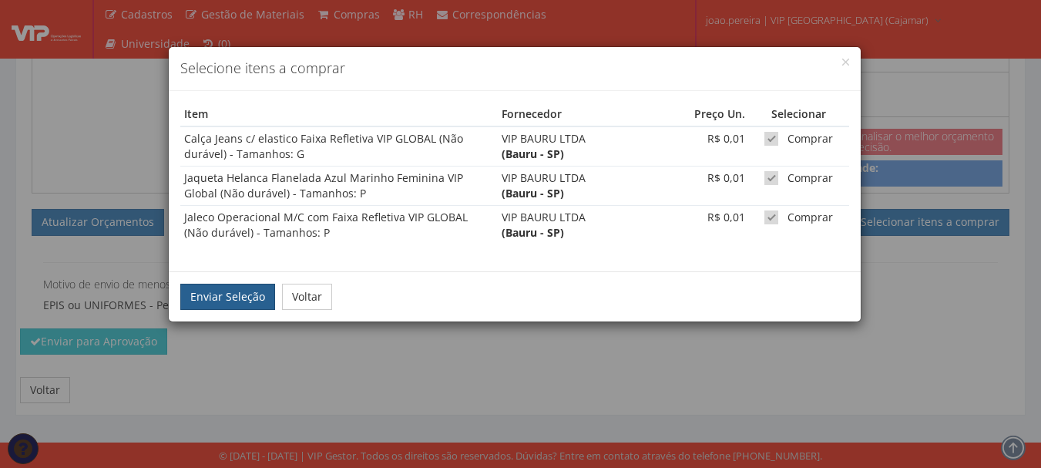
click at [220, 300] on button "Enviar Seleção" at bounding box center [227, 296] width 95 height 26
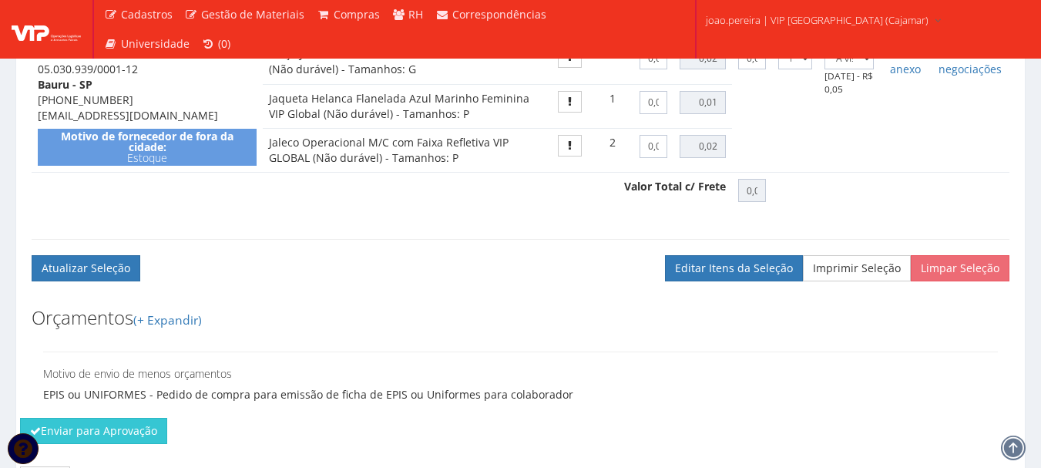
scroll to position [801, 0]
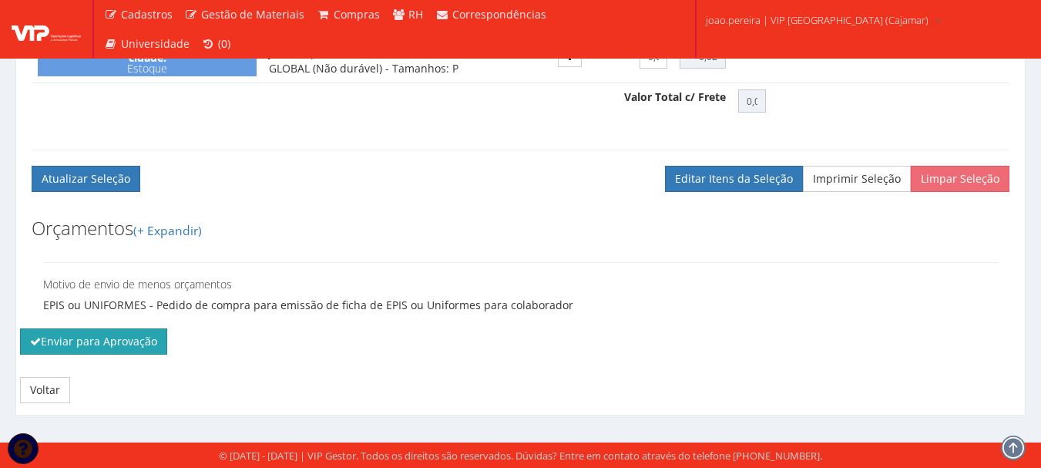
click at [129, 350] on button "Enviar para Aprovação" at bounding box center [93, 341] width 147 height 26
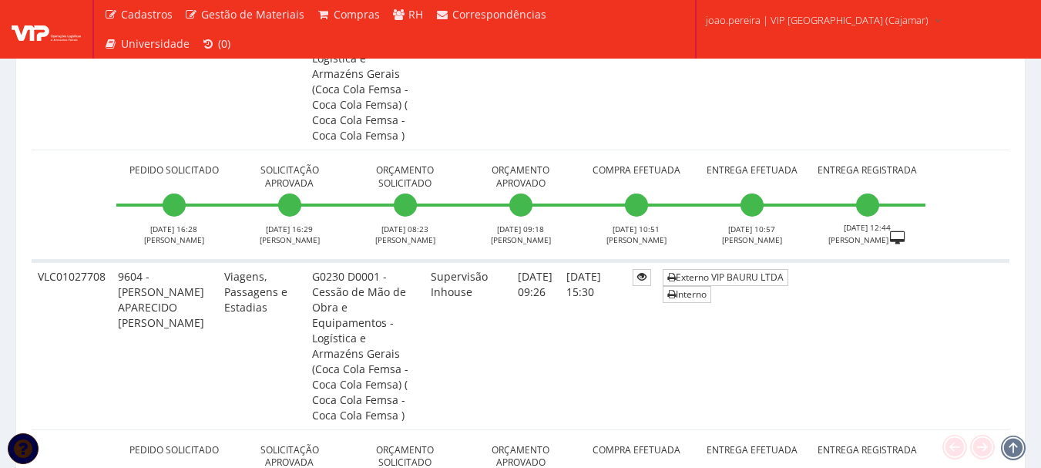
scroll to position [4699, 0]
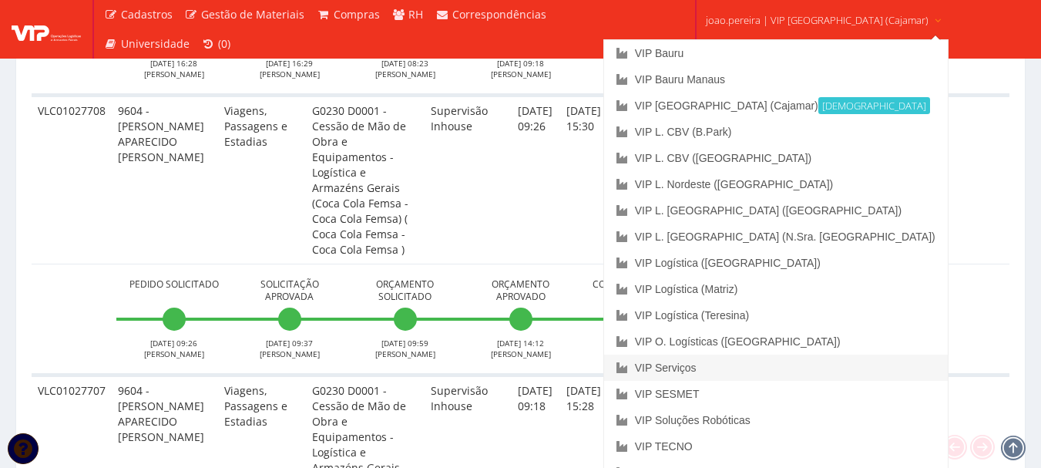
click at [746, 361] on link "VIP Serviços" at bounding box center [776, 367] width 344 height 26
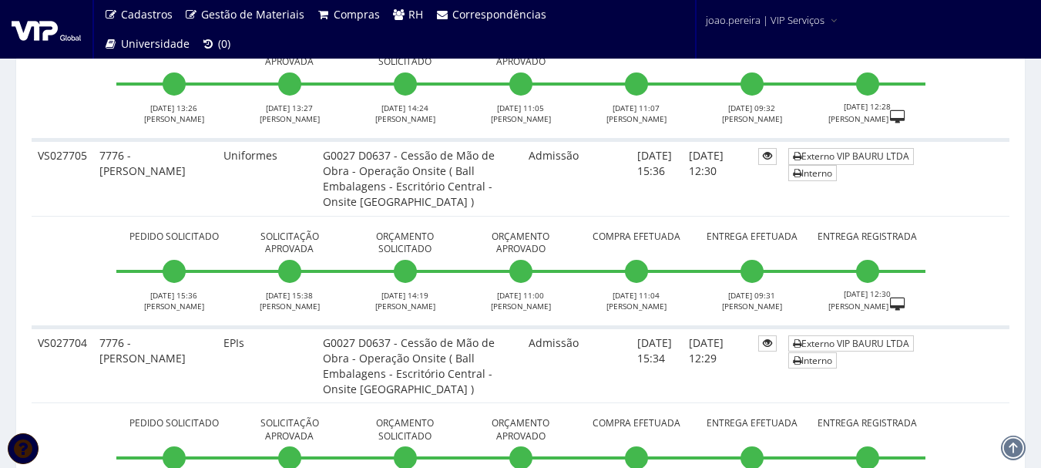
scroll to position [1309, 0]
